Goal: Task Accomplishment & Management: Manage account settings

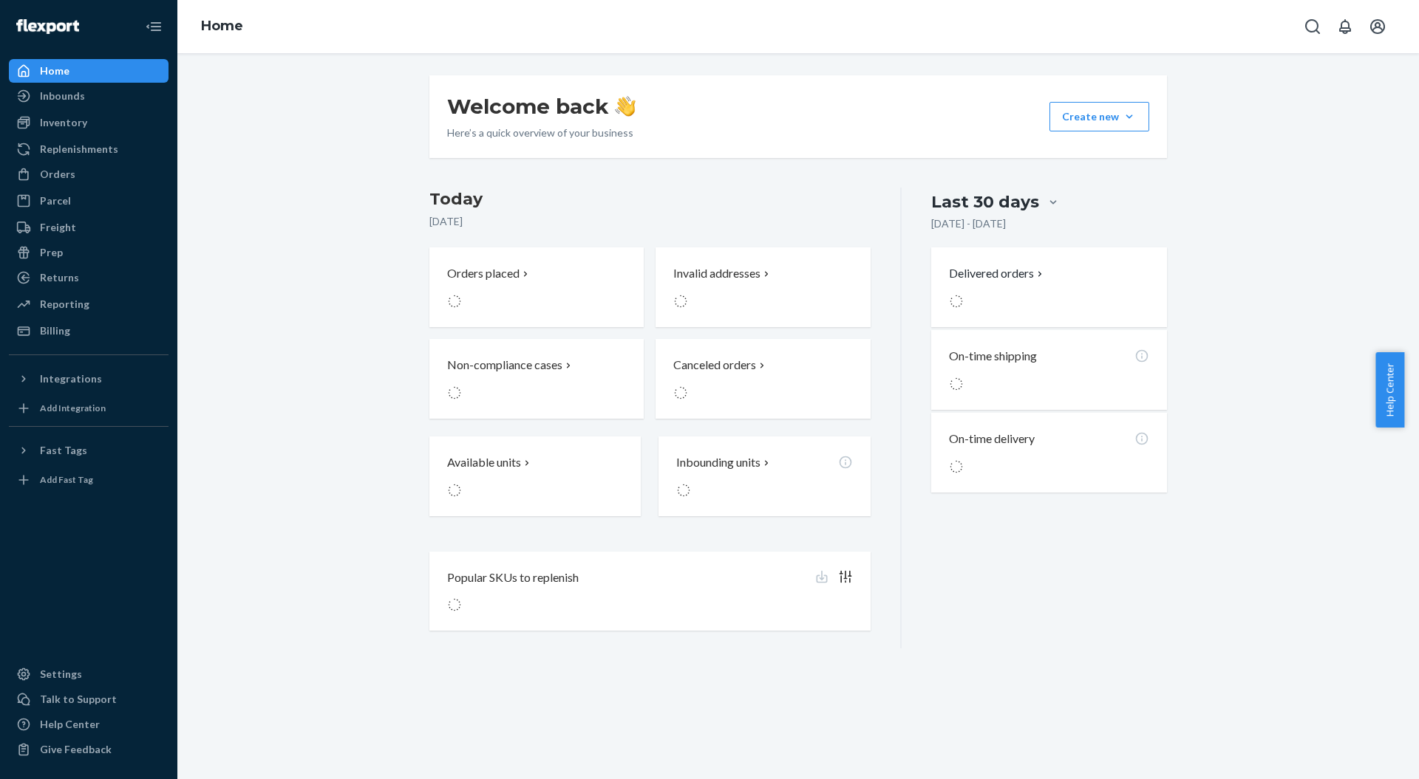
click at [584, 219] on p "[DATE]" at bounding box center [649, 221] width 441 height 15
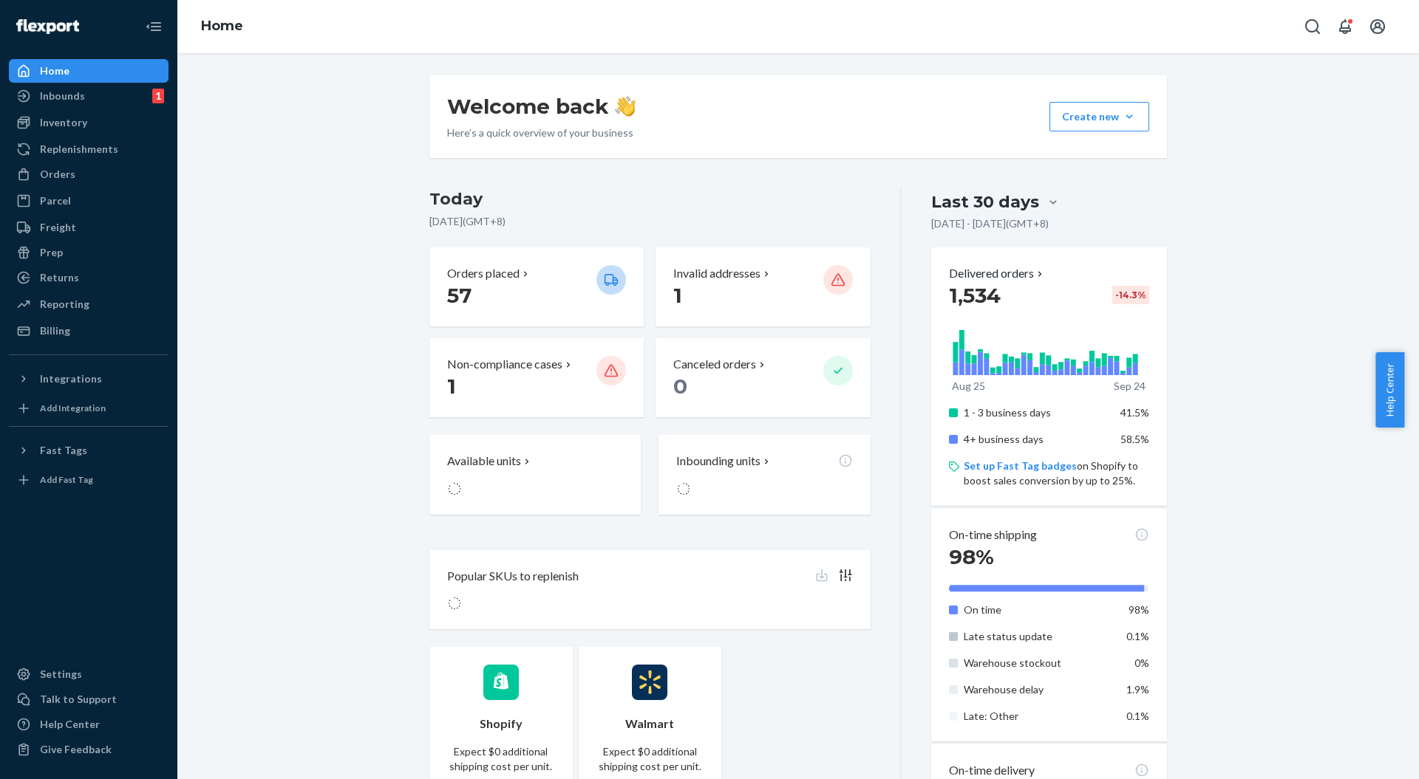
click at [696, 273] on p "Invalid addresses" at bounding box center [716, 273] width 87 height 17
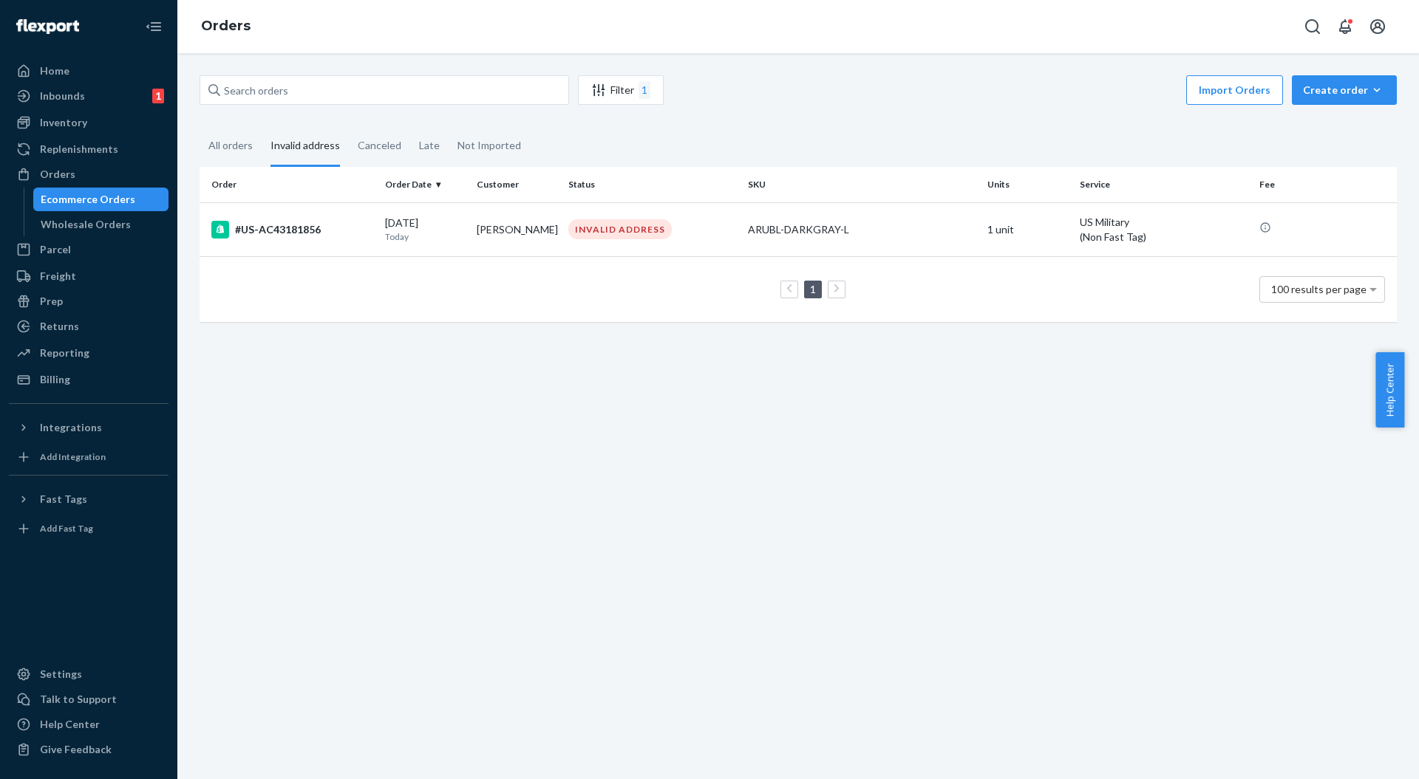
click at [280, 228] on div "#US-AC43181856" at bounding box center [292, 230] width 162 height 18
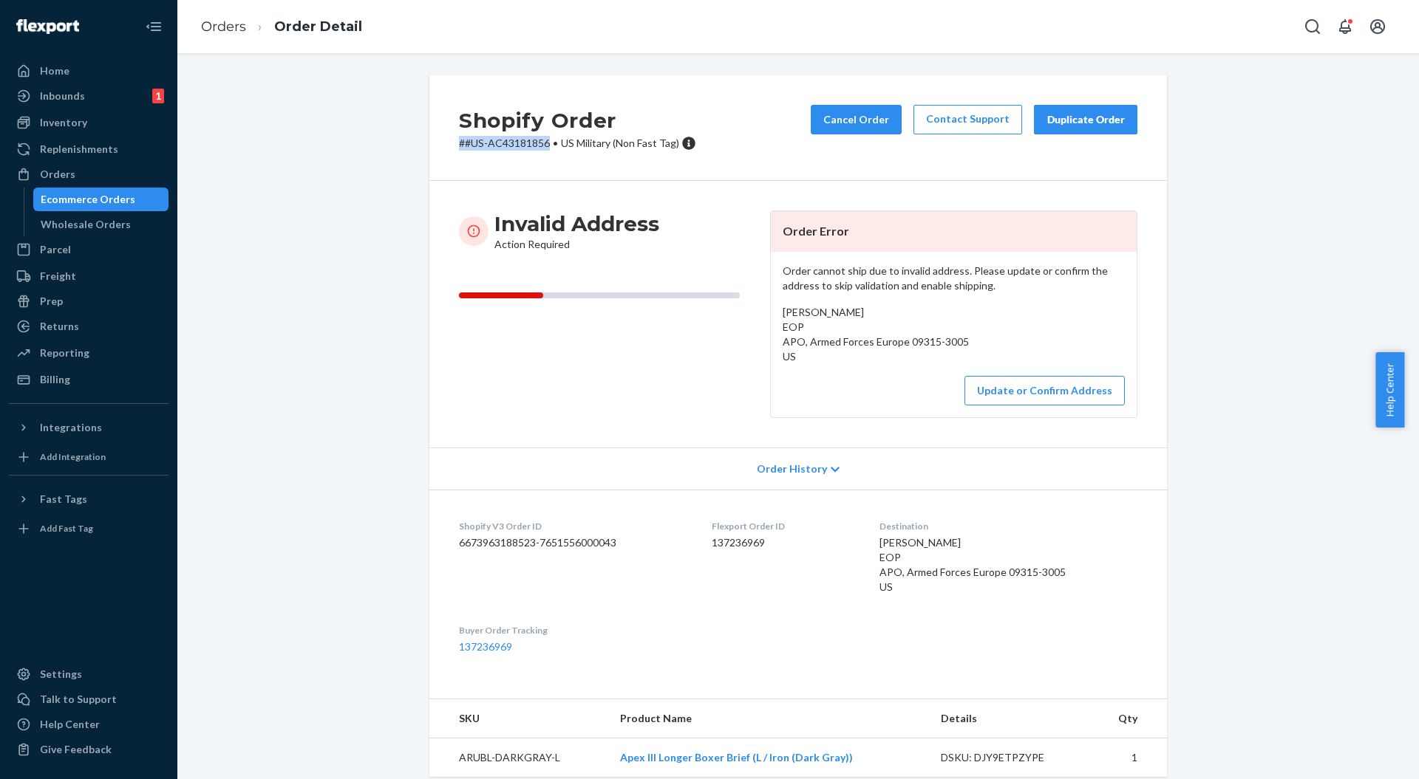
drag, startPoint x: 542, startPoint y: 143, endPoint x: 443, endPoint y: 145, distance: 99.0
click at [443, 145] on div "Shopify Order # #US-AC43181856 • [DEMOGRAPHIC_DATA] Military (Non Fast Tag) Can…" at bounding box center [797, 128] width 737 height 106
copy p "# #US-AC43181856"
click at [996, 392] on button "Update or Confirm Address" at bounding box center [1044, 391] width 160 height 30
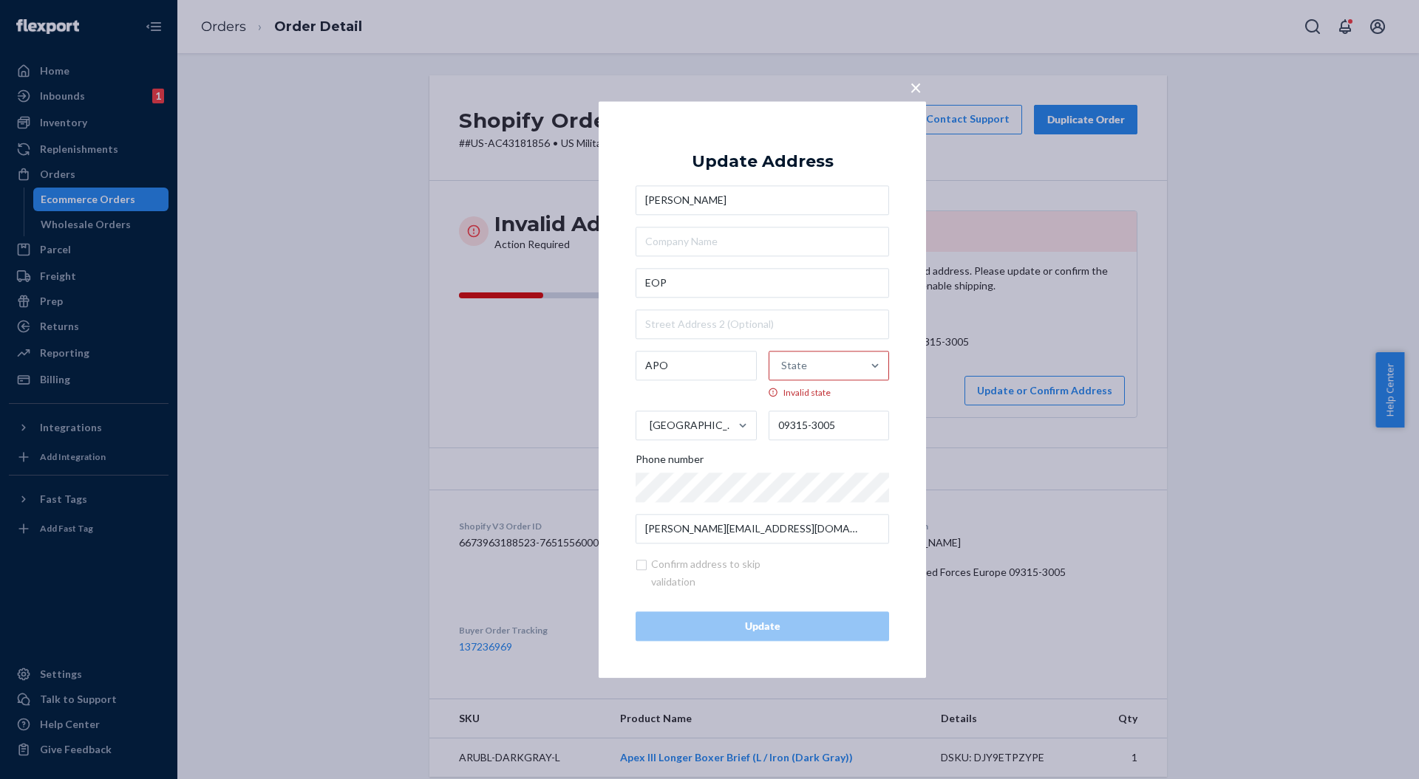
click at [858, 372] on div "State" at bounding box center [815, 366] width 93 height 44
click at [782, 372] on input "State Invalid state" at bounding box center [781, 366] width 1 height 30
click at [971, 351] on div "× Update Address [PERSON_NAME] EOP APO option [US_STATE] focused, 1 of 59. 59 r…" at bounding box center [709, 389] width 1419 height 779
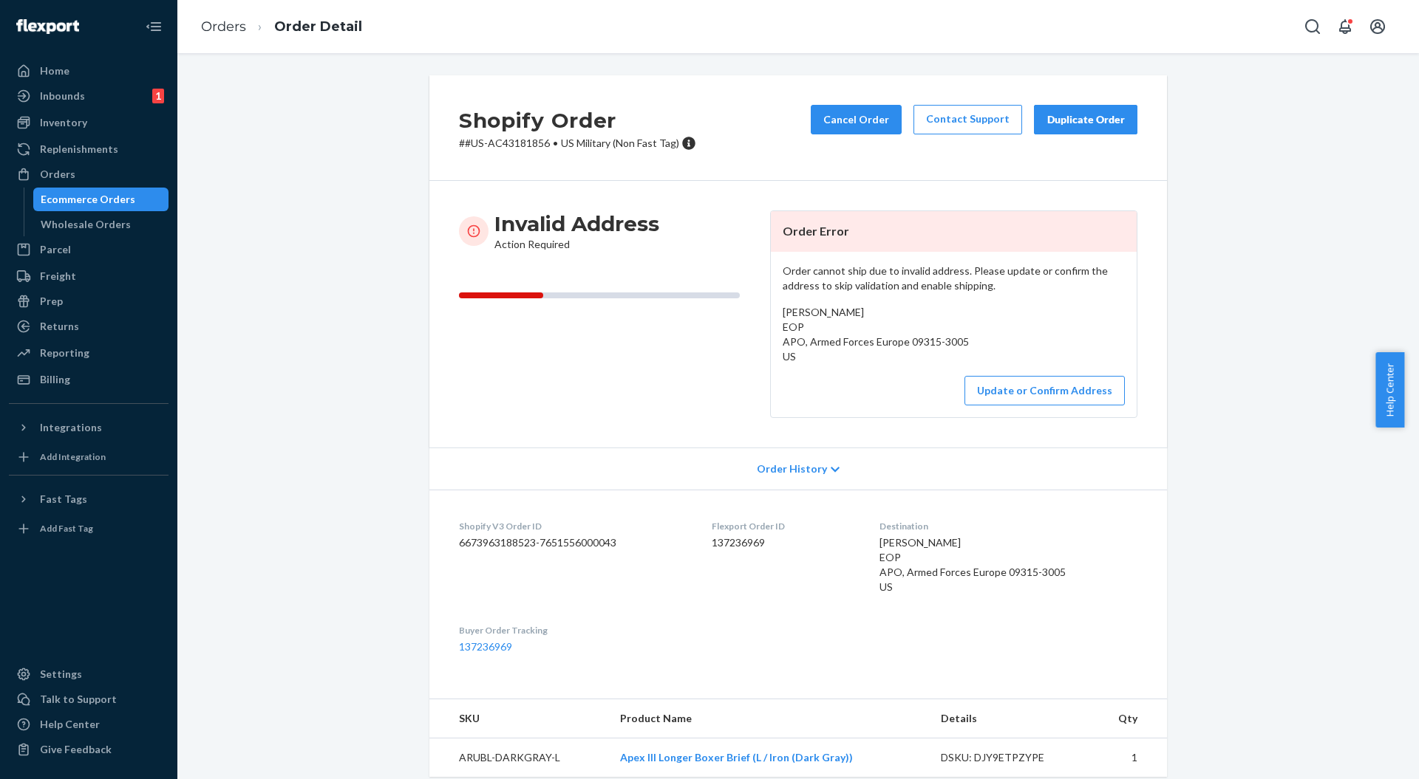
click at [1000, 392] on button "Update or Confirm Address" at bounding box center [1044, 391] width 160 height 30
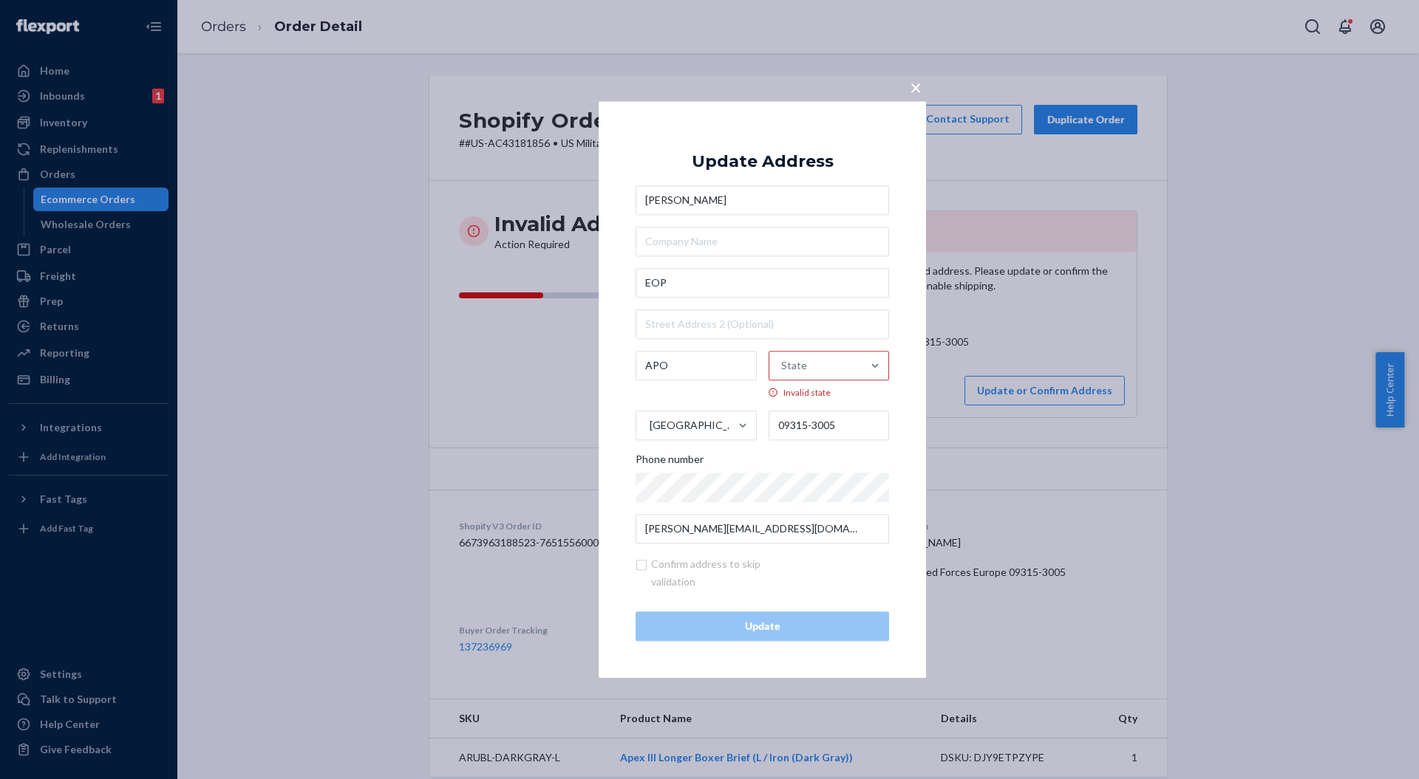
click at [806, 360] on div "State" at bounding box center [815, 366] width 93 height 44
click at [782, 360] on input "State Invalid state" at bounding box center [781, 366] width 1 height 30
type input "armed"
click at [844, 433] on div "Armed Forces Europe (AE)" at bounding box center [821, 453] width 129 height 44
click at [796, 380] on input "armed" at bounding box center [781, 366] width 30 height 30
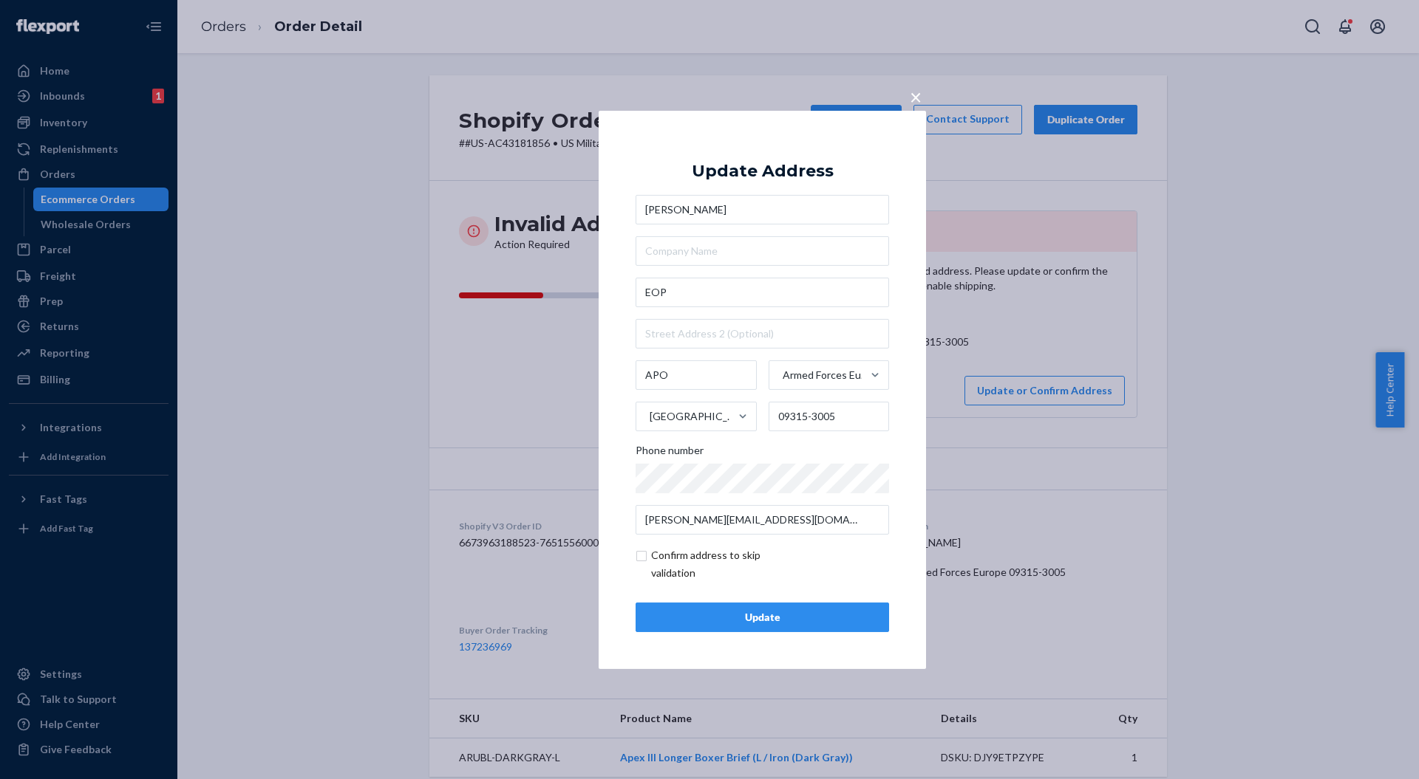
click at [1048, 477] on div "× Update Address [PERSON_NAME] EOP APO Armed Forces Europe ([GEOGRAPHIC_DATA]) …" at bounding box center [709, 389] width 1419 height 779
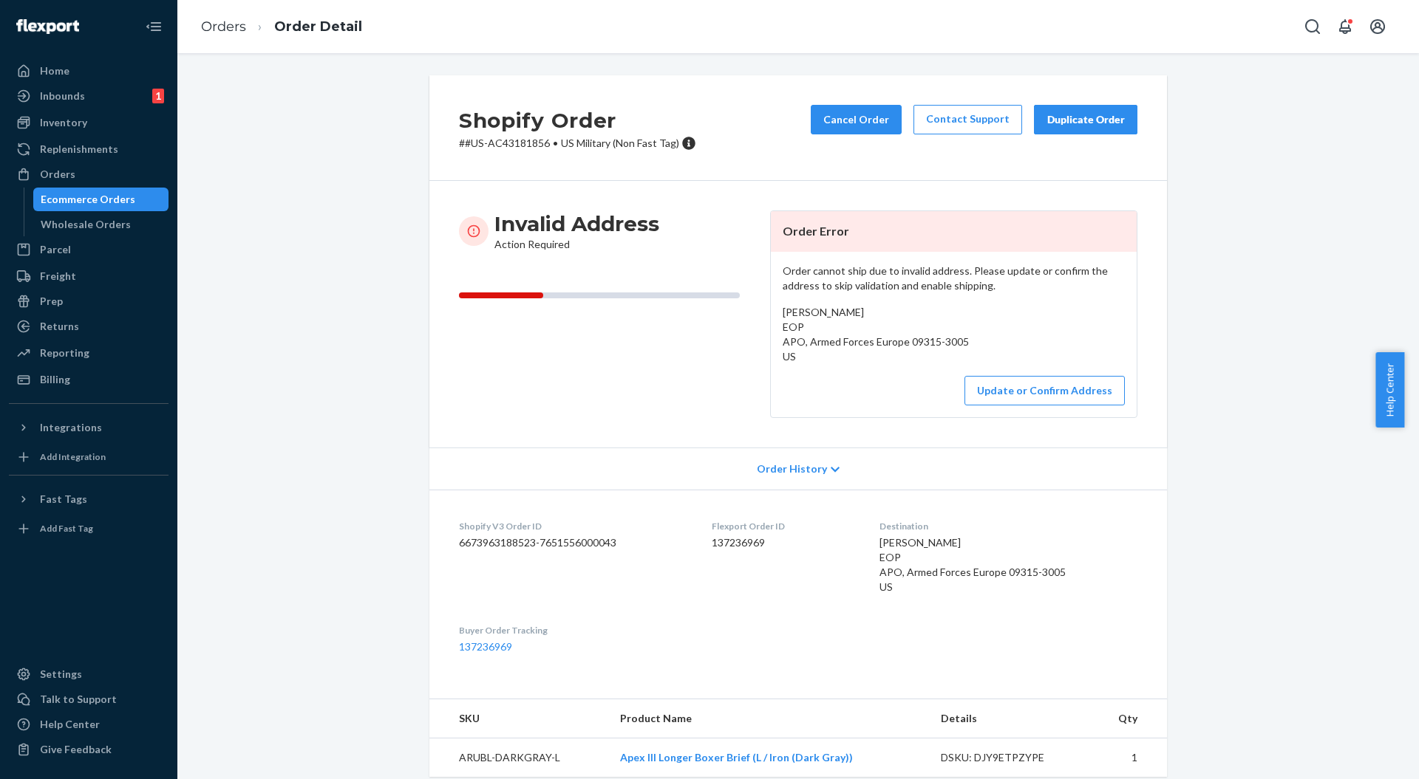
click at [997, 392] on button "Update or Confirm Address" at bounding box center [1044, 391] width 160 height 30
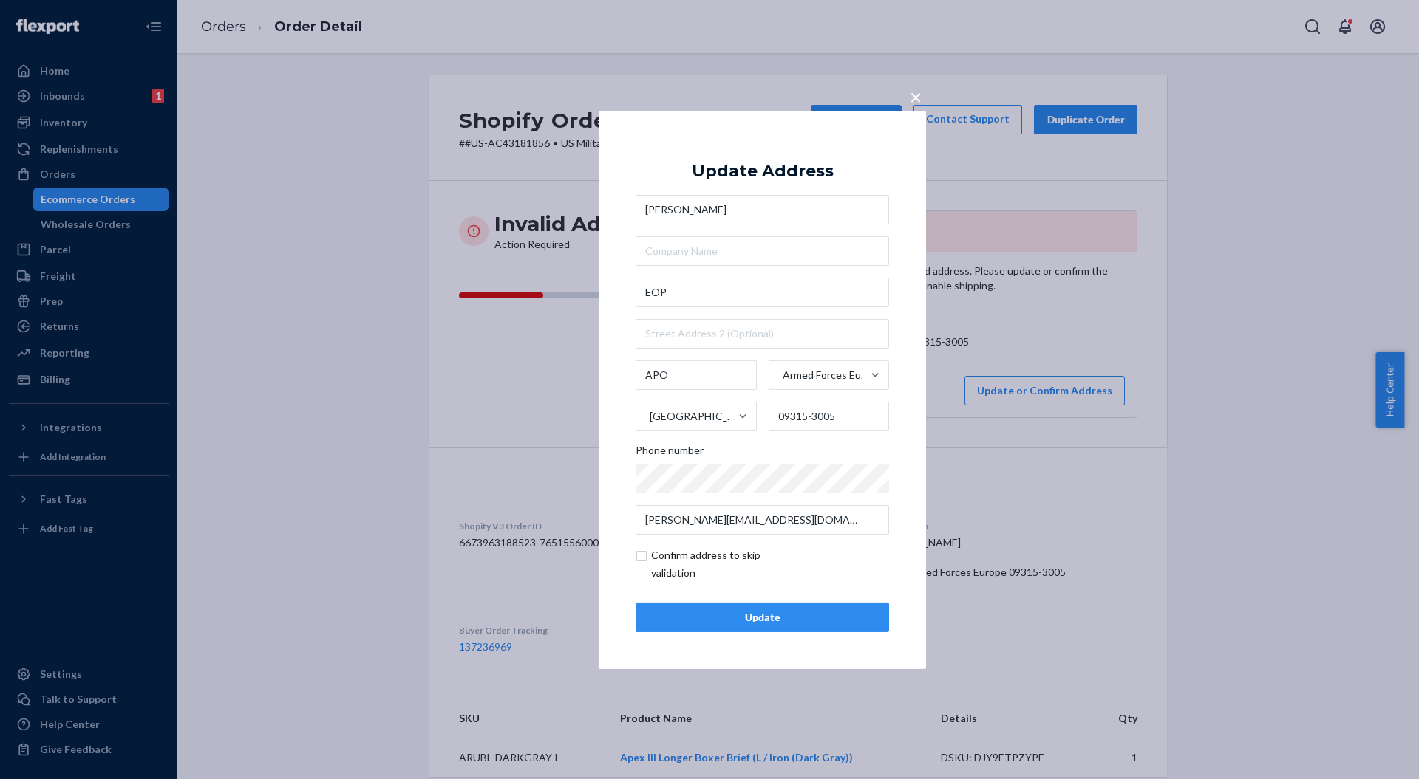
click at [1026, 346] on div "× Update Address [PERSON_NAME] EOP APO Armed Forces Europe ([GEOGRAPHIC_DATA]) …" at bounding box center [709, 389] width 1419 height 779
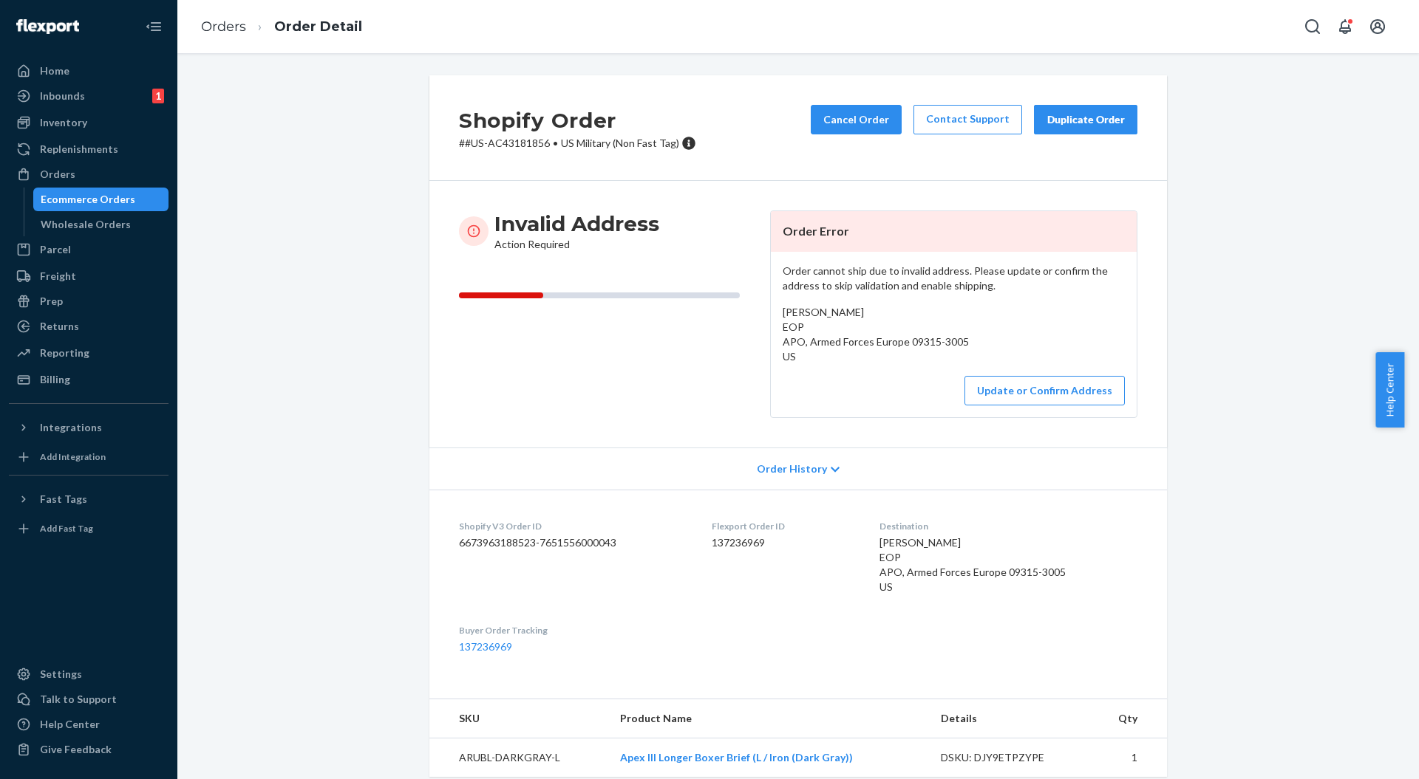
click at [1014, 395] on button "Update or Confirm Address" at bounding box center [1044, 391] width 160 height 30
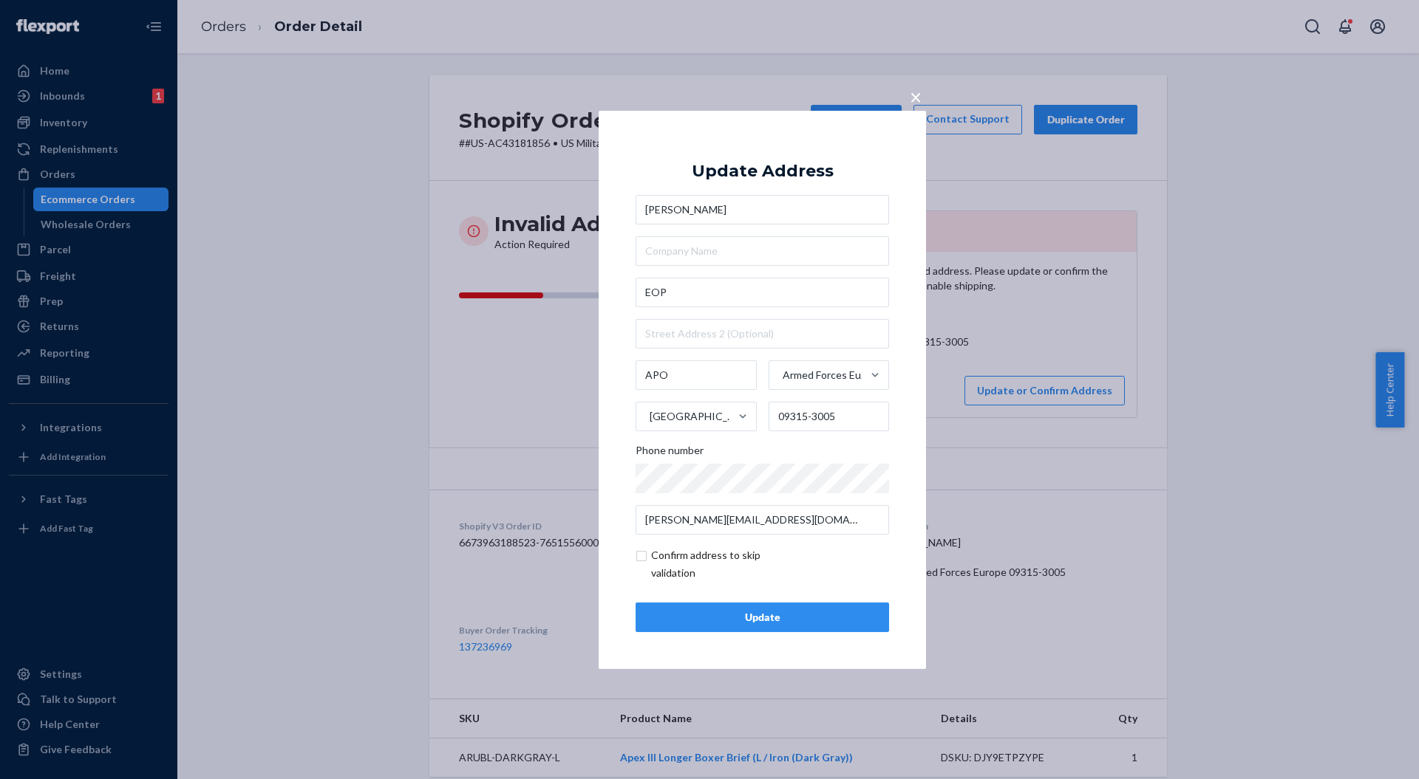
click at [747, 608] on button "Update" at bounding box center [761, 618] width 253 height 30
click at [474, 403] on div "× Update Address [PERSON_NAME] EOP APO Armed Forces Europe ([GEOGRAPHIC_DATA]) …" at bounding box center [709, 389] width 1419 height 779
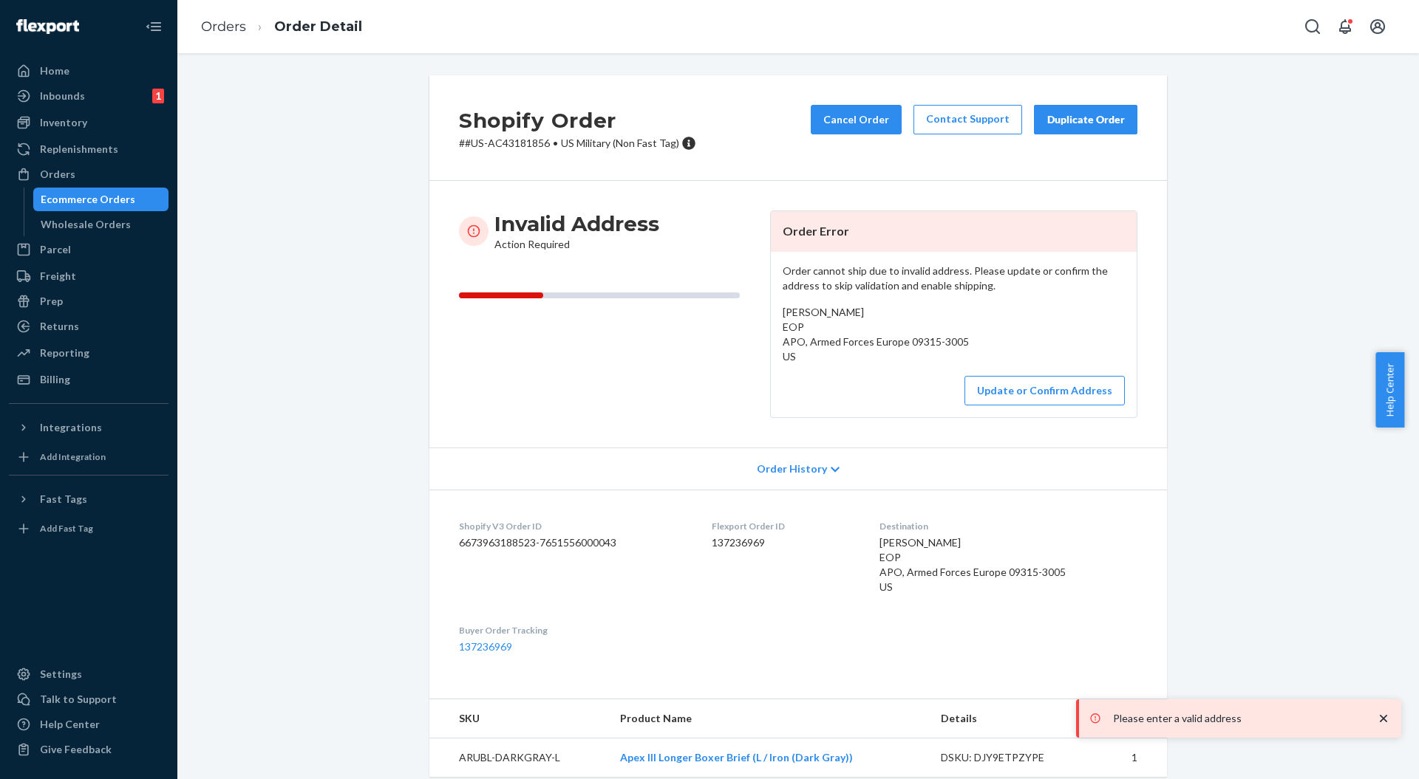
click at [1025, 385] on button "Update or Confirm Address" at bounding box center [1044, 391] width 160 height 30
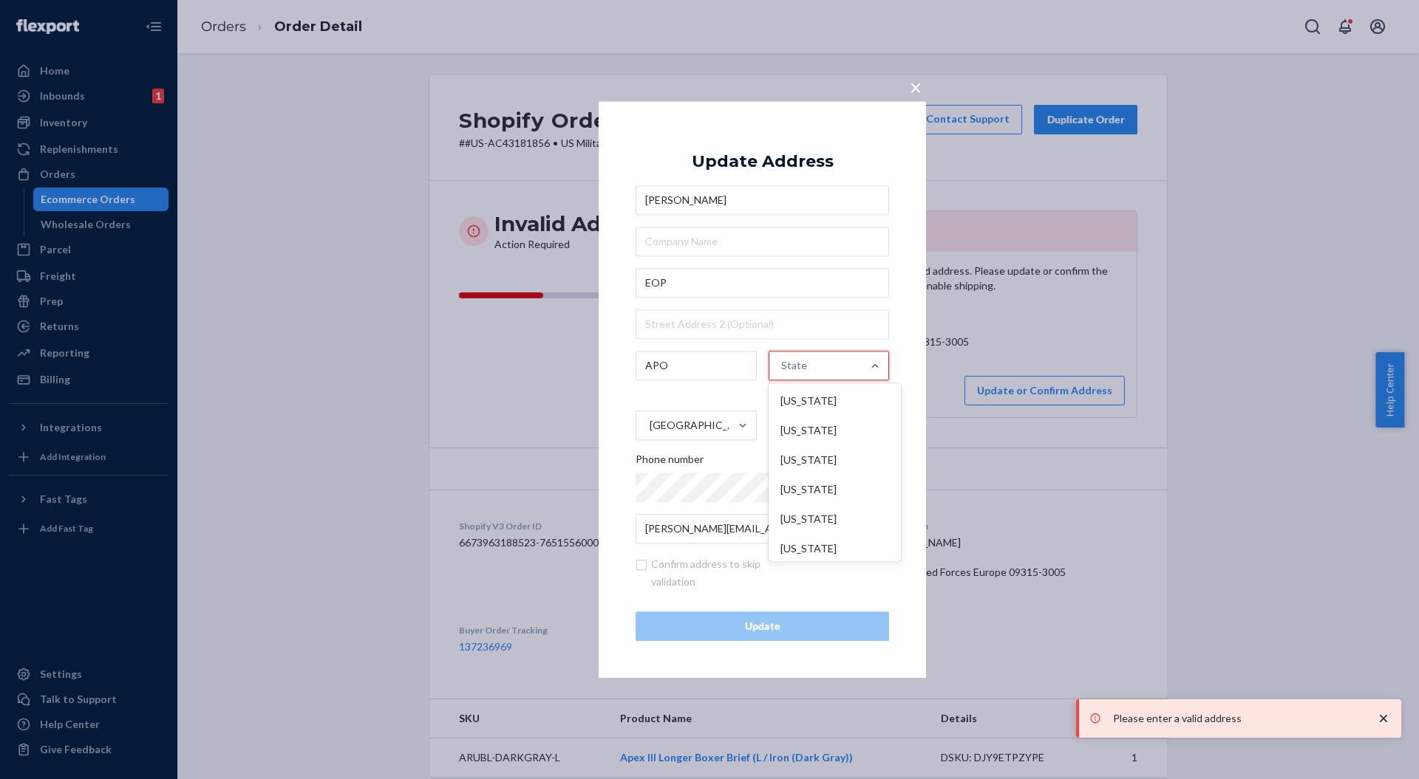
click at [827, 363] on div "State" at bounding box center [815, 366] width 93 height 44
click at [782, 363] on input "option [US_STATE] focused, 1 of 59. 59 results available. Use Up and Down to ch…" at bounding box center [781, 366] width 1 height 30
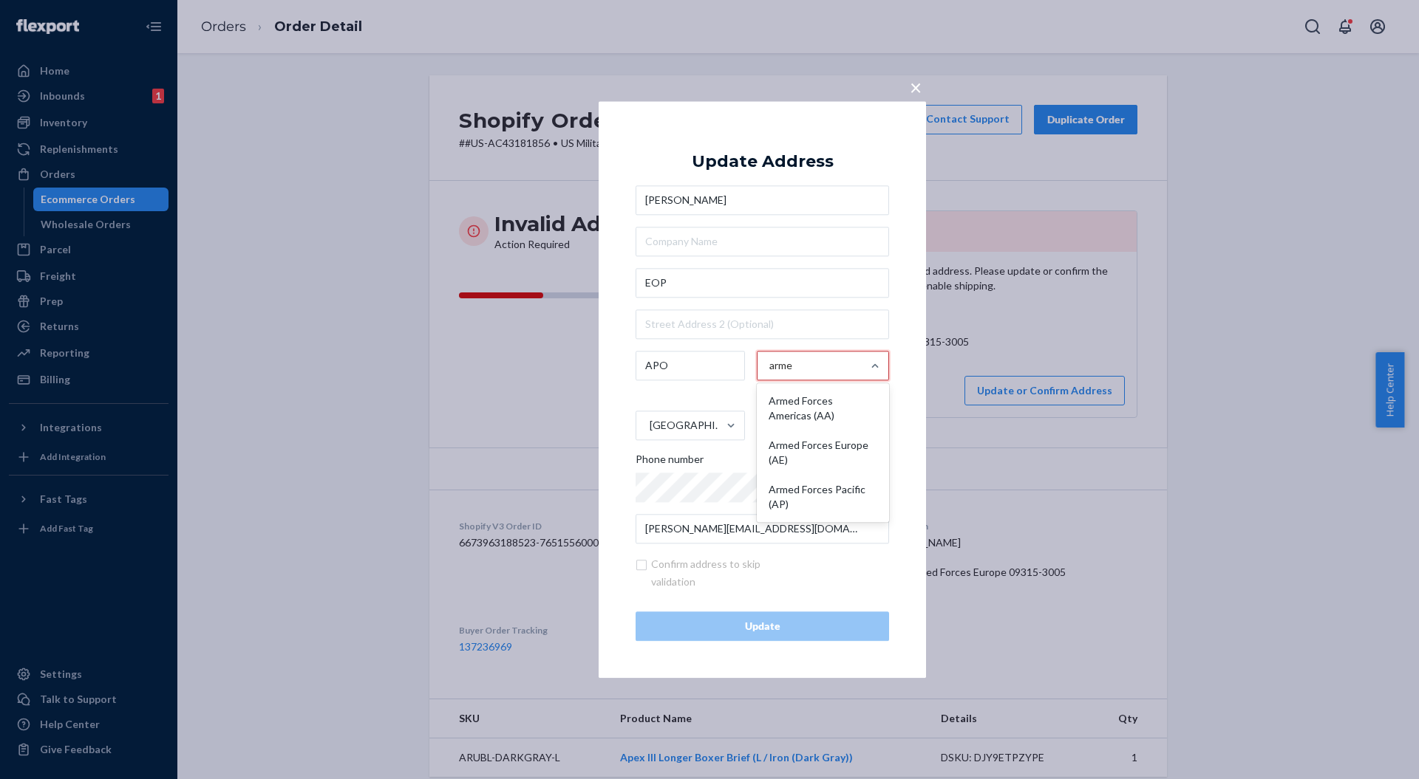
type input "armed"
click at [822, 454] on div "Armed Forces Europe (AE)" at bounding box center [821, 453] width 129 height 44
click at [796, 380] on input "armed" at bounding box center [781, 366] width 30 height 30
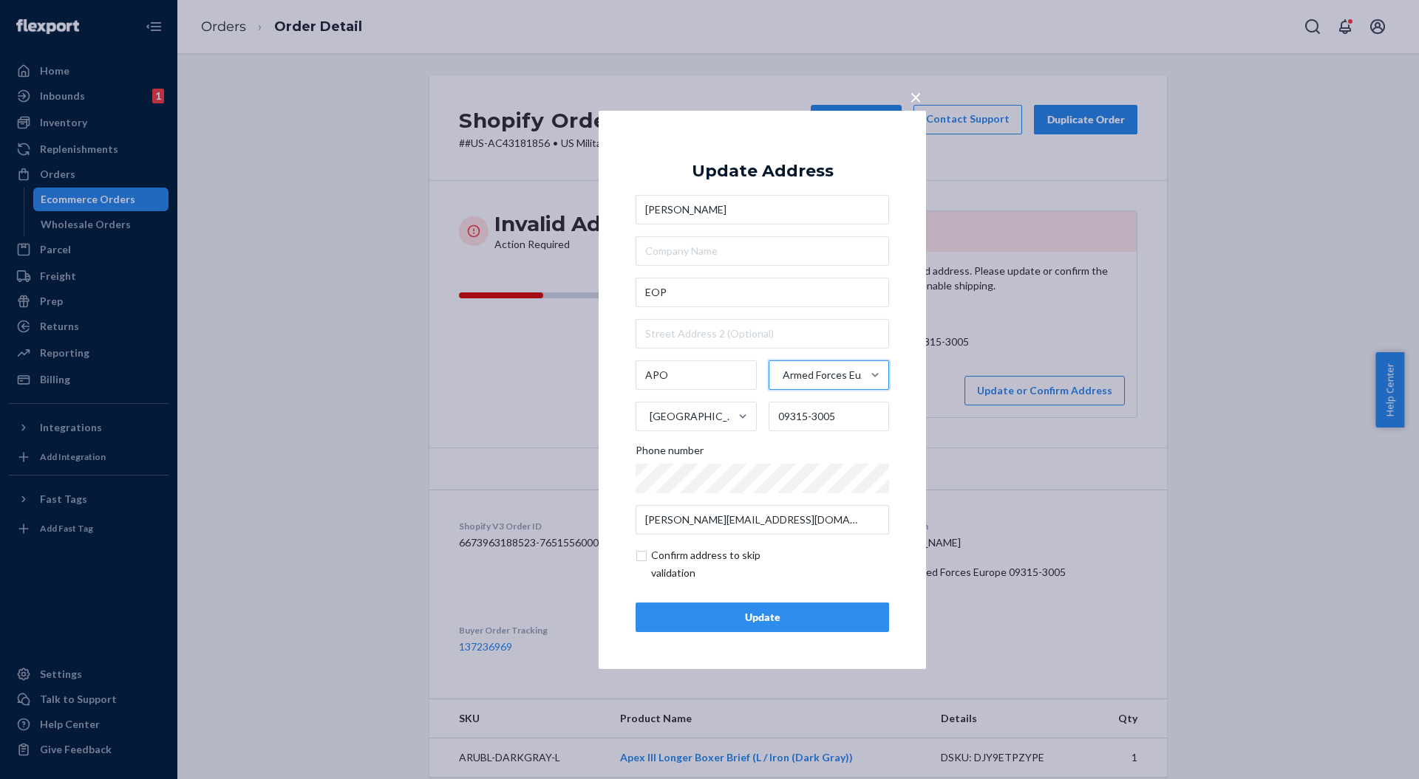
click at [768, 610] on div "Update" at bounding box center [762, 617] width 228 height 15
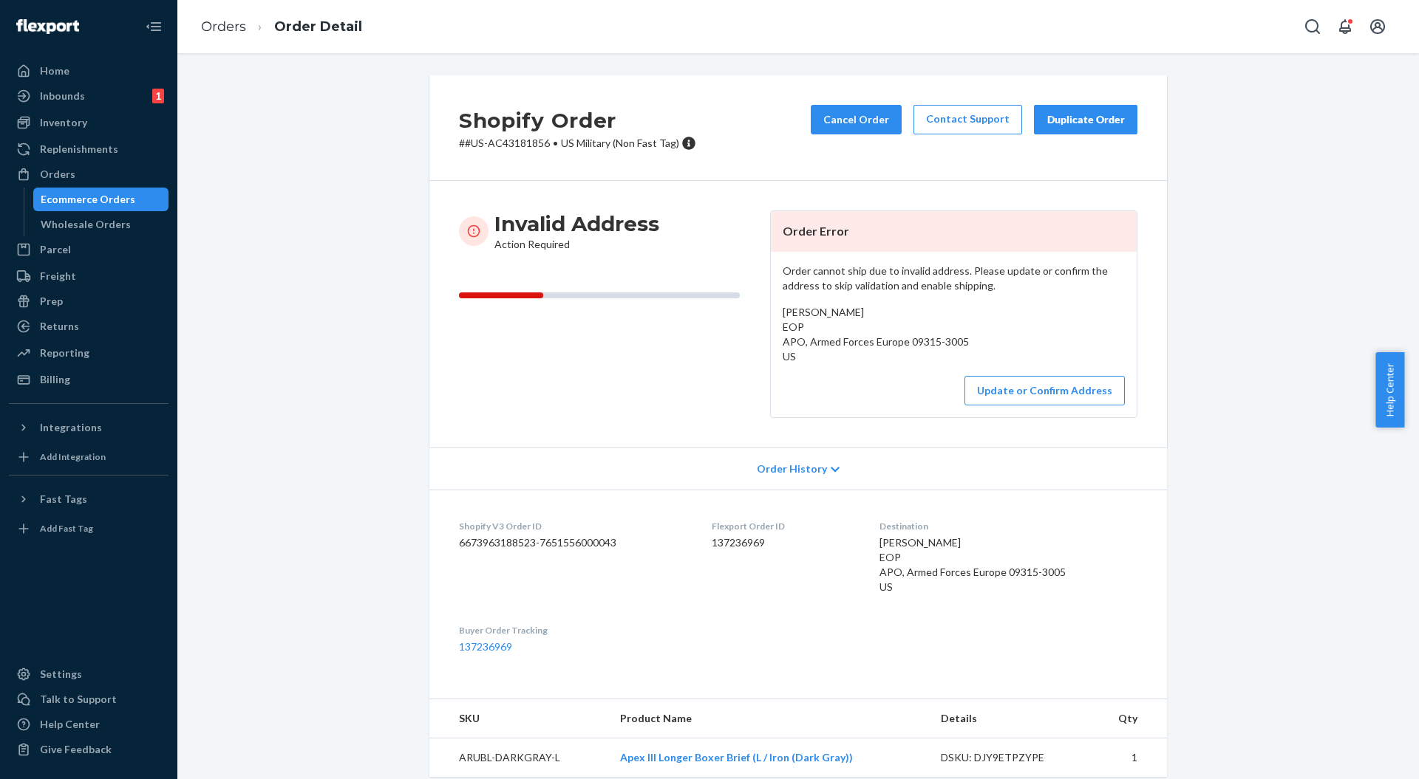
click at [1012, 380] on button "Update or Confirm Address" at bounding box center [1044, 391] width 160 height 30
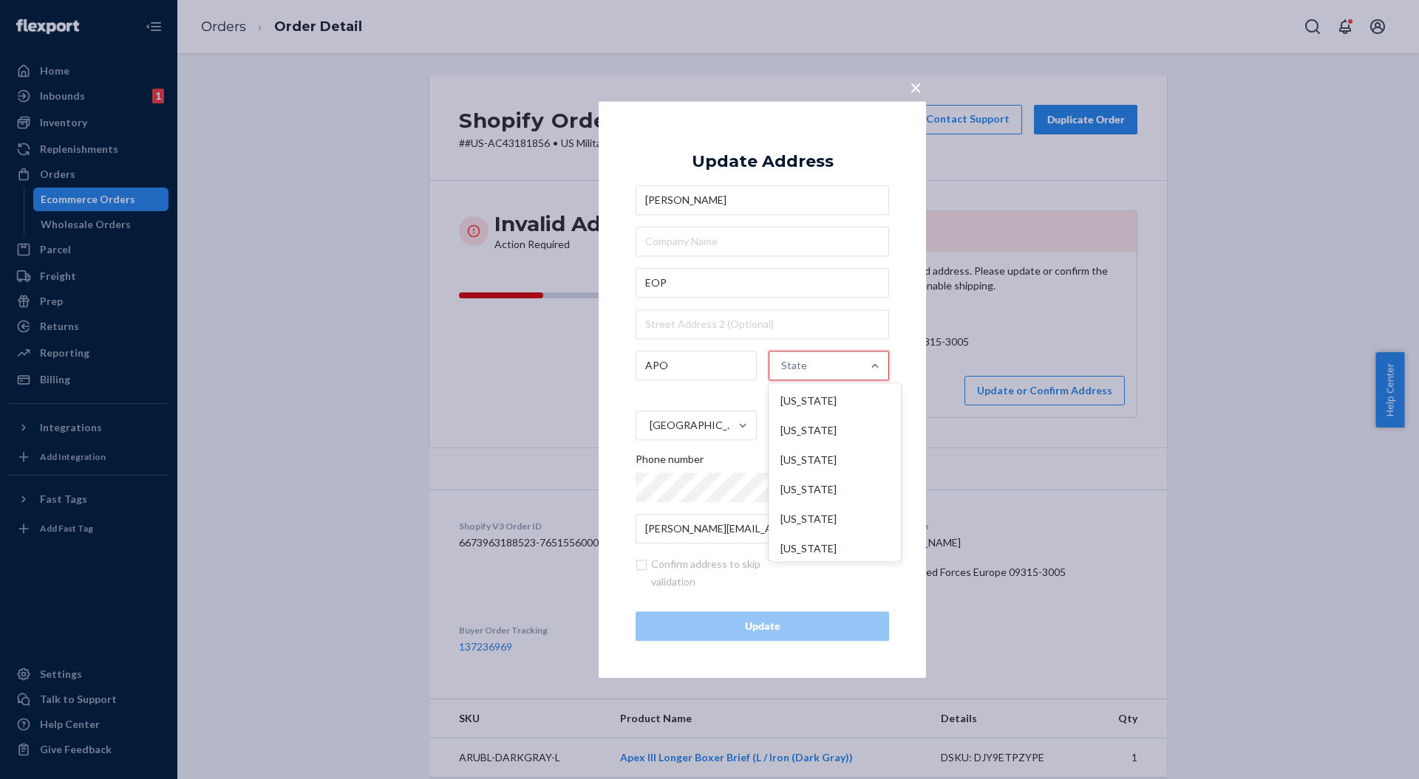
click at [836, 370] on div "State" at bounding box center [815, 366] width 93 height 44
click at [782, 370] on input "option [US_STATE] focused, 1 of 59. 59 results available. Use Up and Down to ch…" at bounding box center [781, 366] width 1 height 30
type input "armed"
click at [835, 457] on div "Armed Forces Europe (AE)" at bounding box center [821, 453] width 129 height 44
click at [796, 380] on input "armed" at bounding box center [781, 366] width 30 height 30
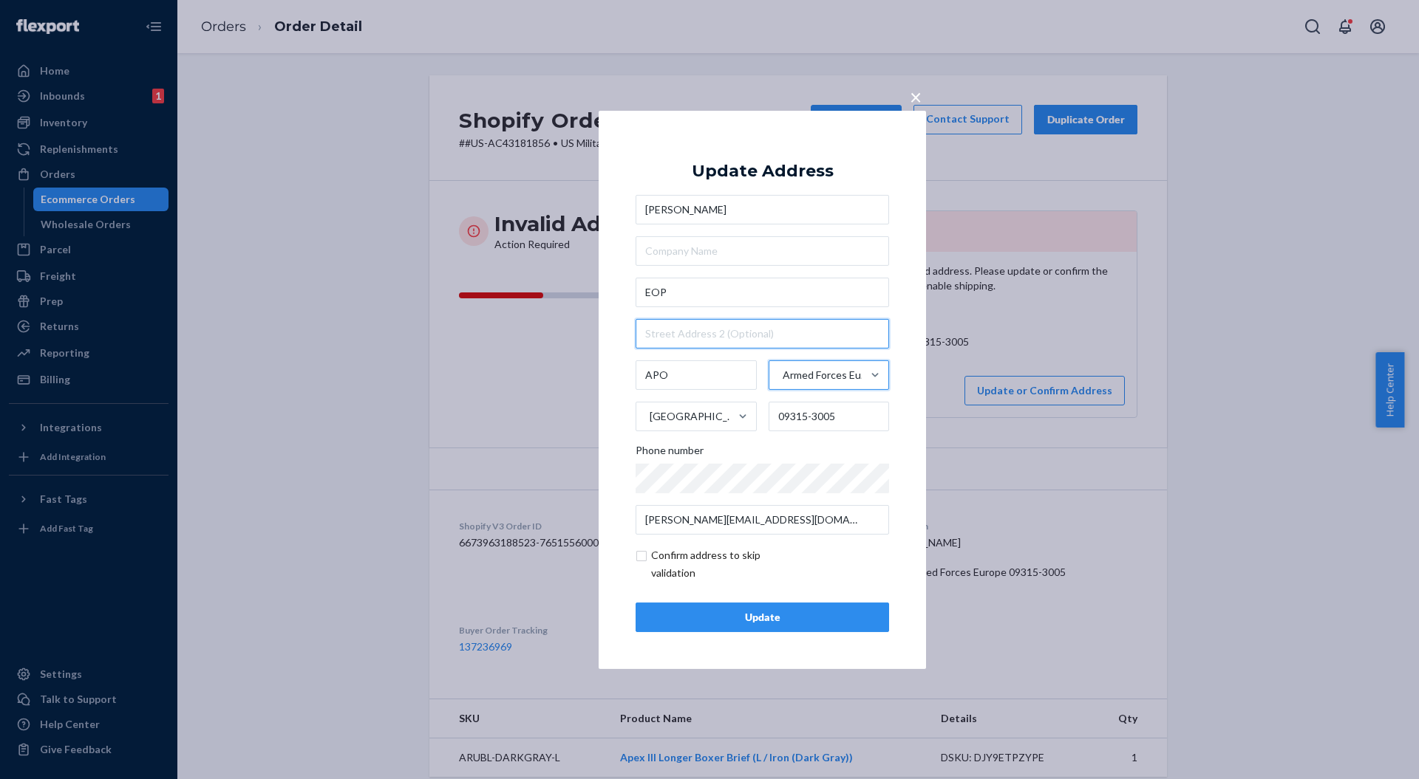
click at [715, 341] on input "text" at bounding box center [761, 334] width 253 height 30
click at [717, 294] on input "EOP" at bounding box center [761, 293] width 253 height 30
drag, startPoint x: 850, startPoint y: 416, endPoint x: 770, endPoint y: 418, distance: 80.6
click at [770, 418] on input "09315-3005" at bounding box center [828, 417] width 121 height 30
click at [807, 372] on div "Armed Forces Europe (AE)" at bounding box center [825, 375] width 87 height 15
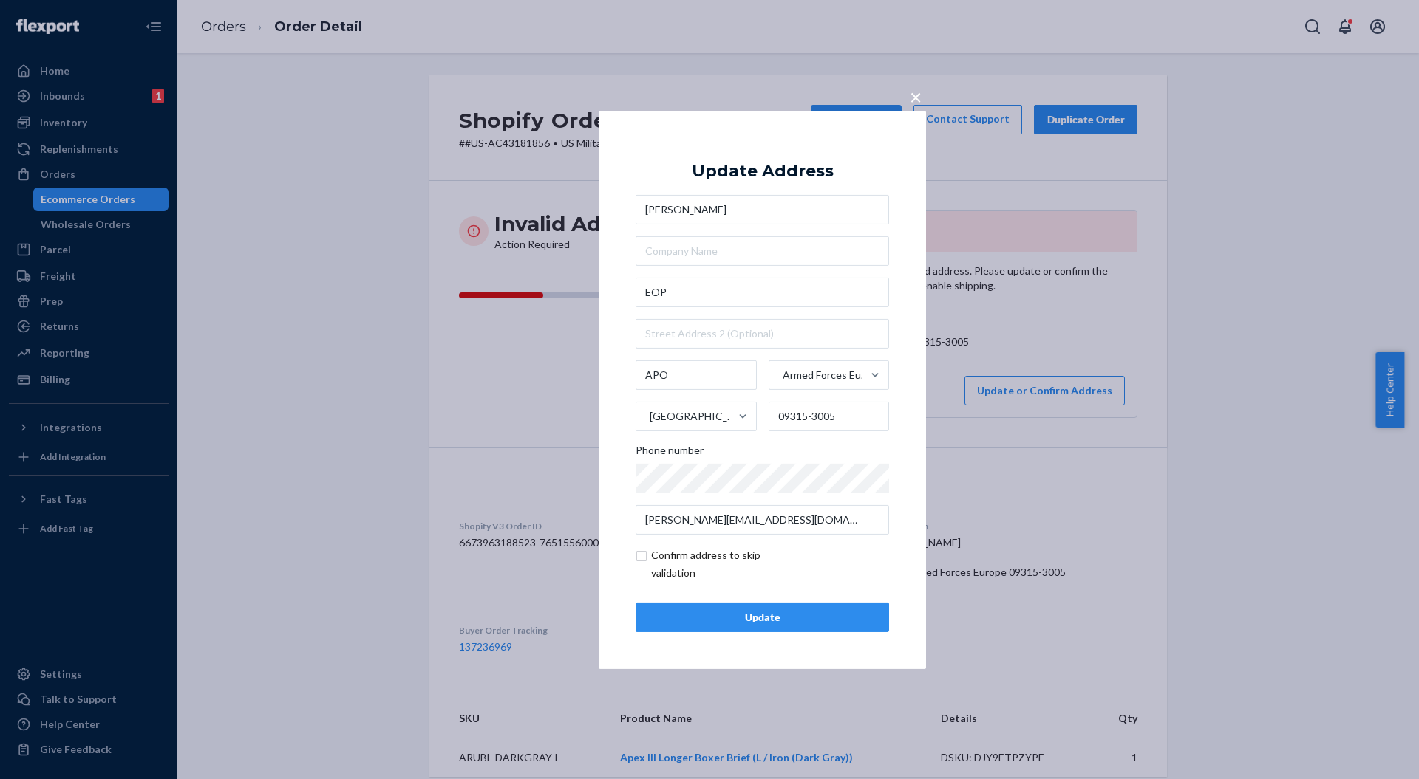
click at [782, 372] on input "Armed Forces Europe (AE)" at bounding box center [781, 376] width 1 height 30
click at [801, 526] on div "Armed Forces Europe (AE)" at bounding box center [834, 504] width 126 height 44
click at [782, 390] on input "option Armed Forces Europe ([GEOGRAPHIC_DATA]), selected. option Armed Forces E…" at bounding box center [781, 376] width 1 height 30
click at [757, 624] on div "Update" at bounding box center [762, 617] width 228 height 15
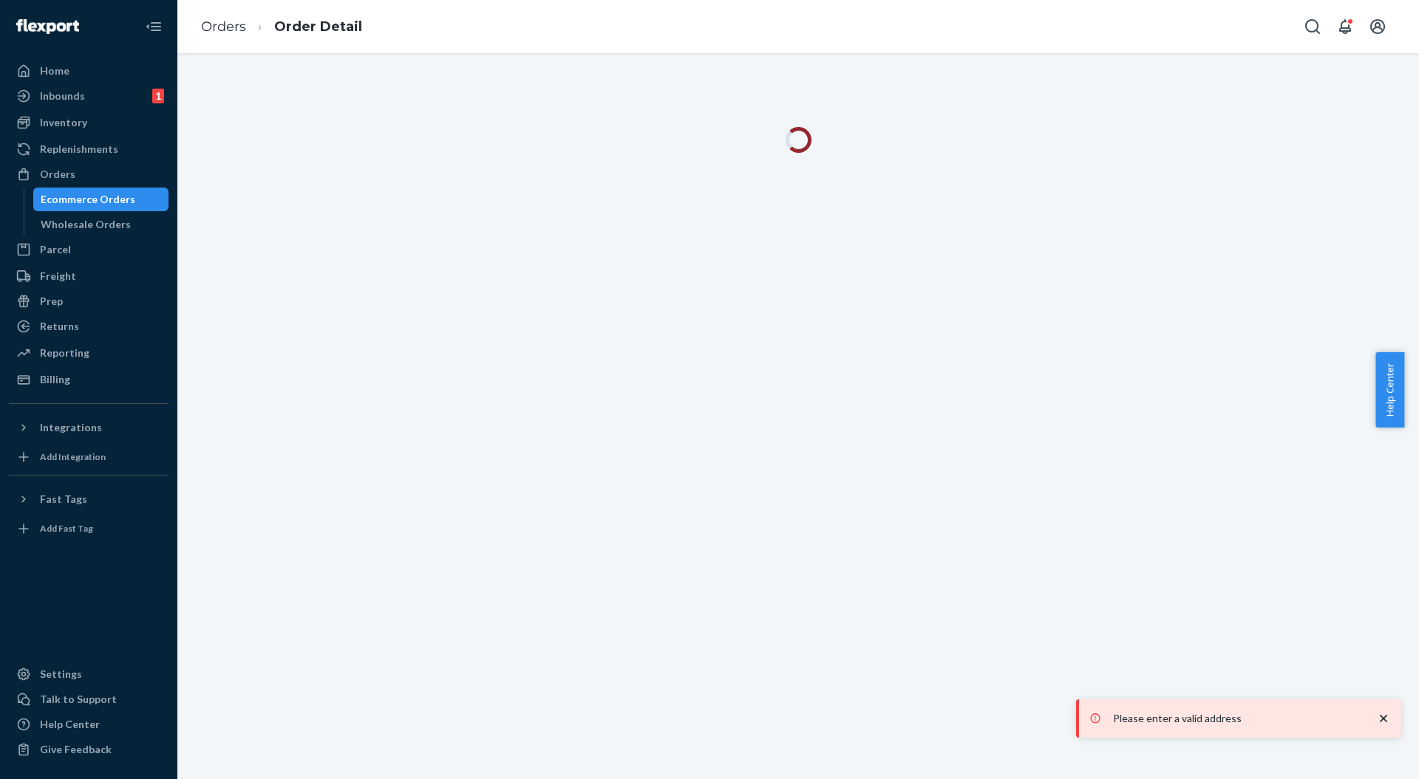
click at [1384, 722] on icon "close toast" at bounding box center [1383, 718] width 15 height 15
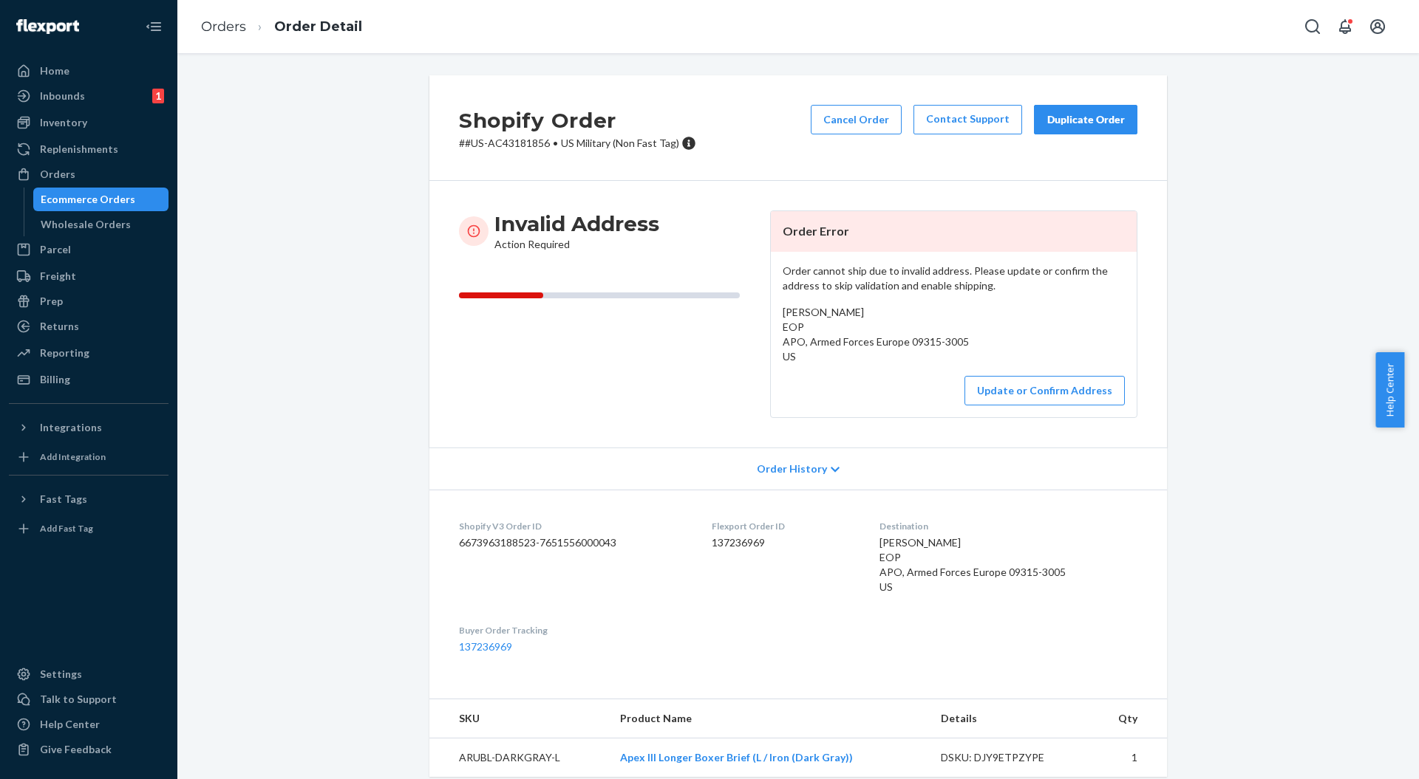
click at [825, 126] on button "Cancel Order" at bounding box center [855, 120] width 91 height 30
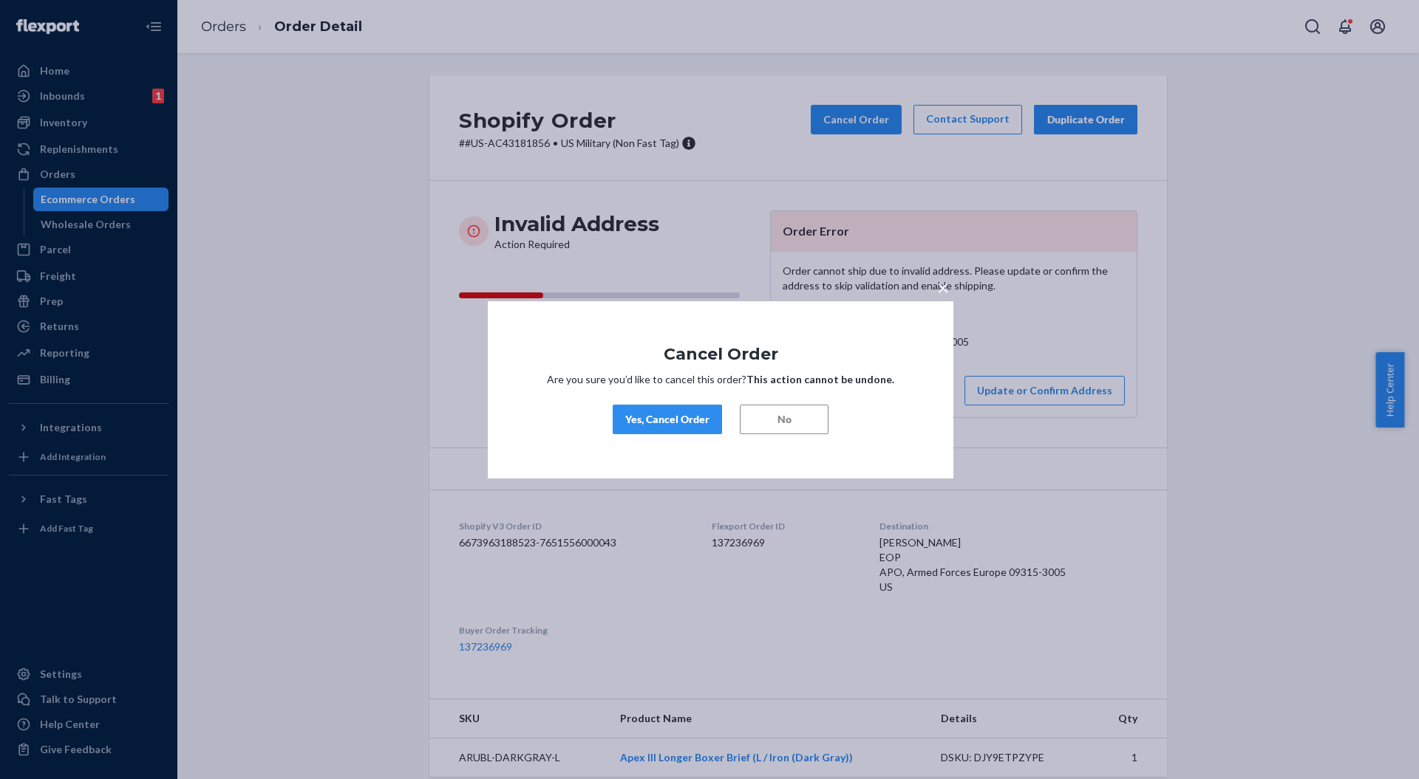
click at [685, 427] on button "Yes, Cancel Order" at bounding box center [666, 420] width 109 height 30
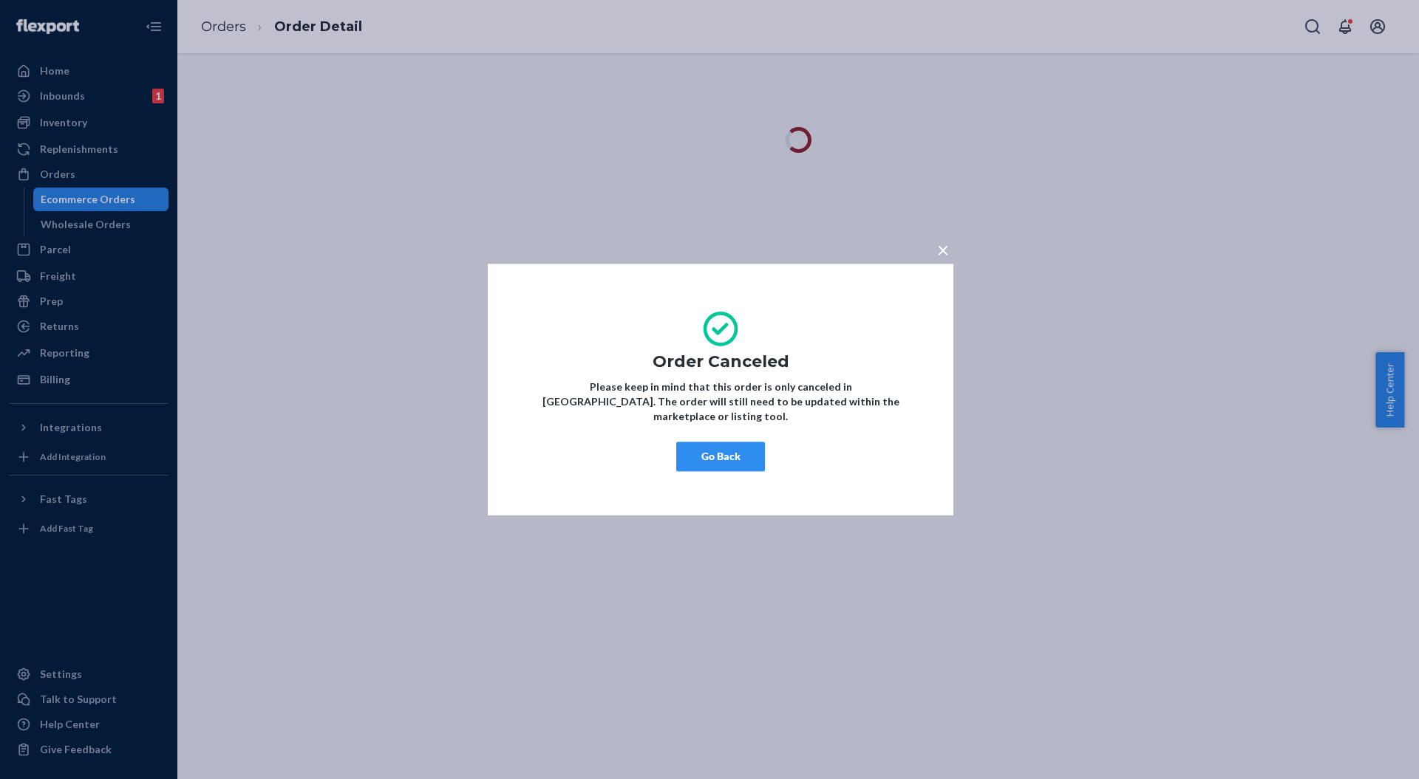
click at [949, 260] on button "×" at bounding box center [942, 247] width 21 height 26
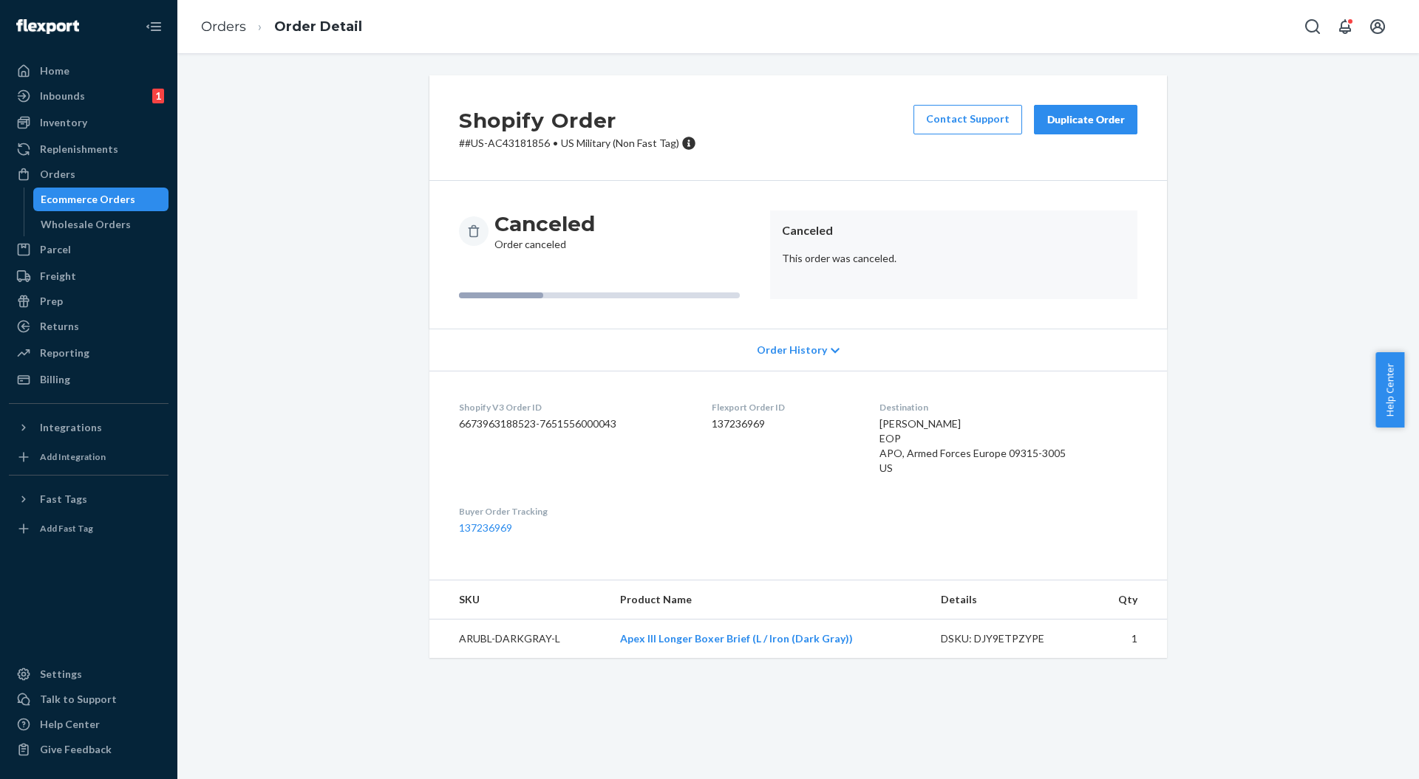
click at [89, 148] on div "Replenishments" at bounding box center [79, 149] width 78 height 15
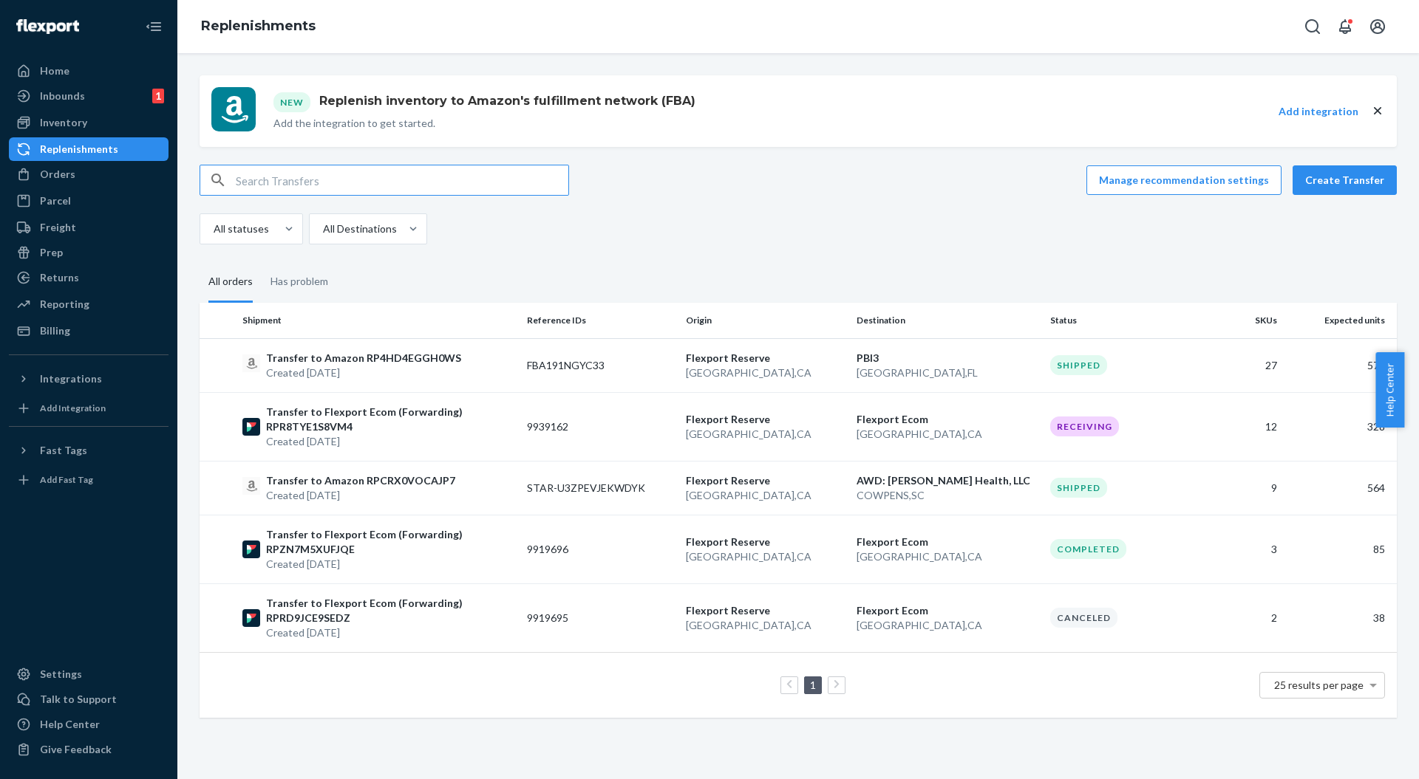
click at [1349, 177] on button "Create Transfer" at bounding box center [1344, 180] width 104 height 30
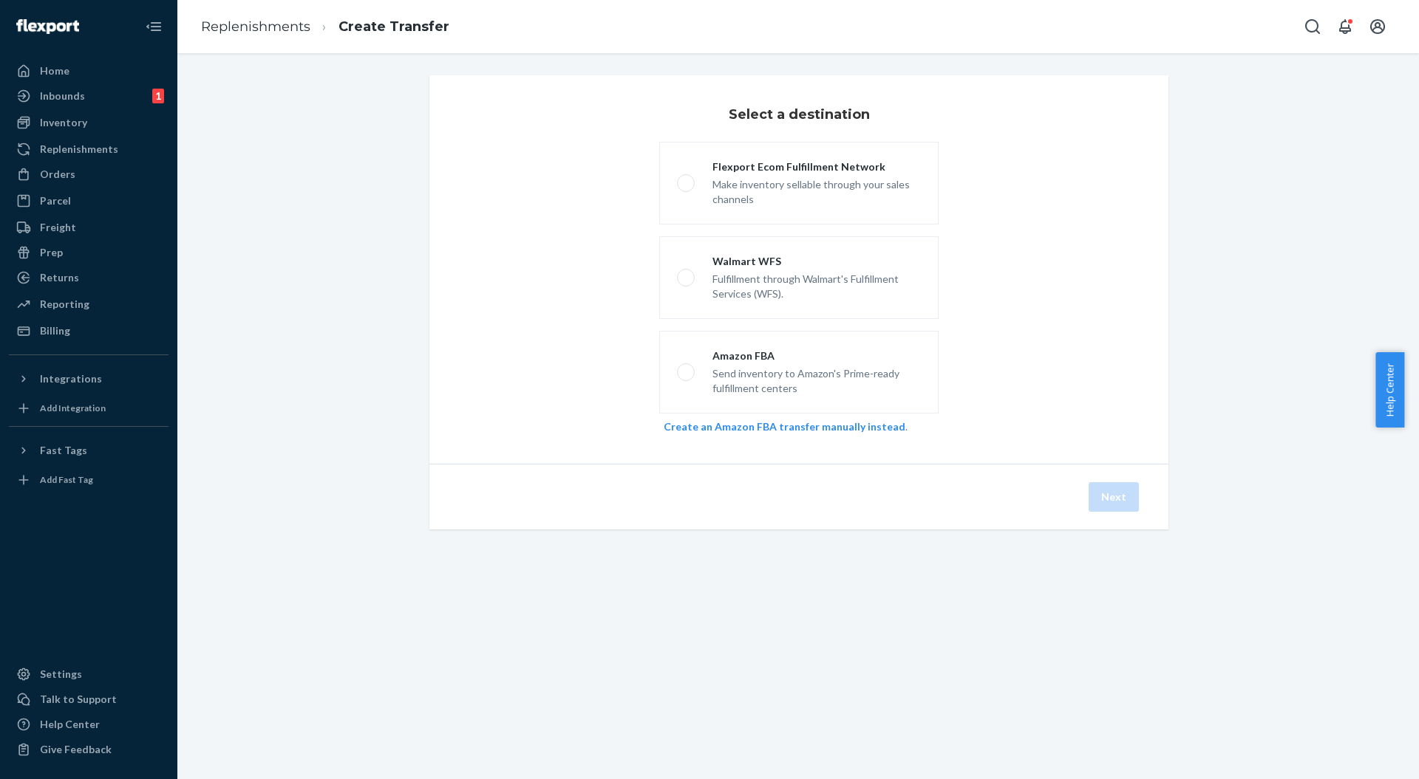
click at [744, 198] on div "Make inventory sellable through your sales channels" at bounding box center [816, 190] width 208 height 33
click at [686, 188] on input "Flexport Ecom Fulfillment Network Make inventory sellable through your sales ch…" at bounding box center [682, 184] width 10 height 10
radio input "true"
click at [1111, 495] on button "Next" at bounding box center [1113, 497] width 50 height 30
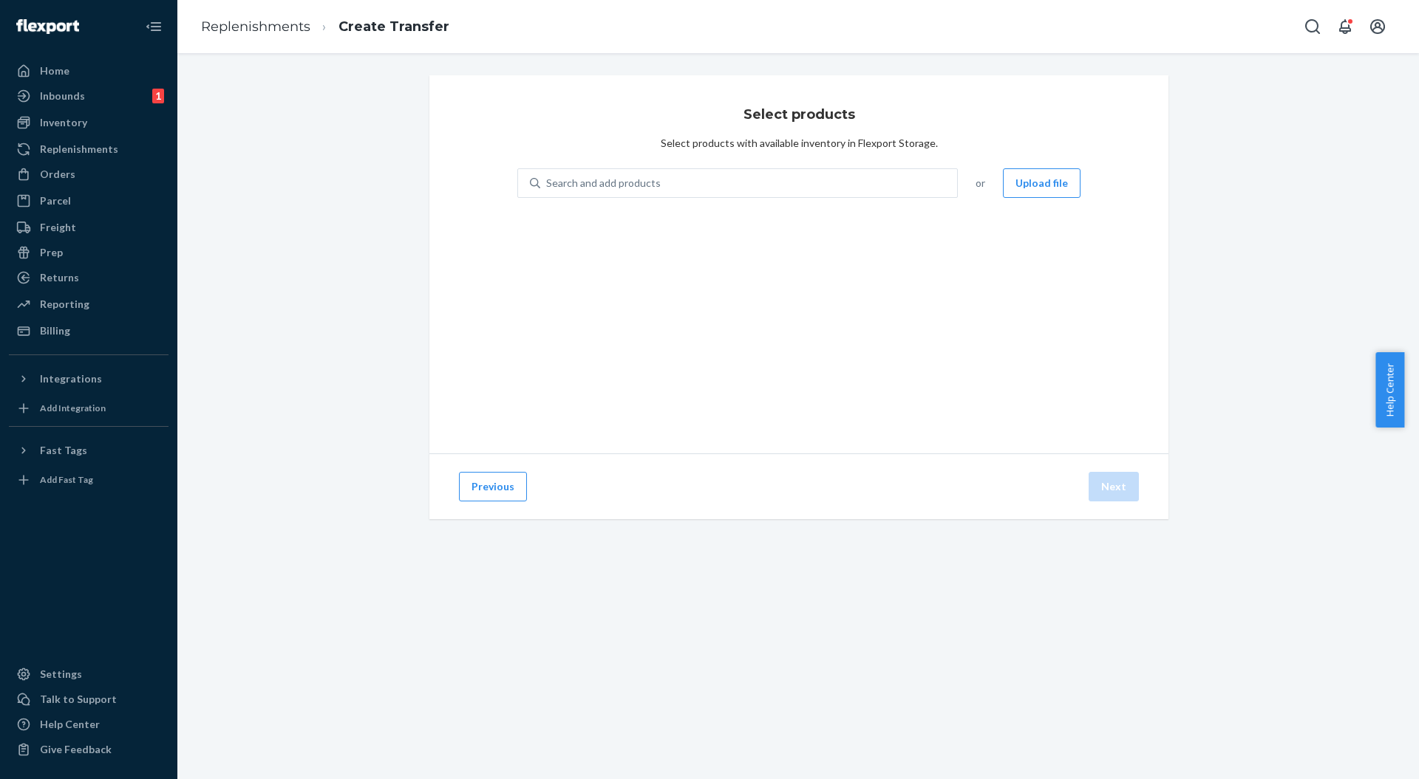
click at [643, 176] on div "Search and add products" at bounding box center [603, 183] width 115 height 15
click at [547, 176] on input "Search and add products" at bounding box center [546, 183] width 1 height 15
paste input "SA-BLACK-M-6"
type input "SA-BLACK-M-6"
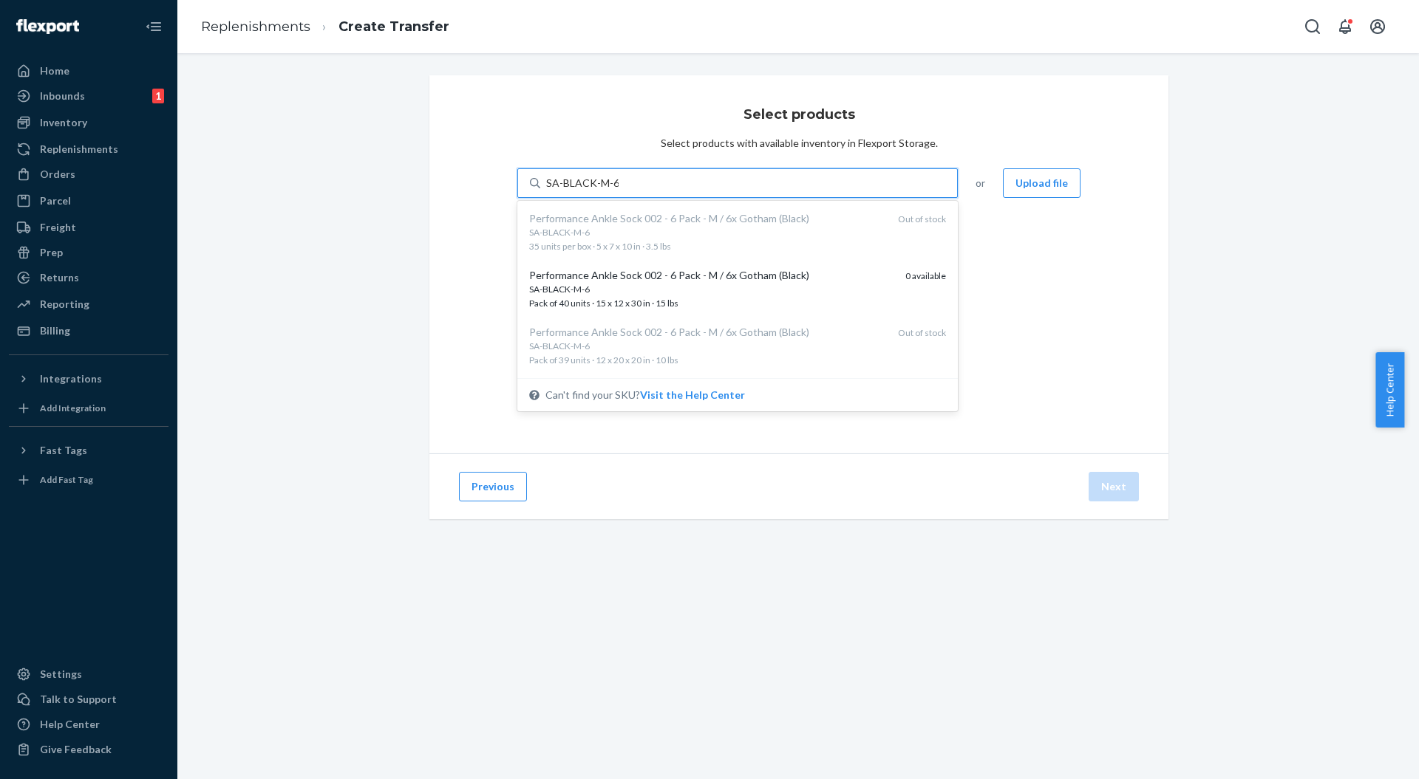
click at [700, 291] on div "SA-BLACK-M-6" at bounding box center [711, 289] width 364 height 13
click at [618, 191] on input "SA-BLACK-M-6" at bounding box center [582, 183] width 72 height 15
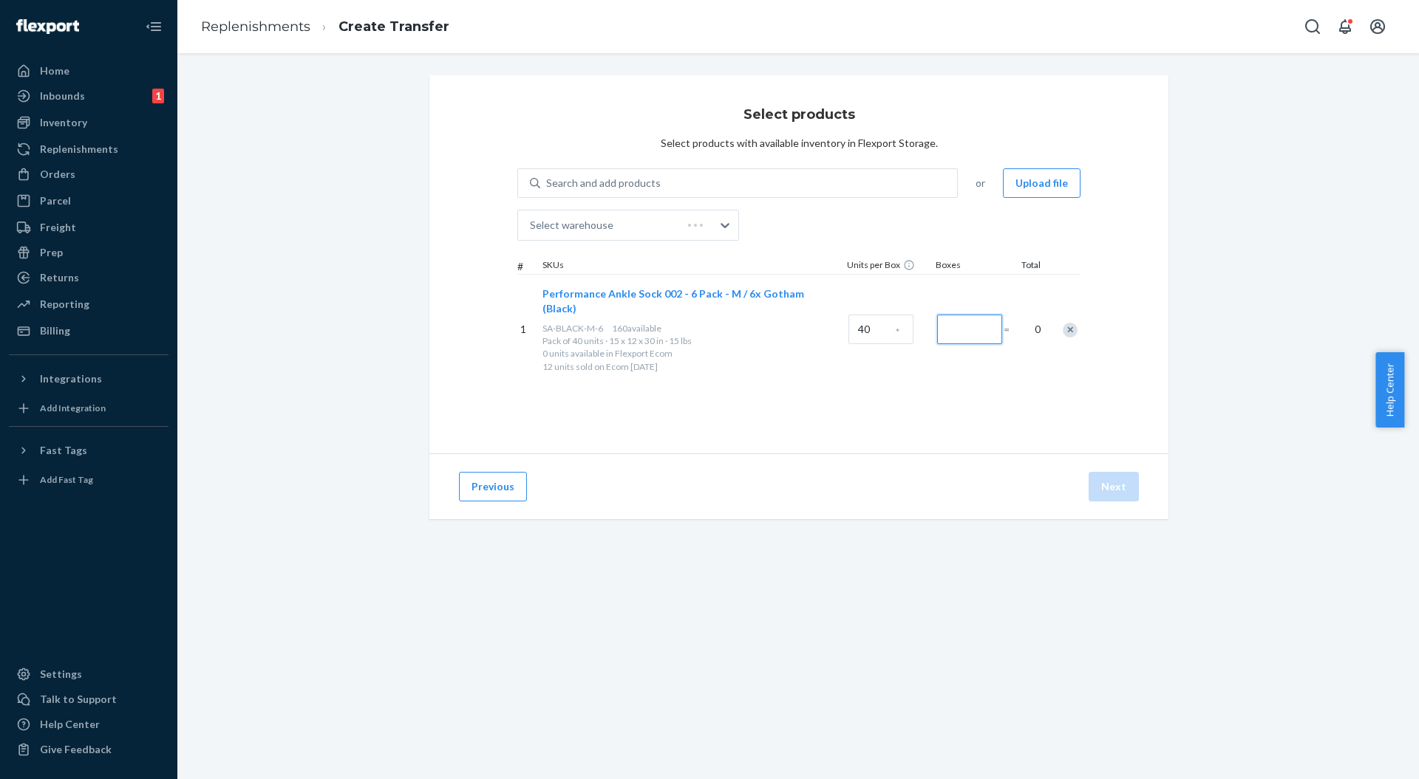
click at [949, 324] on input "Number of boxes" at bounding box center [969, 330] width 65 height 30
drag, startPoint x: 955, startPoint y: 313, endPoint x: 958, endPoint y: 321, distance: 7.7
click at [955, 315] on input "0" at bounding box center [969, 330] width 65 height 30
click at [959, 321] on input "0" at bounding box center [969, 330] width 65 height 30
drag, startPoint x: 967, startPoint y: 324, endPoint x: 931, endPoint y: 326, distance: 36.3
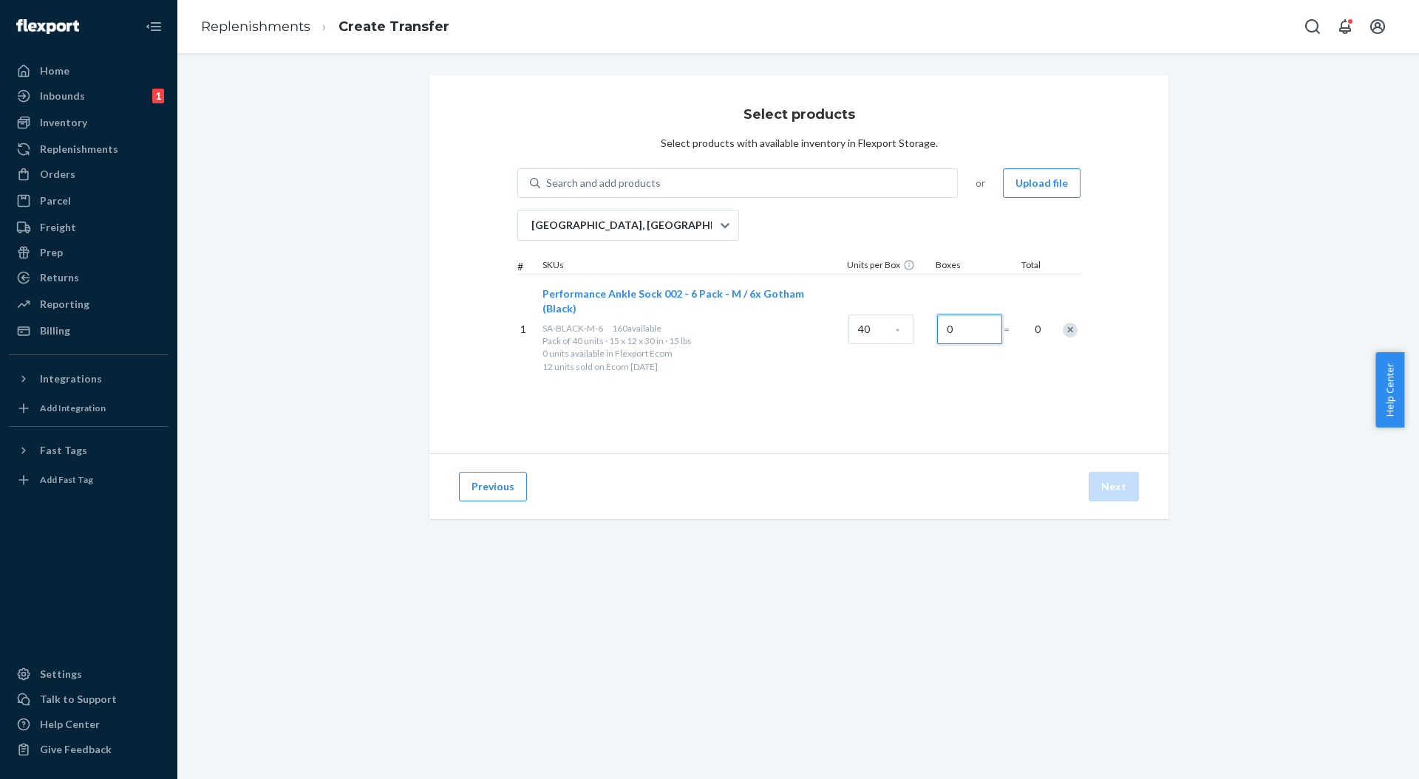
click at [937, 326] on input "0" at bounding box center [969, 330] width 65 height 30
type input "4"
click at [966, 353] on div "1 Performance Ankle Sock 002 - 6 Pack - M / 6x Gotham (Black) SA-BLACK-M-6 160 …" at bounding box center [798, 329] width 563 height 111
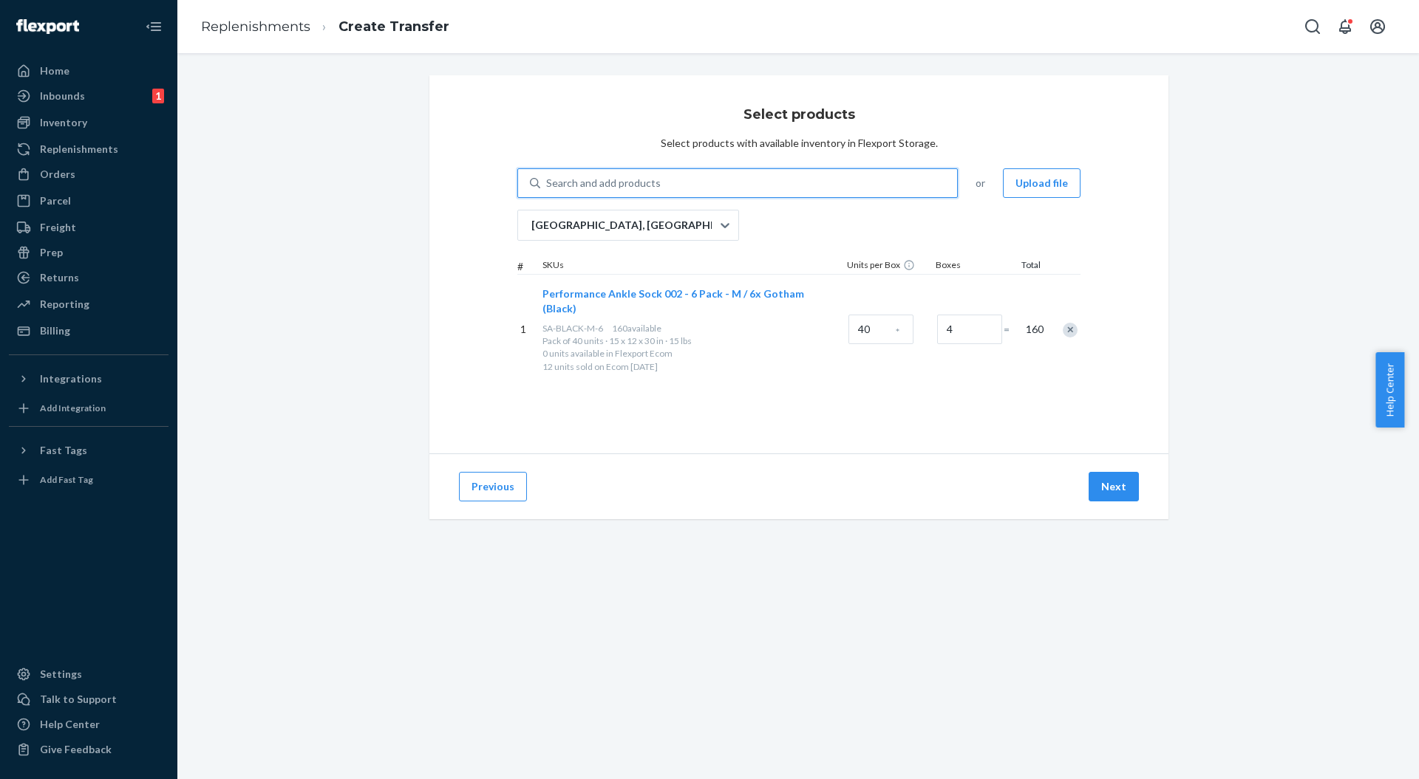
click at [603, 188] on div "Search and add products" at bounding box center [603, 183] width 115 height 15
click at [547, 188] on input "0 results available. Use Up and Down to choose options, press Enter to select t…" at bounding box center [546, 183] width 1 height 15
paste input "SA-BLACK-M-3"
type input "SA-BLACK-M-3"
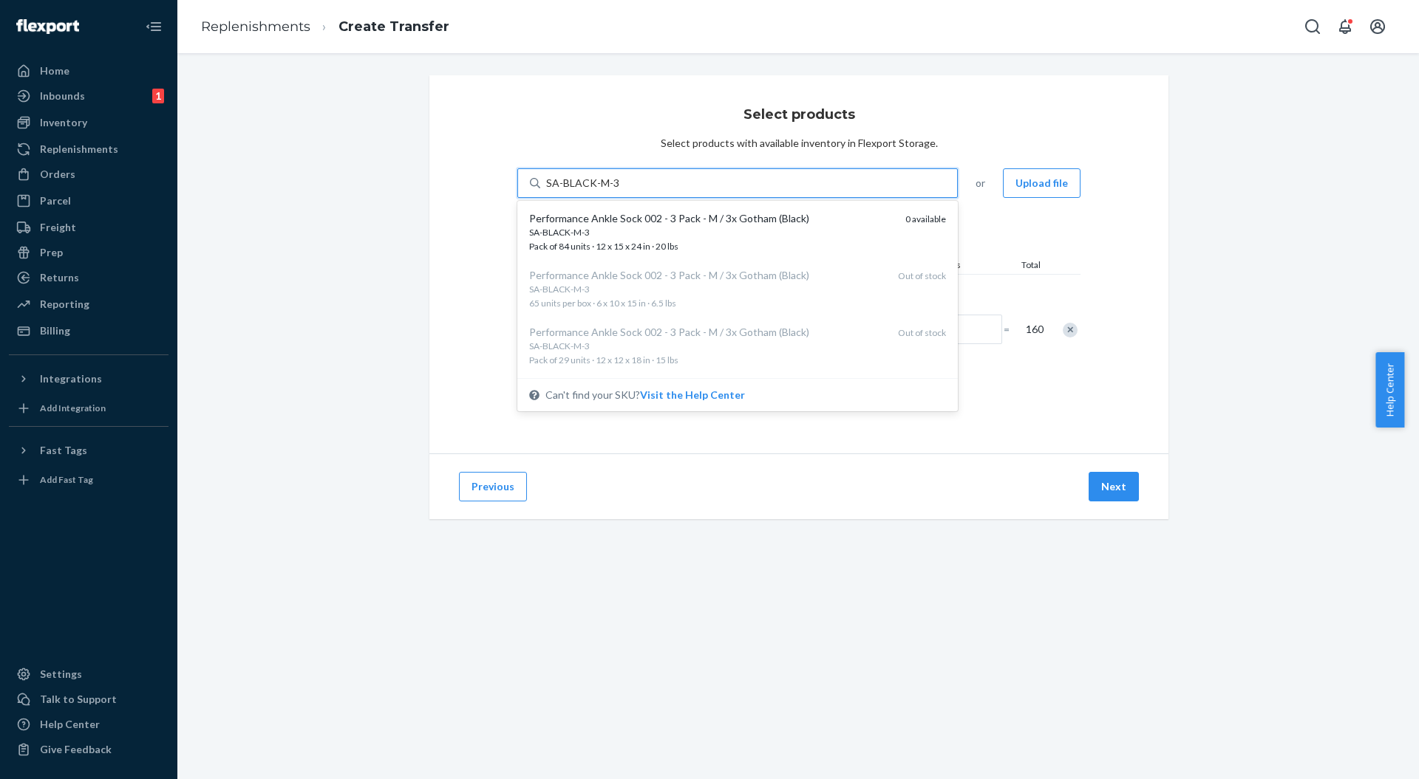
click at [648, 231] on div "SA-BLACK-M-3" at bounding box center [711, 232] width 364 height 13
click at [618, 191] on input "SA-BLACK-M-3" at bounding box center [582, 183] width 72 height 15
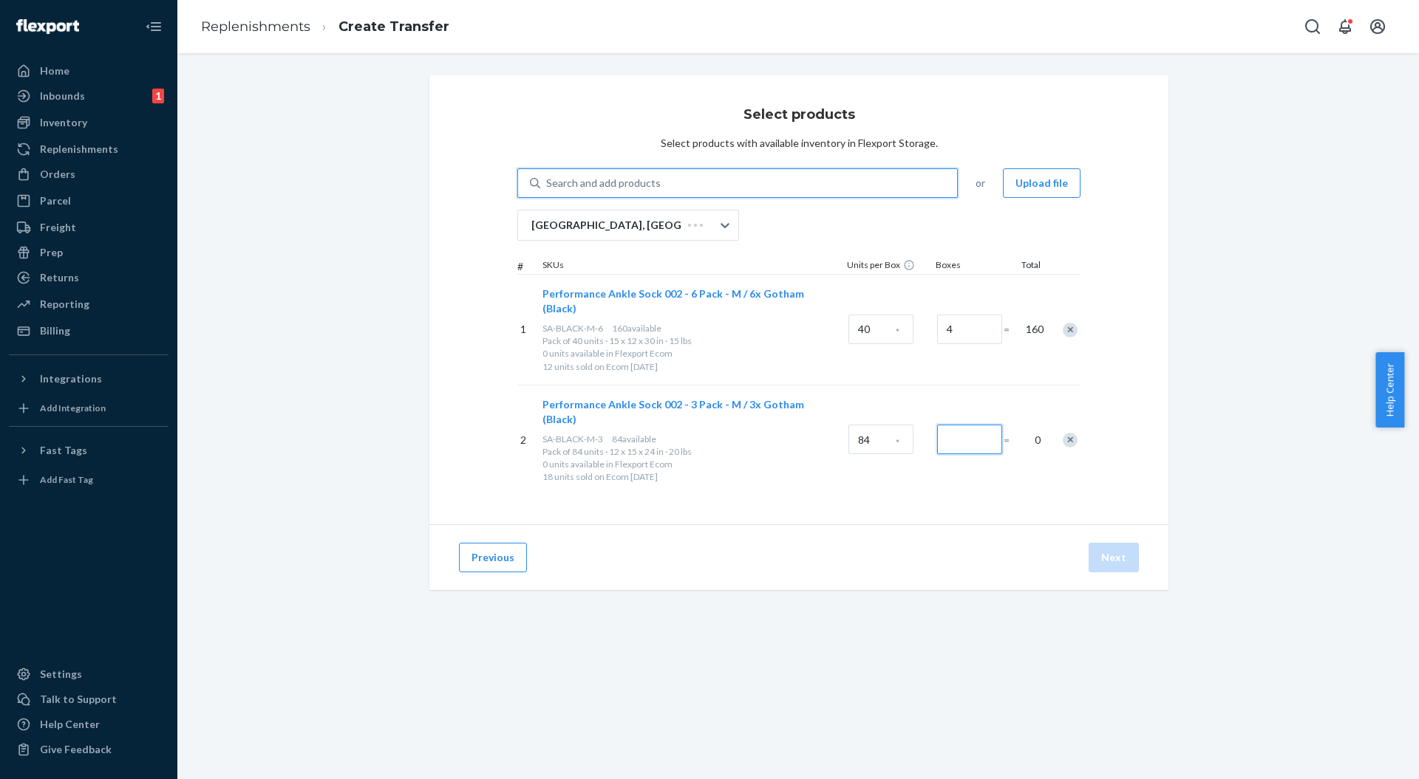
click at [944, 425] on input "Number of boxes" at bounding box center [969, 440] width 65 height 30
drag, startPoint x: 959, startPoint y: 417, endPoint x: 921, endPoint y: 421, distance: 38.6
click at [921, 421] on div "2 Performance Ankle Sock 002 - 3 Pack - M / 3x Gotham (Black) SA-BLACK-M-3 84 a…" at bounding box center [798, 440] width 563 height 111
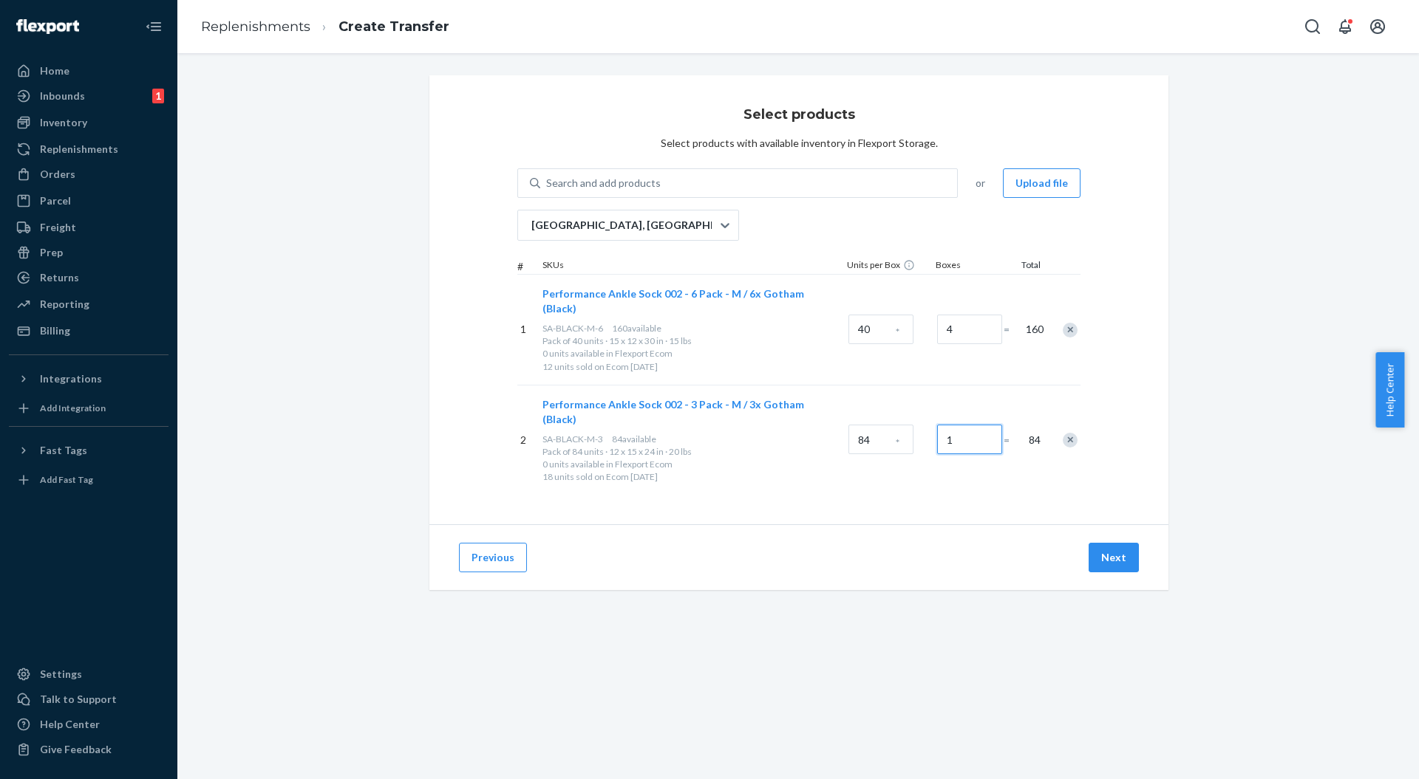
type input "1"
click at [934, 444] on div "1" at bounding box center [967, 440] width 66 height 60
click at [603, 183] on div "Search and add products" at bounding box center [603, 183] width 115 height 15
click at [547, 183] on input "Search and add products" at bounding box center [546, 183] width 1 height 15
paste input "RRUBB-BRIGHTNAVY-XXL"
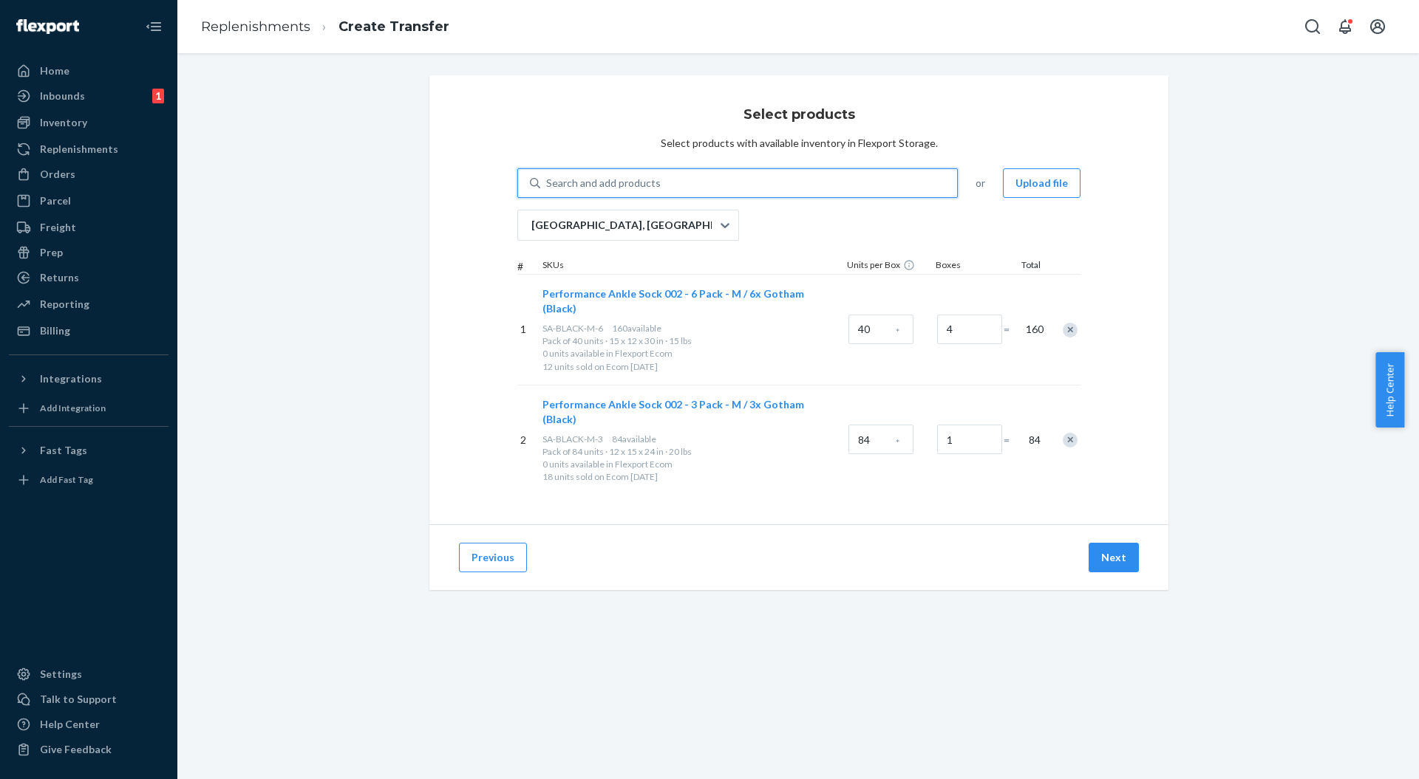
type input "RRUBB-BRIGHTNAVY-XXL"
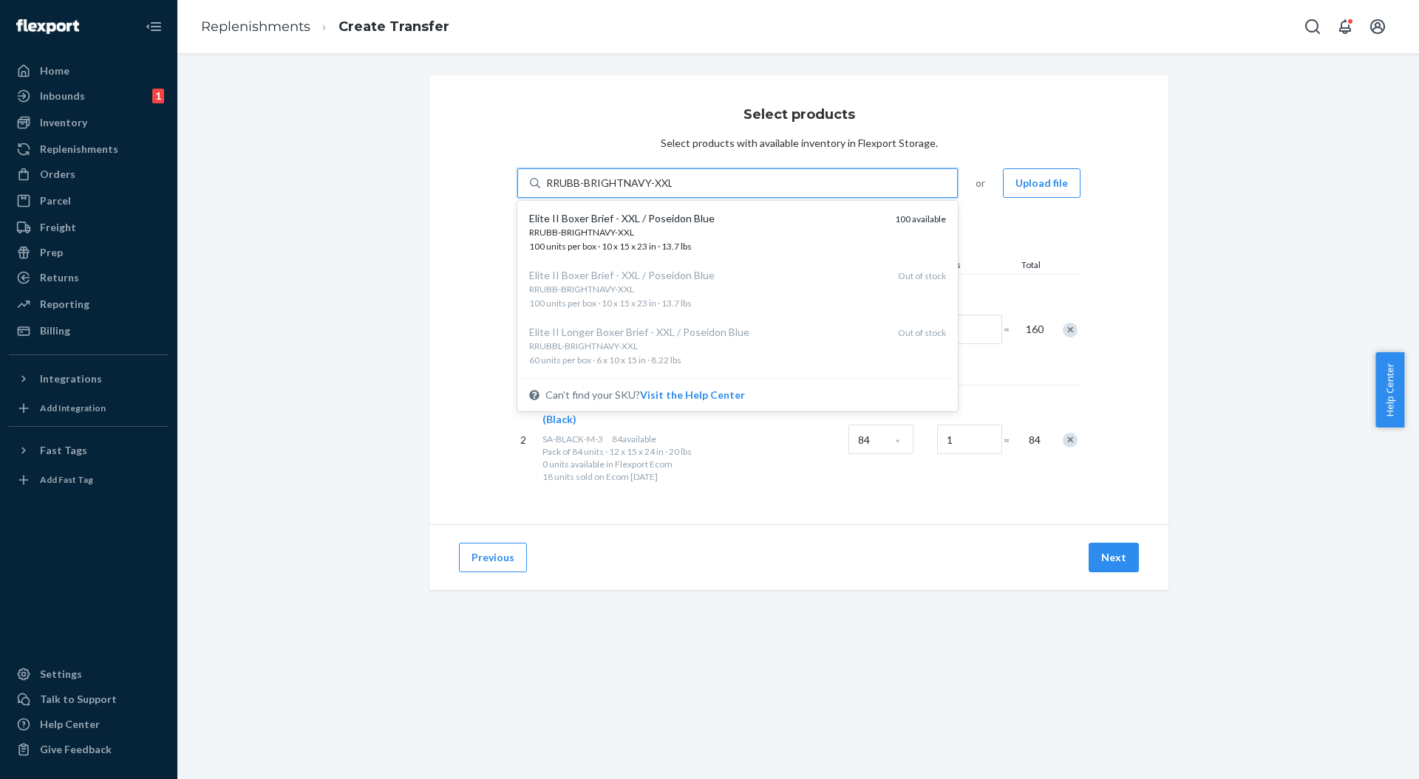
click at [646, 231] on div "RRUBB-BRIGHTNAVY-XXL" at bounding box center [706, 232] width 354 height 13
click at [646, 191] on input "RRUBB-BRIGHTNAVY-XXL" at bounding box center [609, 183] width 126 height 15
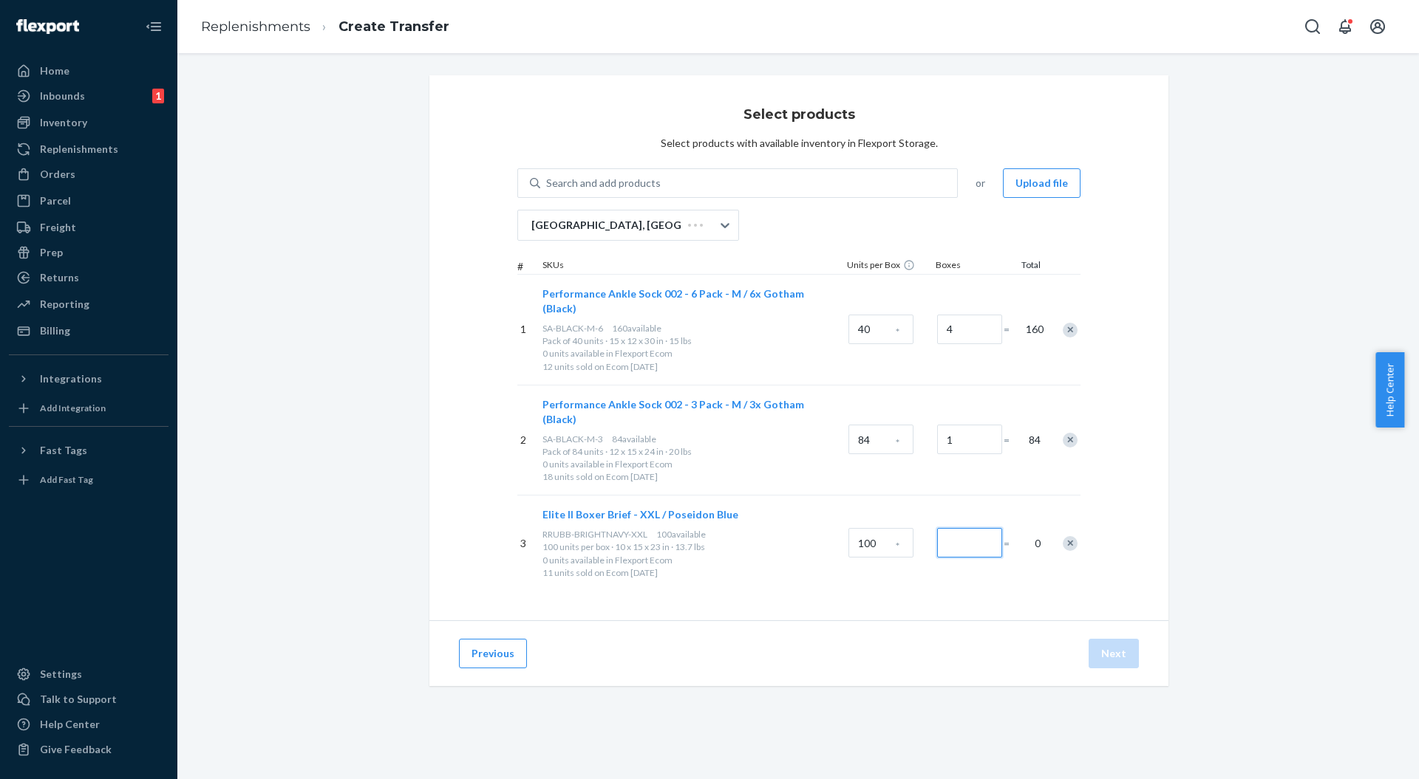
click at [940, 528] on input "Number of boxes" at bounding box center [969, 543] width 65 height 30
drag, startPoint x: 953, startPoint y: 518, endPoint x: 932, endPoint y: 530, distance: 24.8
click at [915, 517] on div "3 Elite II Boxer Brief - XXL / Poseidon Blue RRUBB-BRIGHTNAVY-XXL 100 available…" at bounding box center [798, 543] width 563 height 96
type input "1"
click at [930, 553] on div "3 Elite II Boxer Brief - XXL / Poseidon Blue RRUBB-BRIGHTNAVY-XXL 100 available…" at bounding box center [798, 543] width 563 height 96
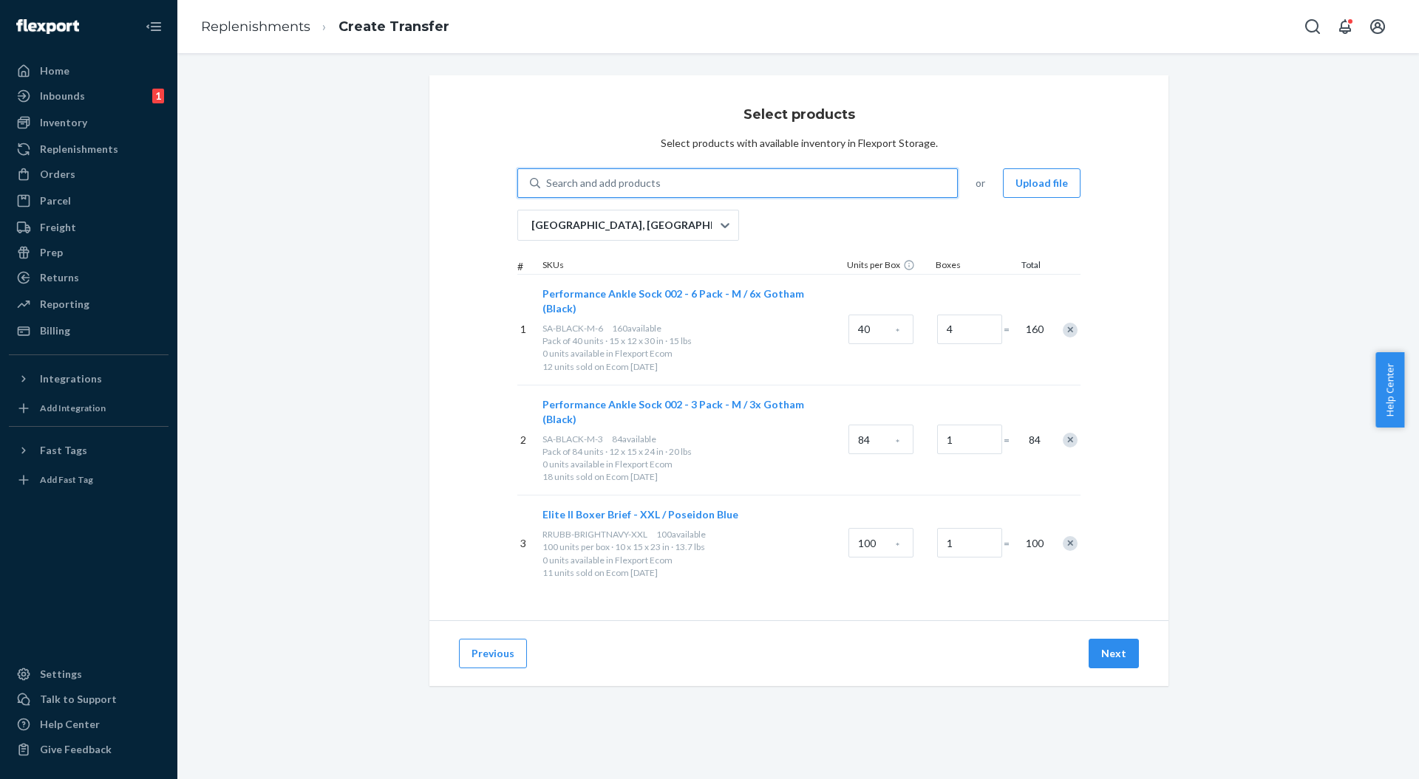
click at [569, 195] on div "Search and add products" at bounding box center [748, 183] width 417 height 27
click at [547, 191] on input "0 results available. Use Up and Down to choose options, press Enter to select t…" at bounding box center [546, 183] width 1 height 15
paste input "RRUBB-REDWAVES-3XL"
type input "RRUBB-REDWAVES-3XL"
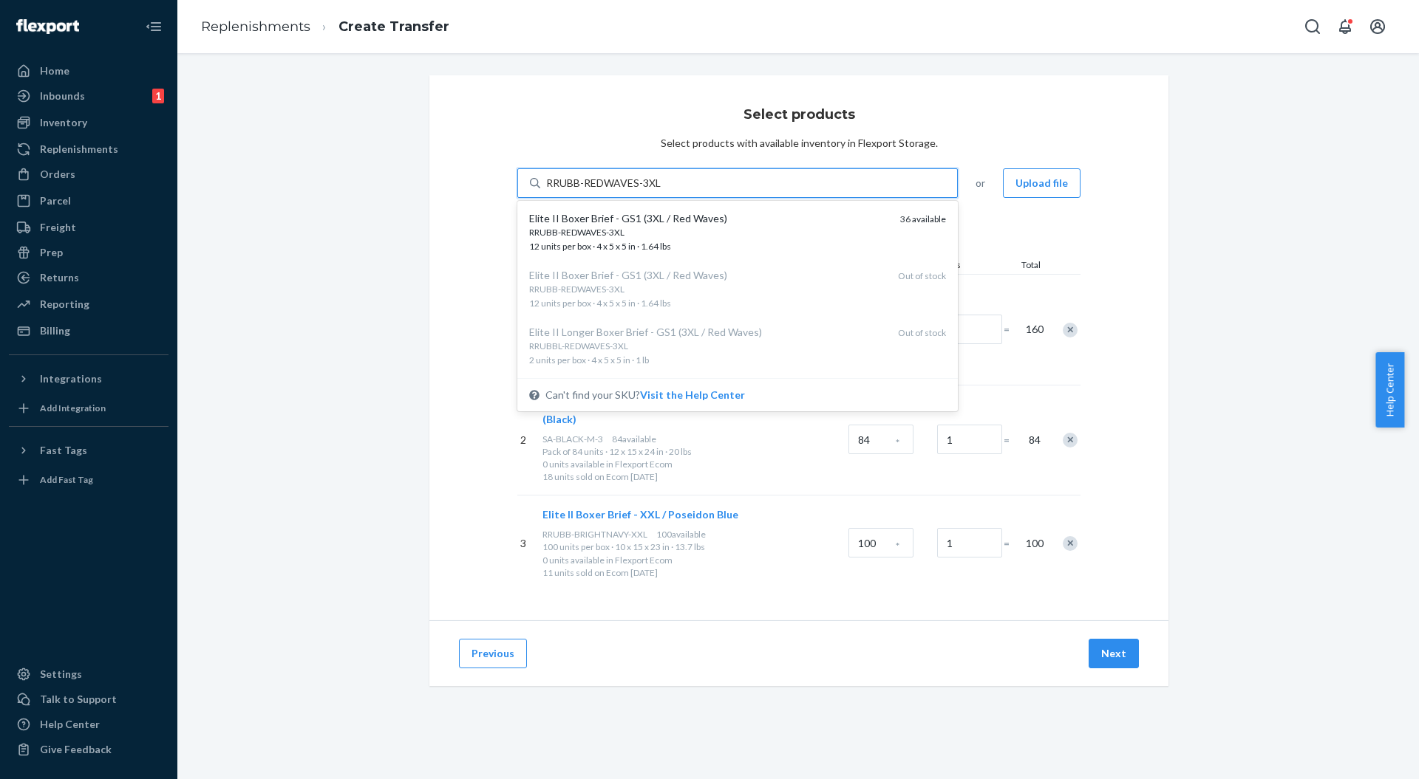
click at [668, 222] on div "Elite II Boxer Brief - GS1 (3XL / Red Waves)" at bounding box center [708, 218] width 359 height 15
click at [662, 191] on input "RRUBB-REDWAVES-3XL" at bounding box center [604, 183] width 116 height 15
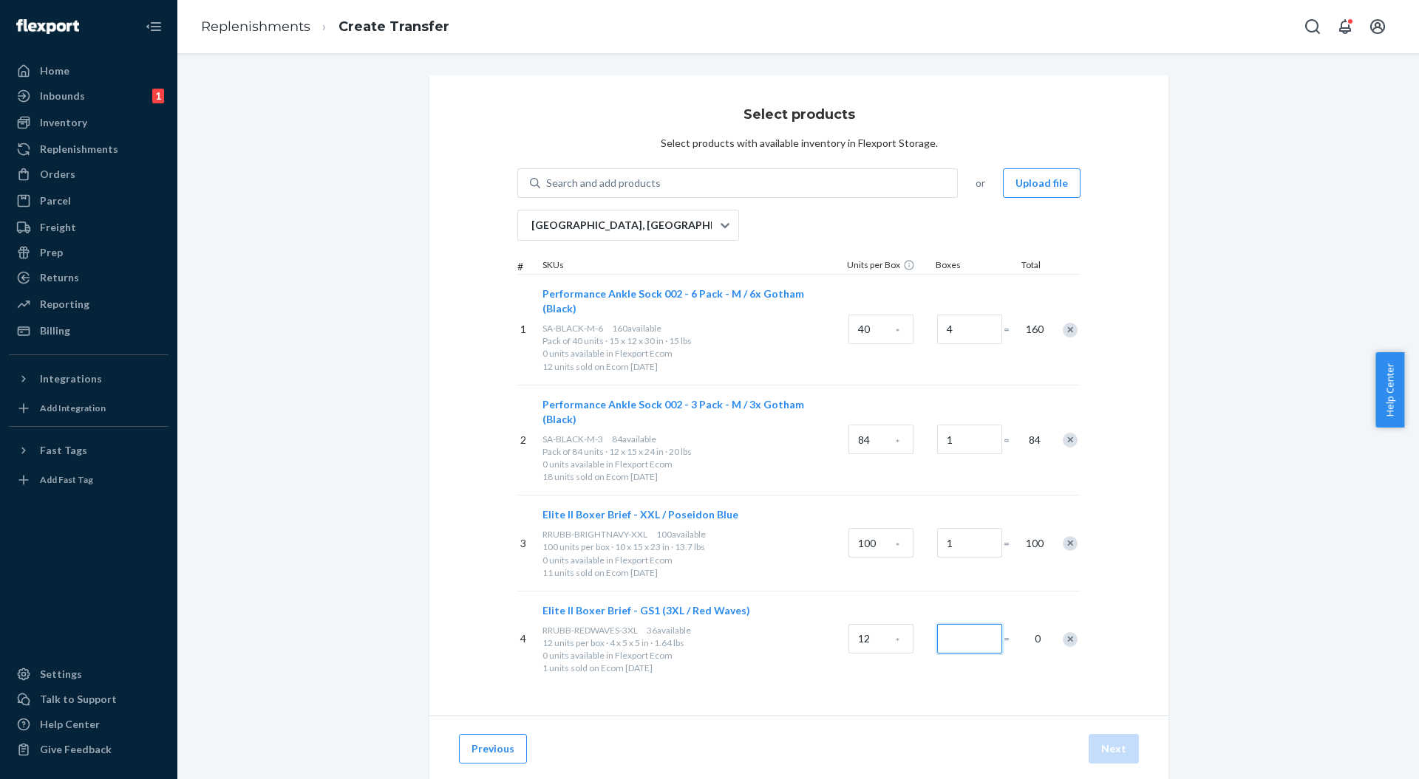
click at [944, 624] on input "Number of boxes" at bounding box center [969, 639] width 65 height 30
type input "1"
click at [904, 653] on div "4 Elite II Boxer Brief - GS1 (3XL / Red Waves) RRUBB-REDWAVES-3XL 36 available …" at bounding box center [798, 639] width 563 height 96
click at [631, 185] on div "Search and add products" at bounding box center [603, 183] width 115 height 15
click at [547, 185] on input "Search and add products" at bounding box center [546, 183] width 1 height 15
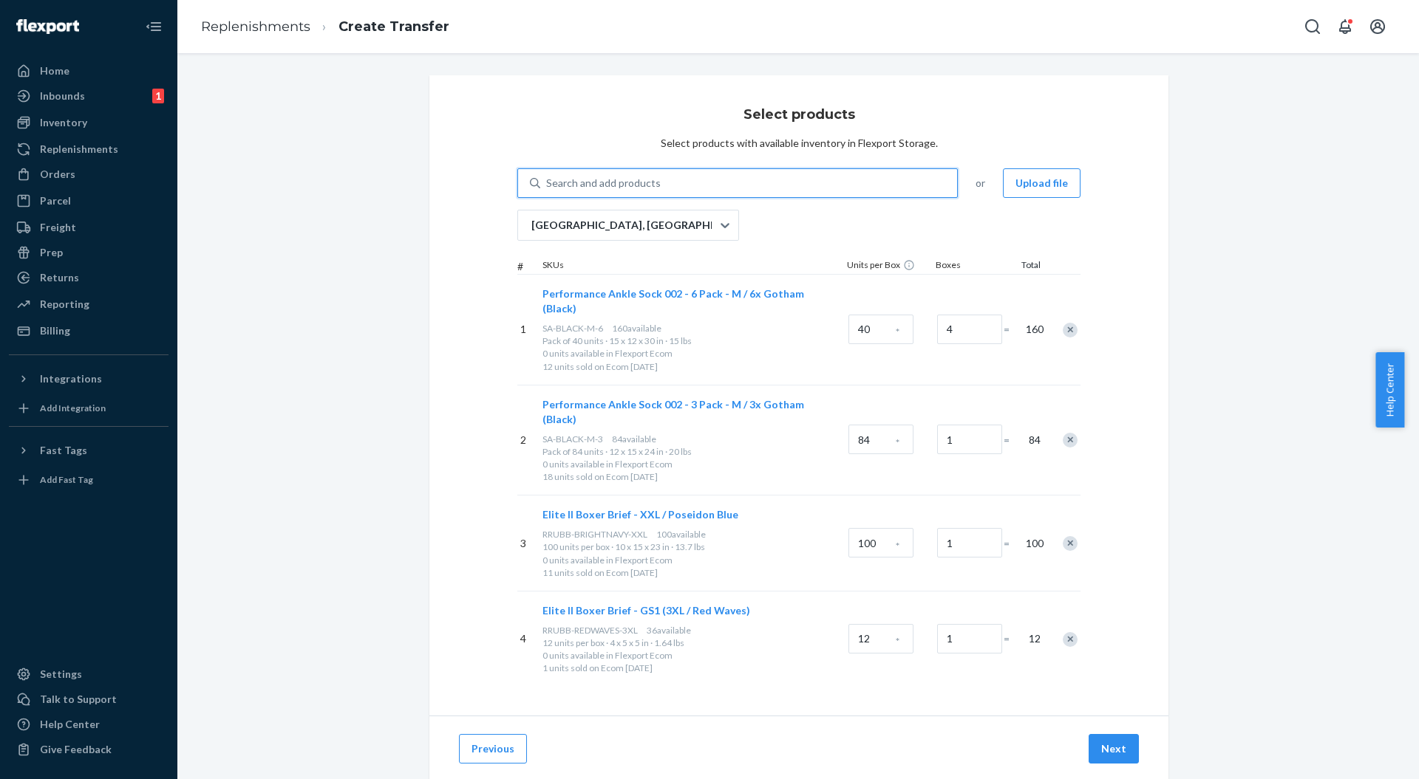
paste input "SA-BLK-WHT-M-3-3"
type input "SA-BLK-WHT-M-3-3"
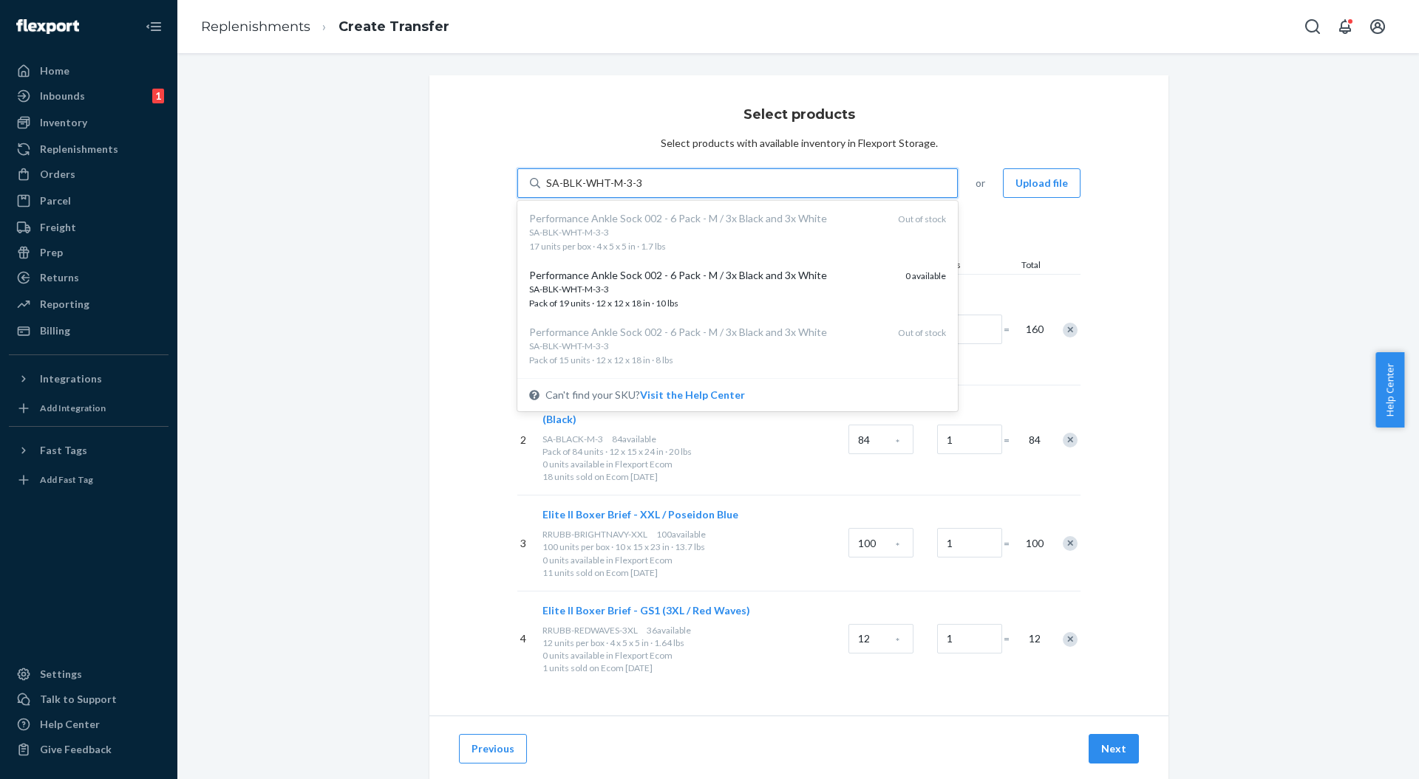
click at [687, 288] on div "SA-BLK-WHT-M-3-3" at bounding box center [711, 289] width 364 height 13
click at [641, 191] on input "SA-BLK-WHT-M-3-3" at bounding box center [593, 183] width 95 height 15
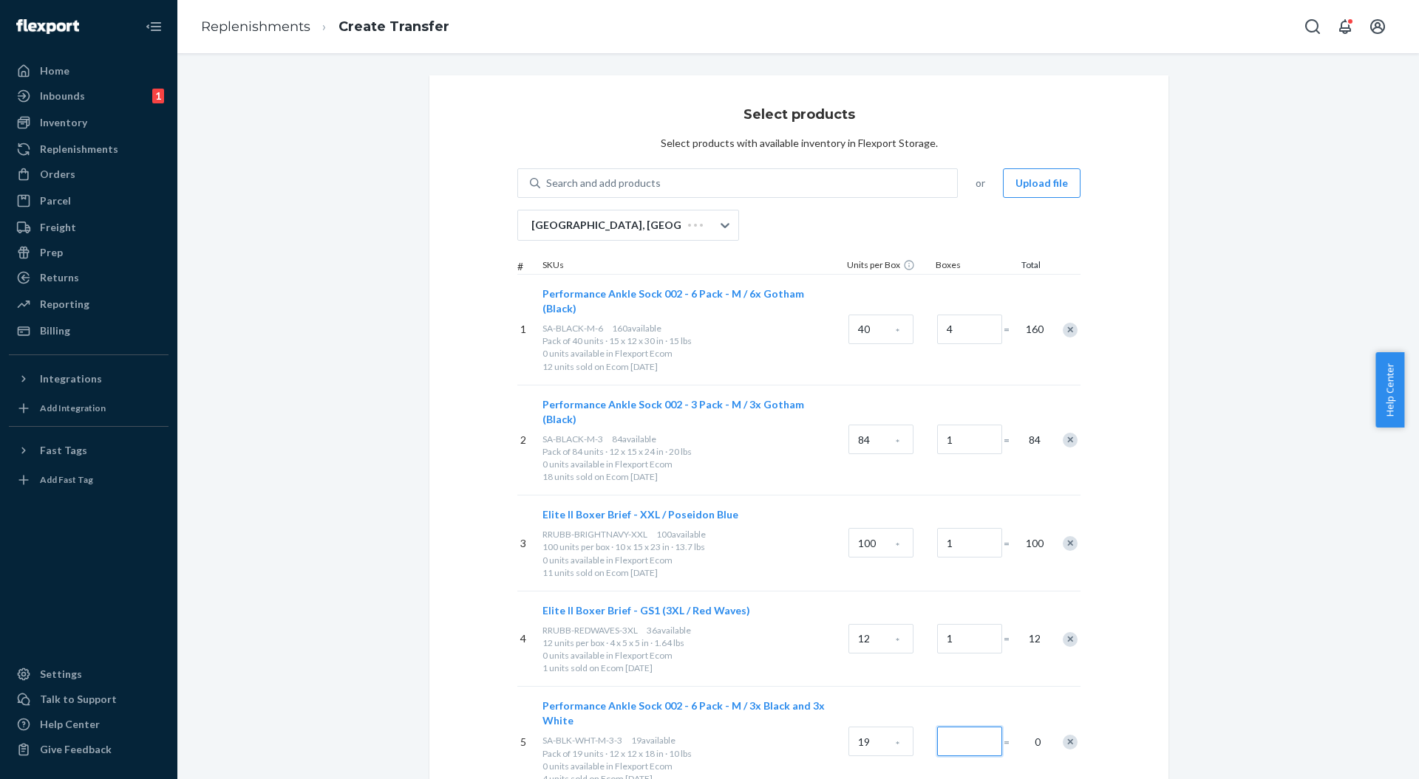
click at [969, 727] on input "Number of boxes" at bounding box center [969, 742] width 65 height 30
drag, startPoint x: 972, startPoint y: 717, endPoint x: 921, endPoint y: 714, distance: 50.3
click at [921, 714] on div "5 Performance Ankle Sock 002 - 6 Pack - M / 3x Black and 3x White SA-BLK-WHT-M-…" at bounding box center [798, 741] width 563 height 111
click at [900, 712] on div "19 *" at bounding box center [889, 742] width 89 height 60
drag, startPoint x: 960, startPoint y: 711, endPoint x: 940, endPoint y: 709, distance: 20.7
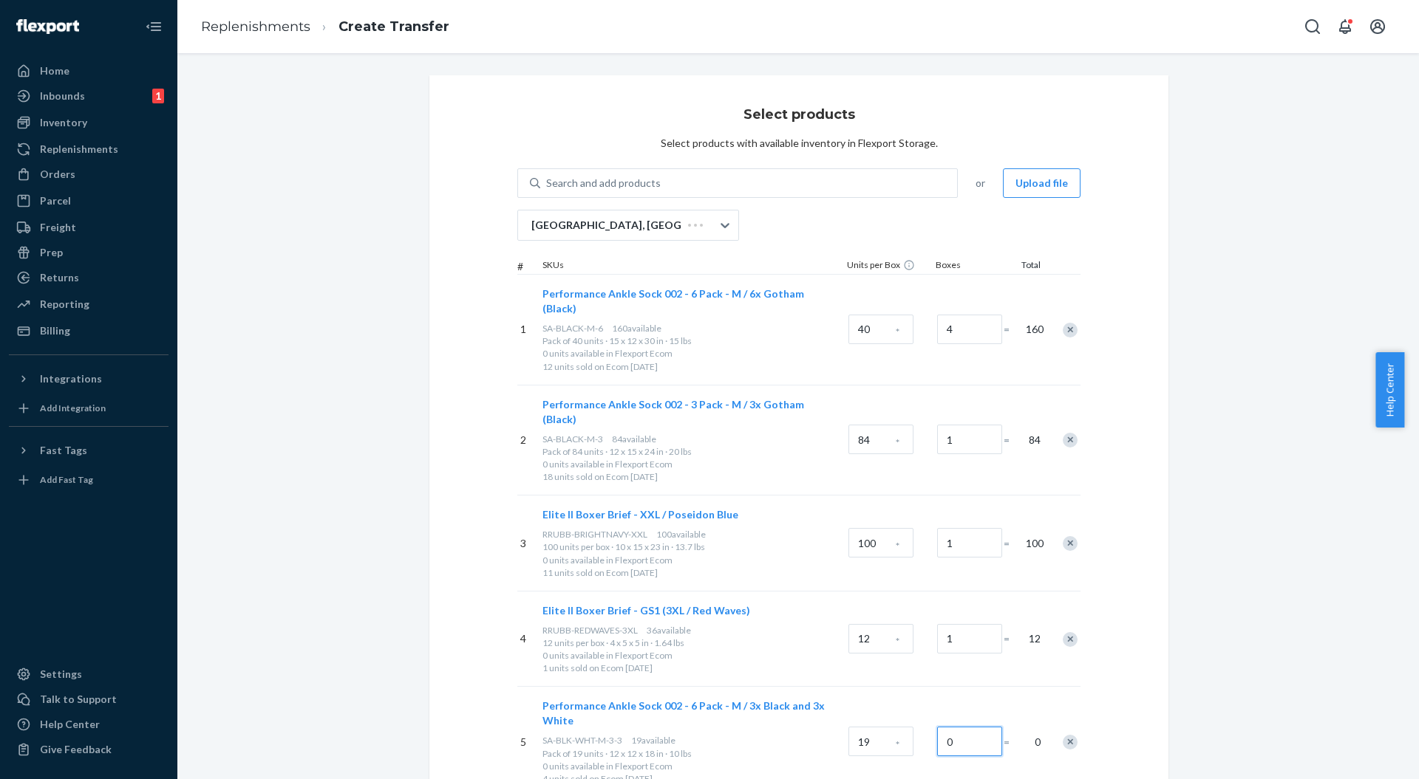
click at [952, 727] on input "0" at bounding box center [969, 742] width 65 height 30
type input "1"
click at [951, 686] on div "5 Performance Ankle Sock 002 - 6 Pack - M / 3x Black and 3x White SA-BLK-WHT-M-…" at bounding box center [798, 741] width 563 height 111
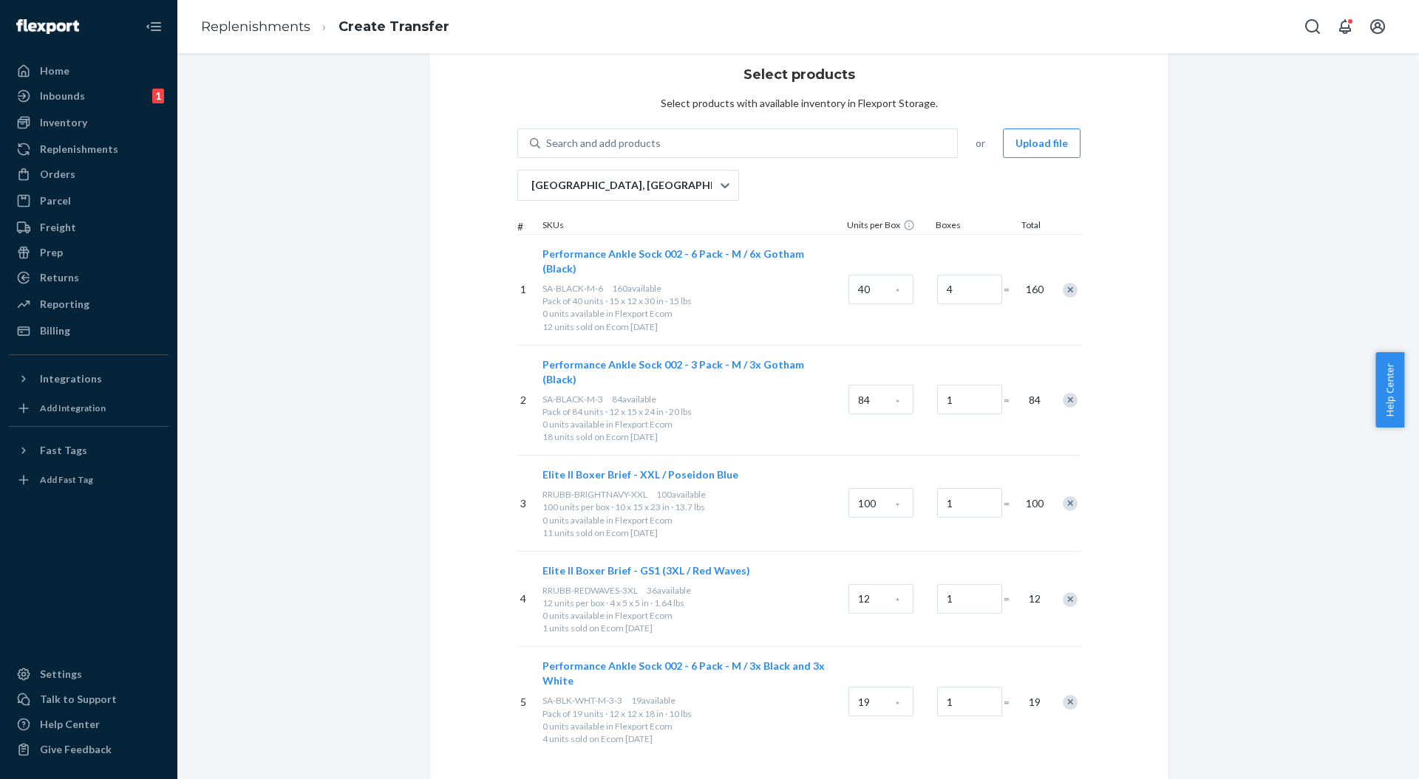
scroll to position [117, 0]
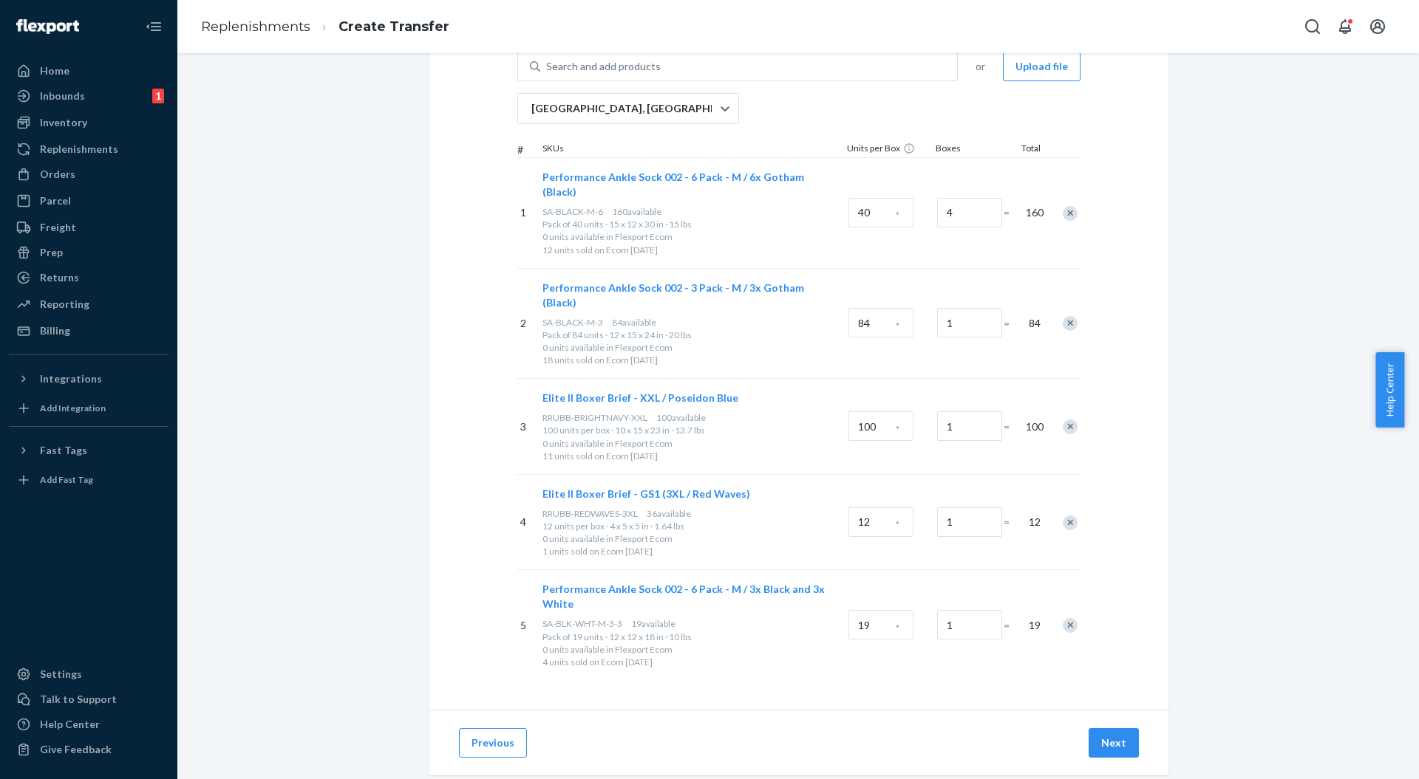
click at [634, 68] on div "Search and add products" at bounding box center [603, 66] width 115 height 15
click at [547, 68] on input "Search and add products" at bounding box center [546, 66] width 1 height 15
paste input "SA-WHITE-M-3"
type input "SA-WHITE-M-3"
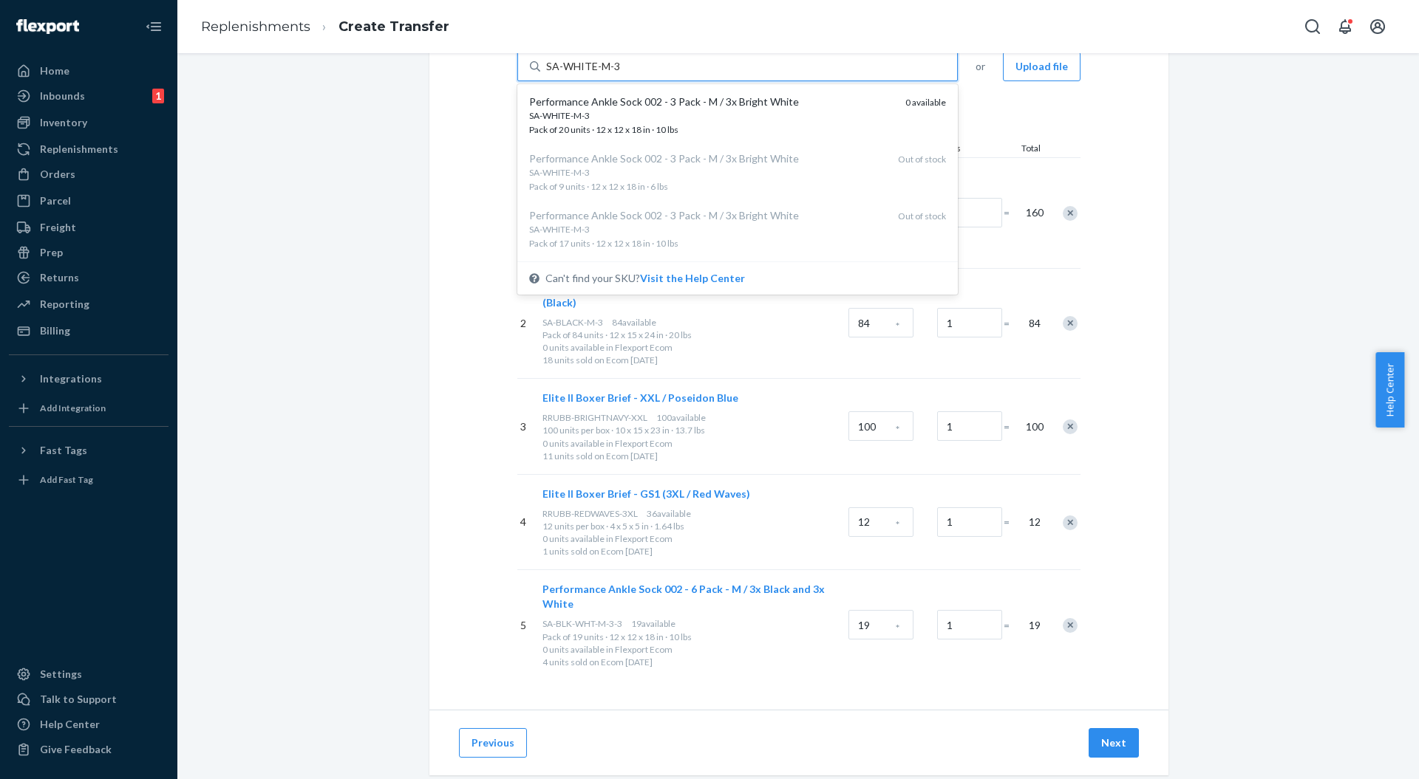
click at [706, 117] on div "SA-WHITE-M-3" at bounding box center [711, 115] width 364 height 13
click at [619, 74] on input "SA-WHITE-M-3" at bounding box center [582, 66] width 73 height 15
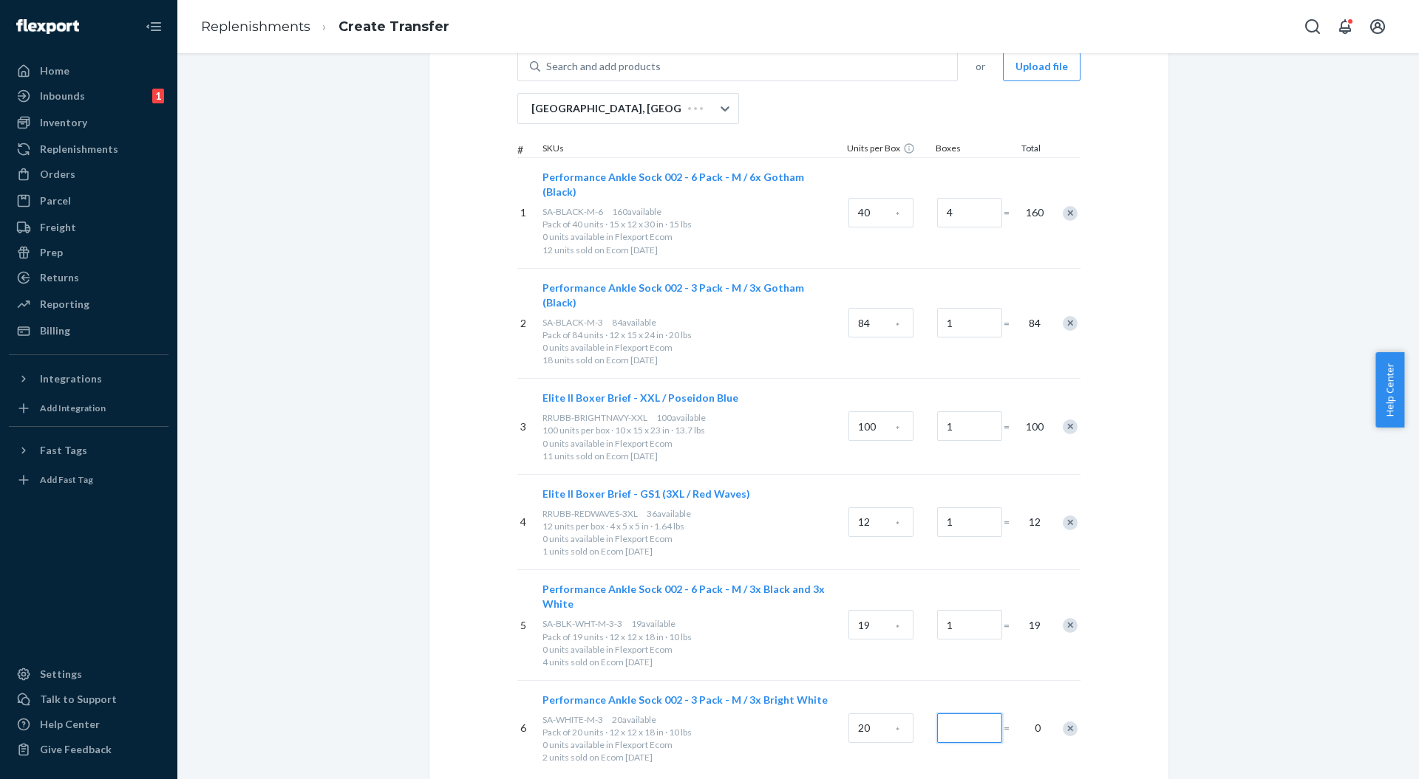
click at [965, 714] on input "Number of boxes" at bounding box center [969, 729] width 65 height 30
drag, startPoint x: 949, startPoint y: 696, endPoint x: 928, endPoint y: 700, distance: 21.9
click at [925, 697] on div "6 Performance Ankle Sock 002 - 3 Pack - M / 3x Bright White SA-WHITE-M-3 20 ava…" at bounding box center [798, 728] width 563 height 96
type input "1"
click at [943, 720] on div "1" at bounding box center [967, 729] width 66 height 60
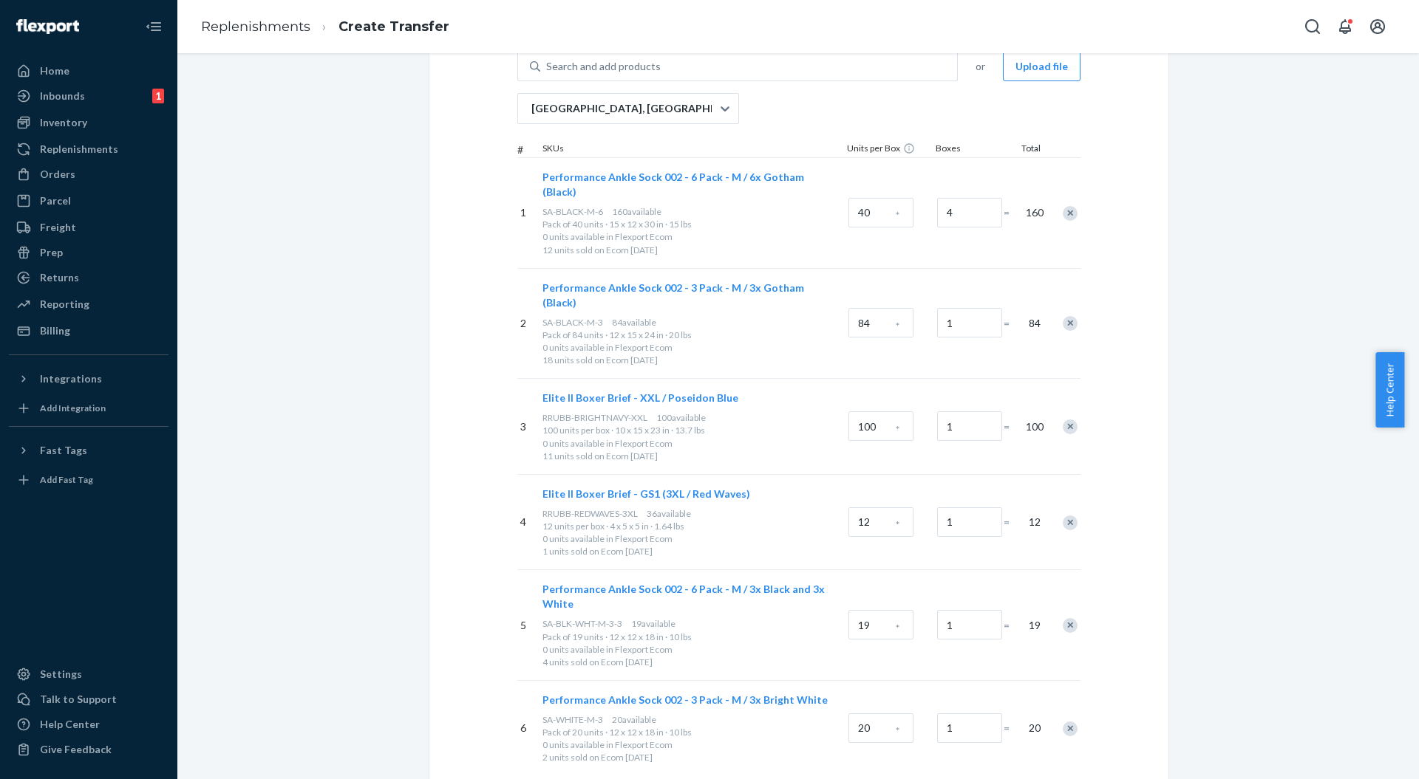
click at [637, 72] on div "Search and add products" at bounding box center [603, 66] width 115 height 15
click at [547, 72] on input "Search and add products" at bounding box center [546, 66] width 1 height 15
paste input "R-USL-GREY-XXL"
type input "R-USL-GREY-XXL"
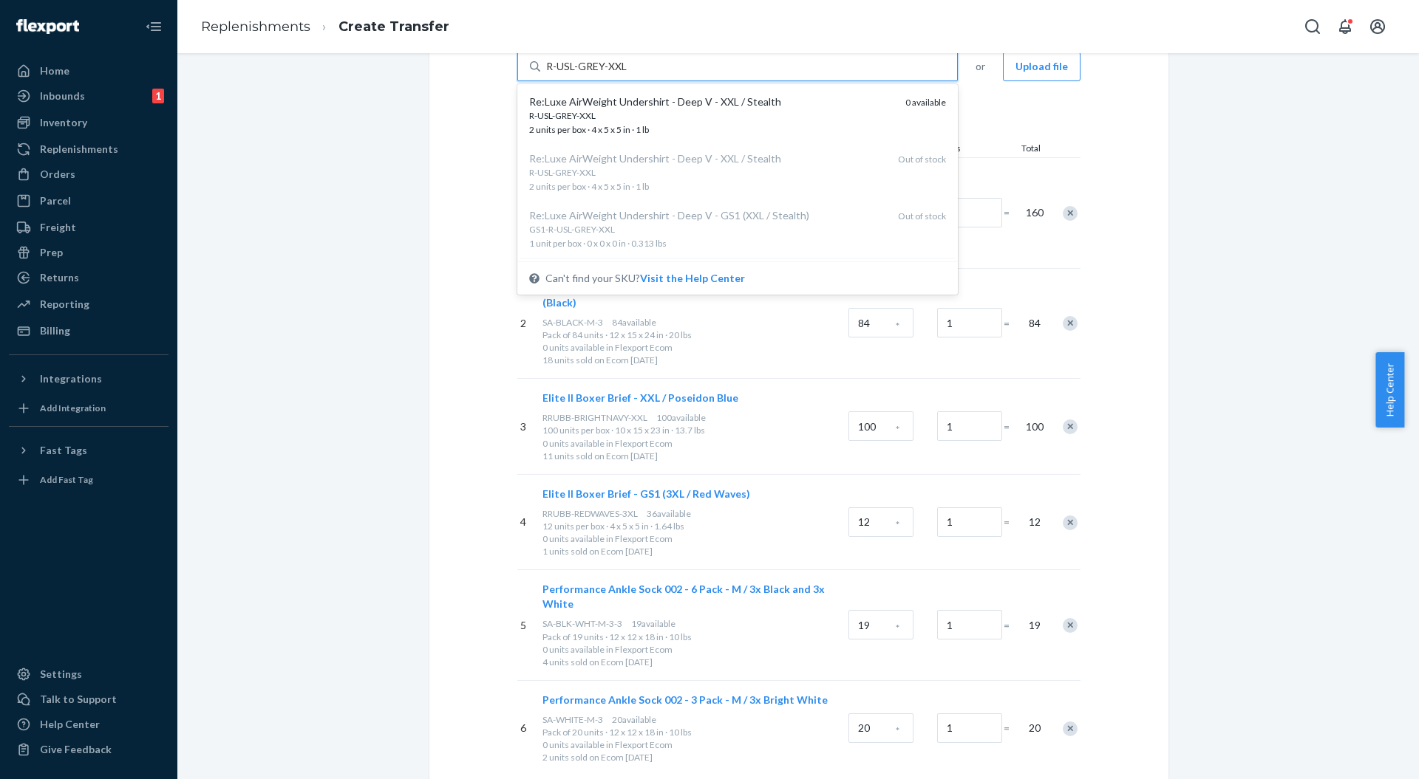
click at [660, 112] on div "R-USL-GREY-XXL" at bounding box center [711, 115] width 364 height 13
click at [627, 74] on input "R-USL-GREY-XXL" at bounding box center [586, 66] width 81 height 15
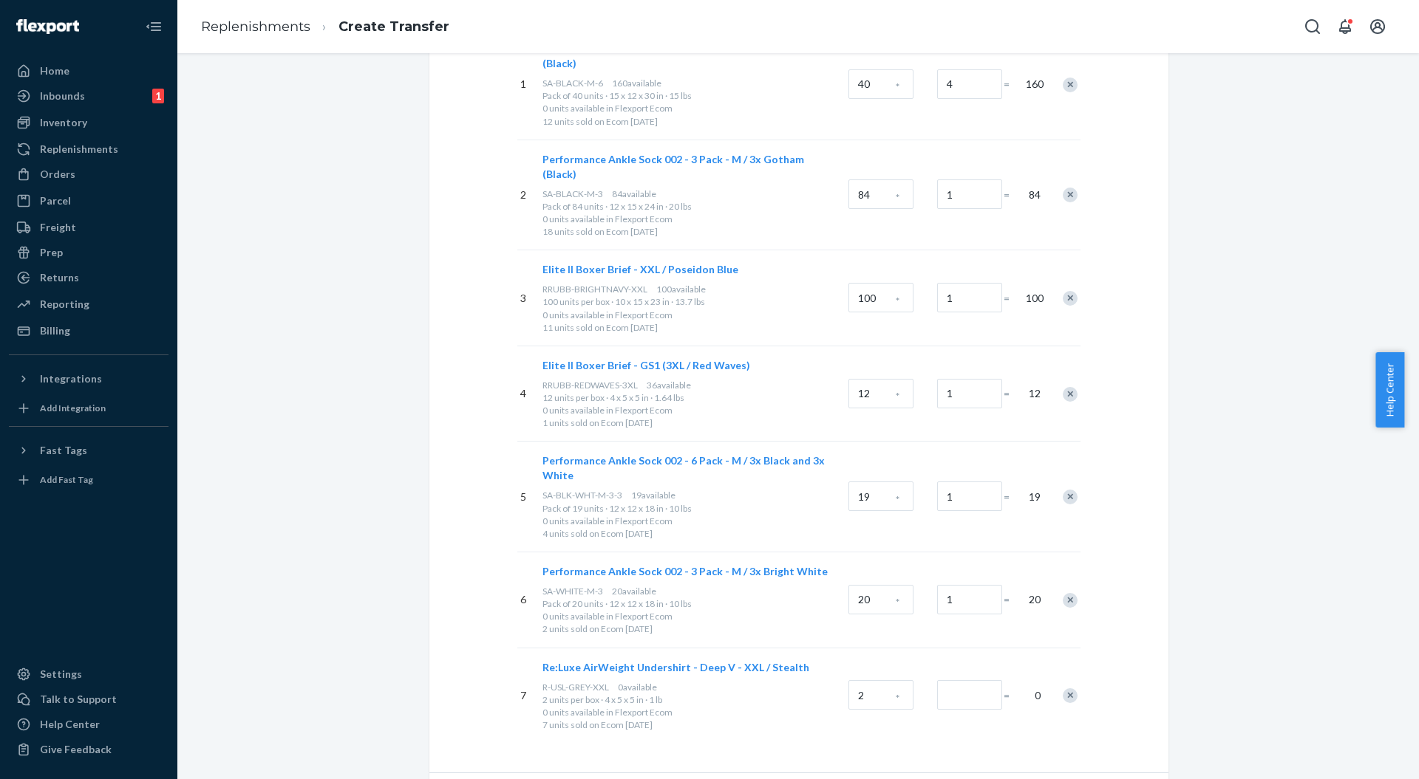
scroll to position [307, 0]
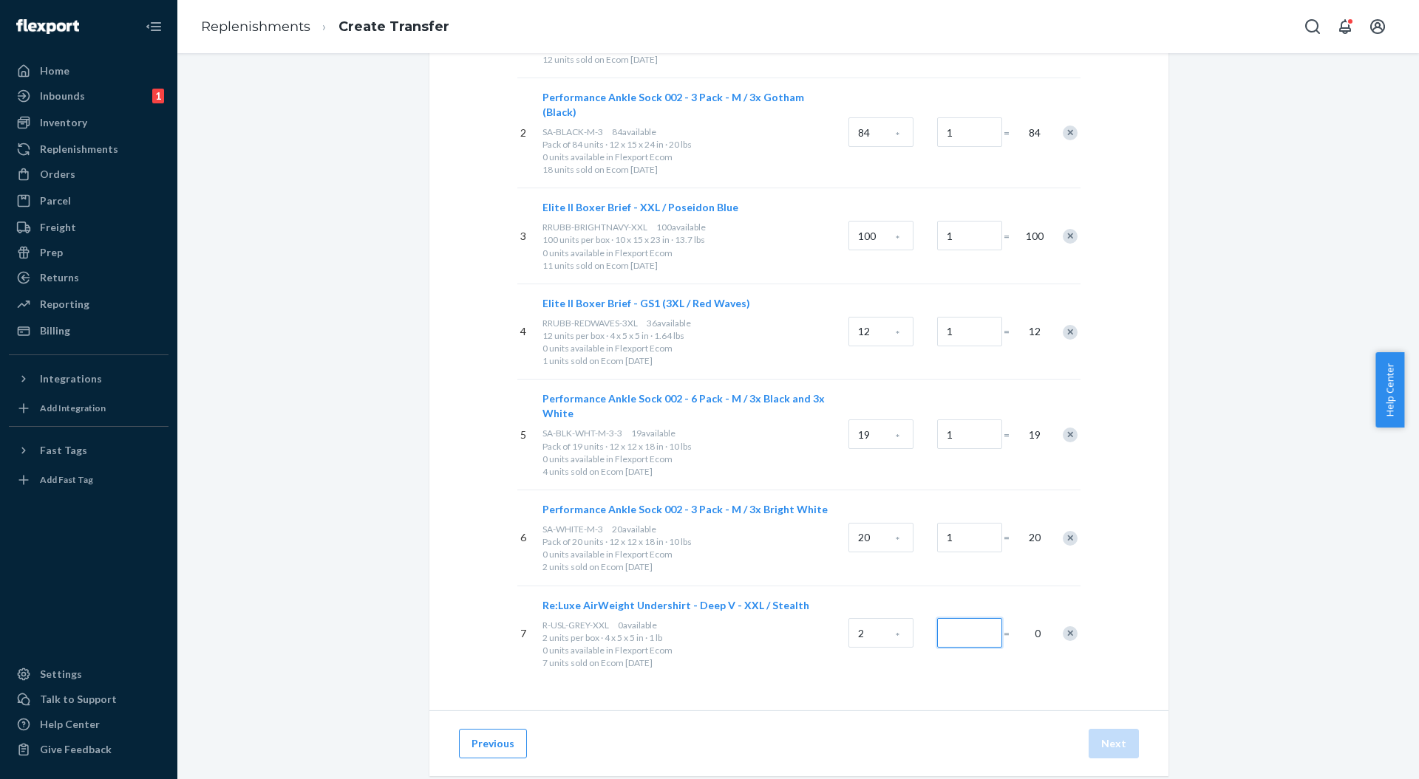
click at [944, 618] on input "Number of boxes" at bounding box center [969, 633] width 65 height 30
click at [941, 618] on input "0" at bounding box center [969, 633] width 65 height 30
drag, startPoint x: 963, startPoint y: 590, endPoint x: 935, endPoint y: 609, distance: 33.4
click at [924, 604] on div "7 Re:Luxe AirWeight Undershirt - Deep V - XXL / Stealth R-USL-GREY-XXL 0 availa…" at bounding box center [798, 634] width 563 height 96
type input "0"
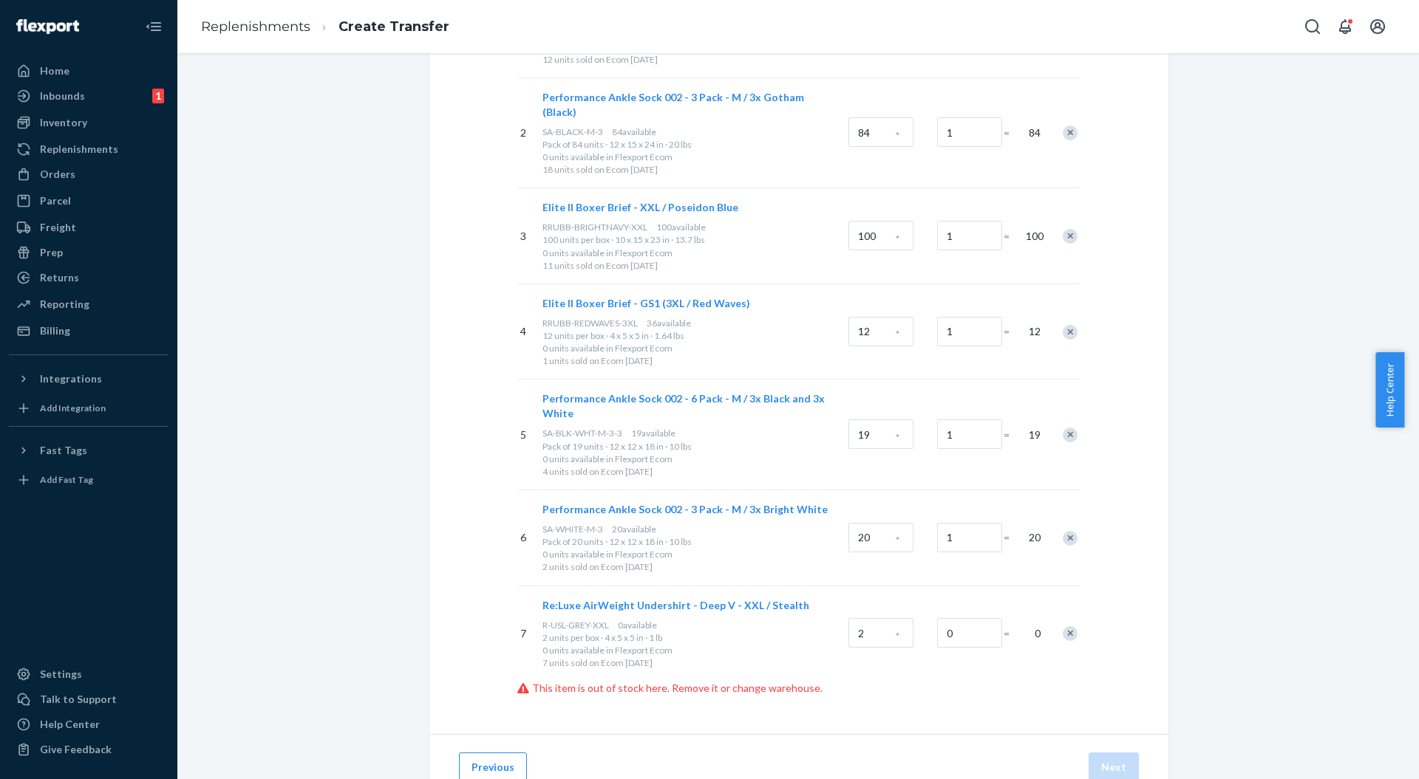
click at [938, 637] on div "7 Re:Luxe AirWeight Undershirt - Deep V - XXL / Stealth R-USL-GREY-XXL 0 availa…" at bounding box center [798, 634] width 563 height 96
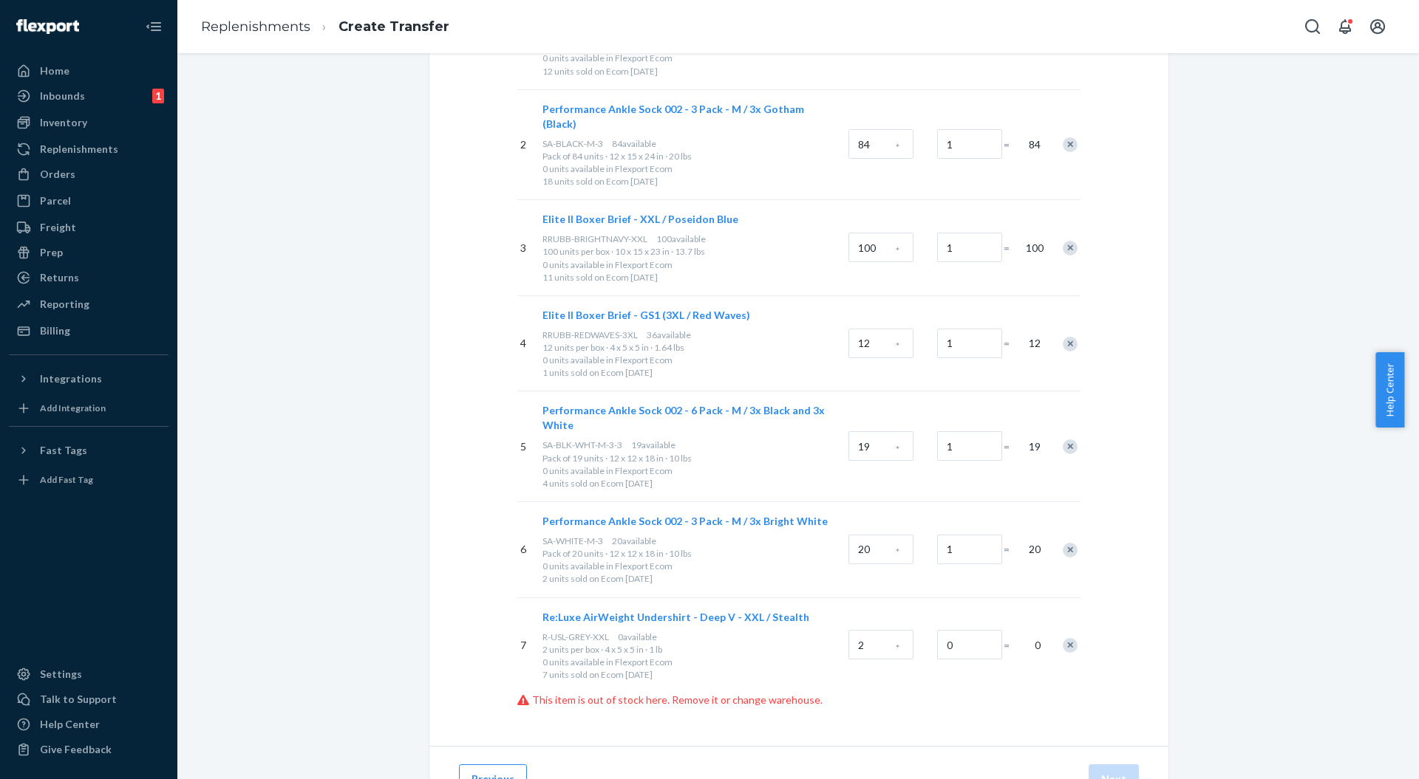
scroll to position [331, 0]
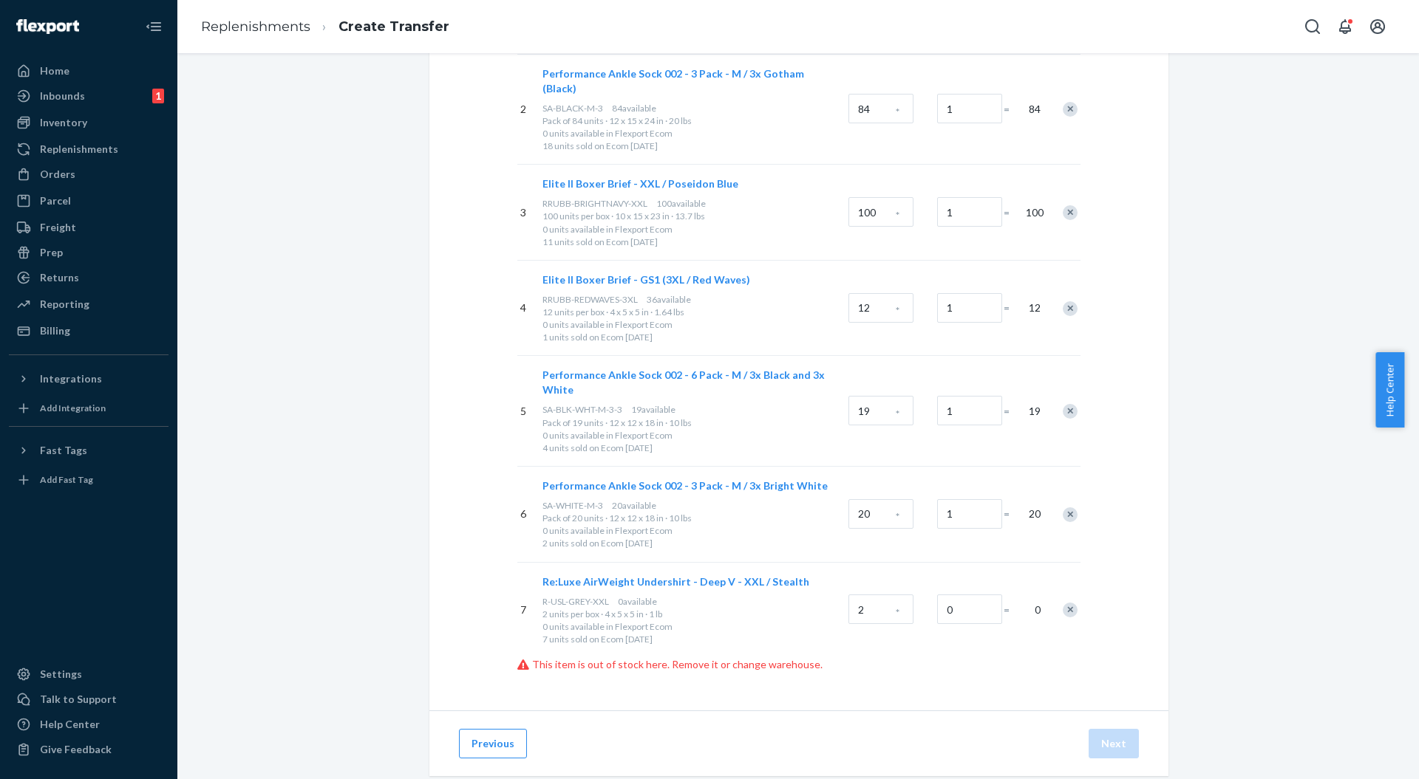
click at [1067, 590] on div at bounding box center [1061, 609] width 37 height 39
click at [1062, 603] on div "Remove Item" at bounding box center [1069, 610] width 15 height 15
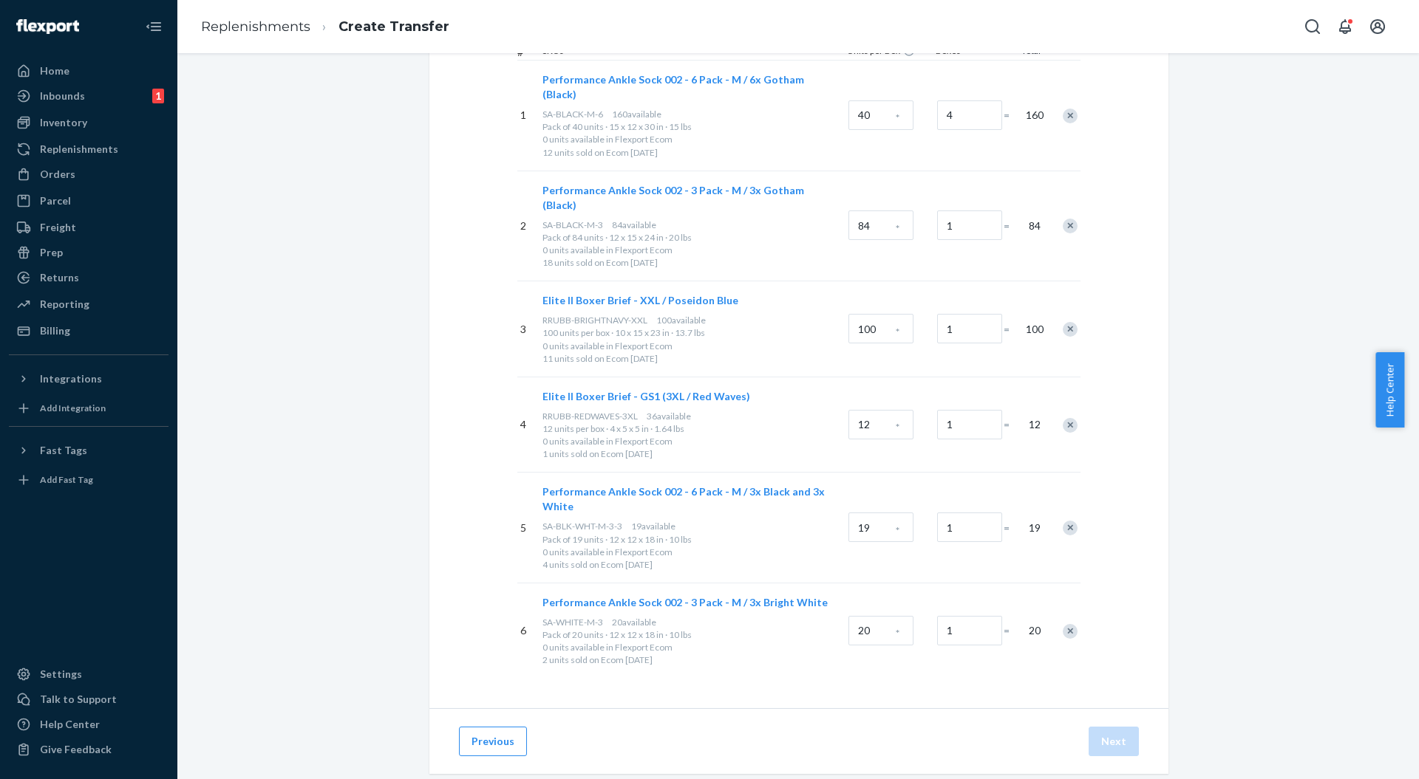
scroll to position [213, 0]
click at [1097, 710] on div "Previous Next" at bounding box center [798, 743] width 739 height 66
click at [941, 655] on div "Select products Select products with available inventory in Flexport Storage. S…" at bounding box center [798, 286] width 739 height 847
click at [1111, 728] on button "Next" at bounding box center [1113, 743] width 50 height 30
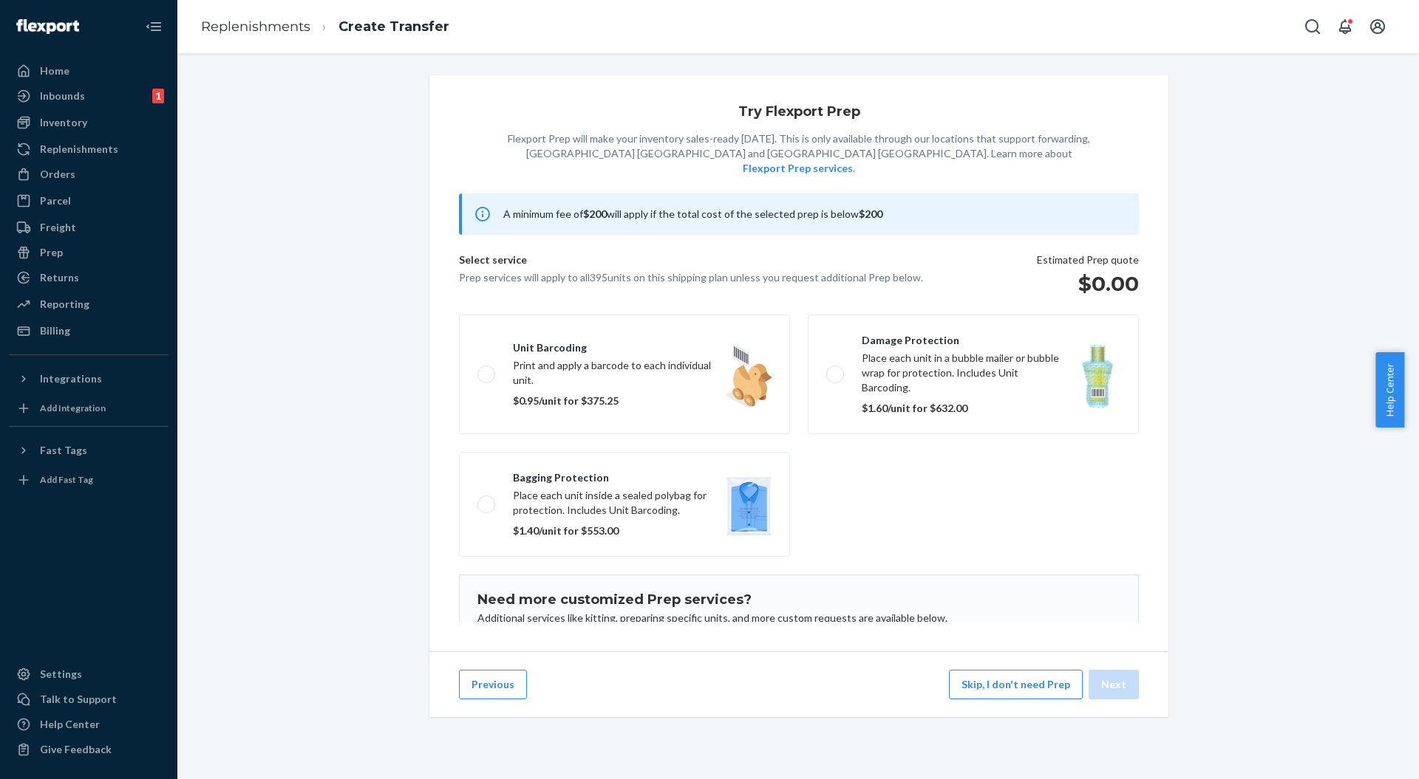
scroll to position [0, 0]
click at [63, 726] on div "Help Center" at bounding box center [70, 724] width 60 height 15
click at [980, 698] on button "Skip, I don't need Prep" at bounding box center [1016, 685] width 134 height 30
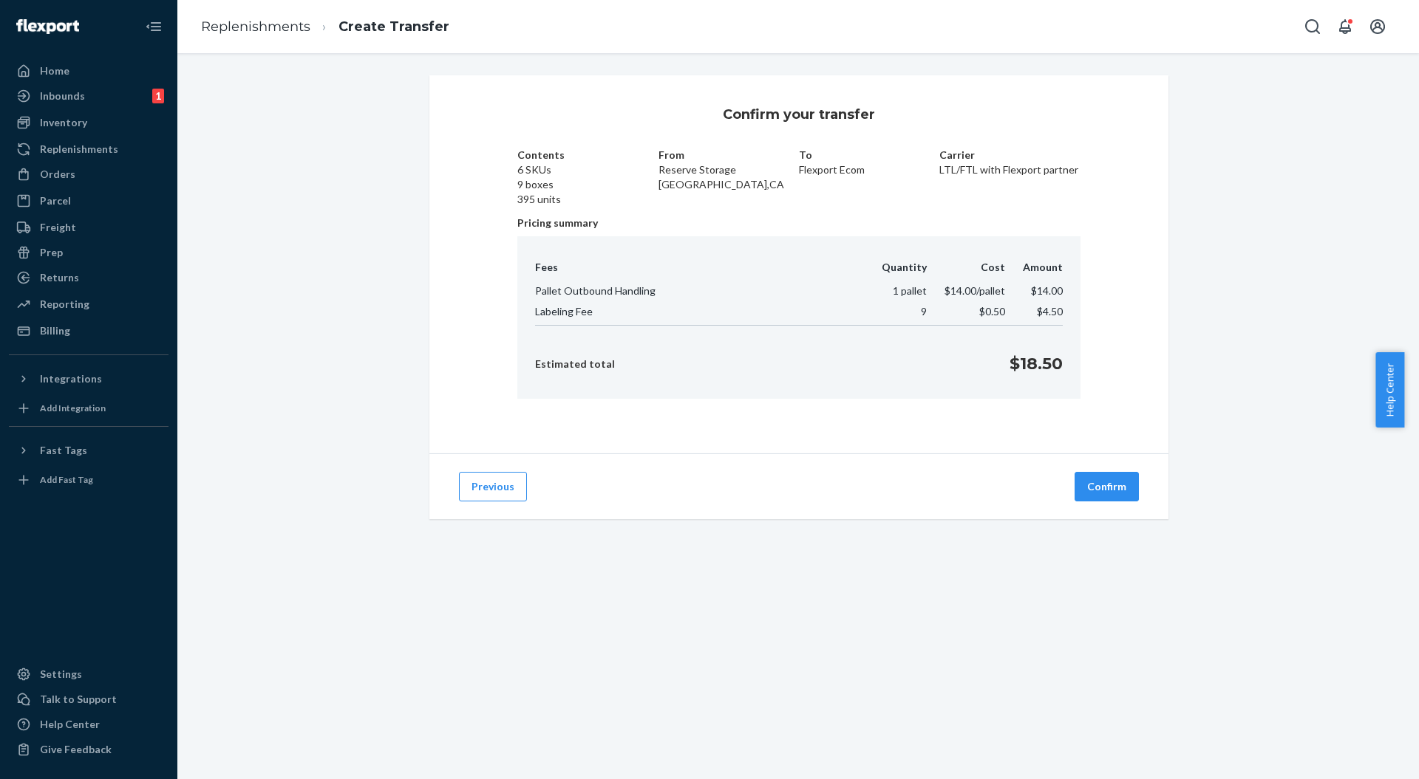
click at [491, 494] on button "Previous" at bounding box center [493, 487] width 68 height 30
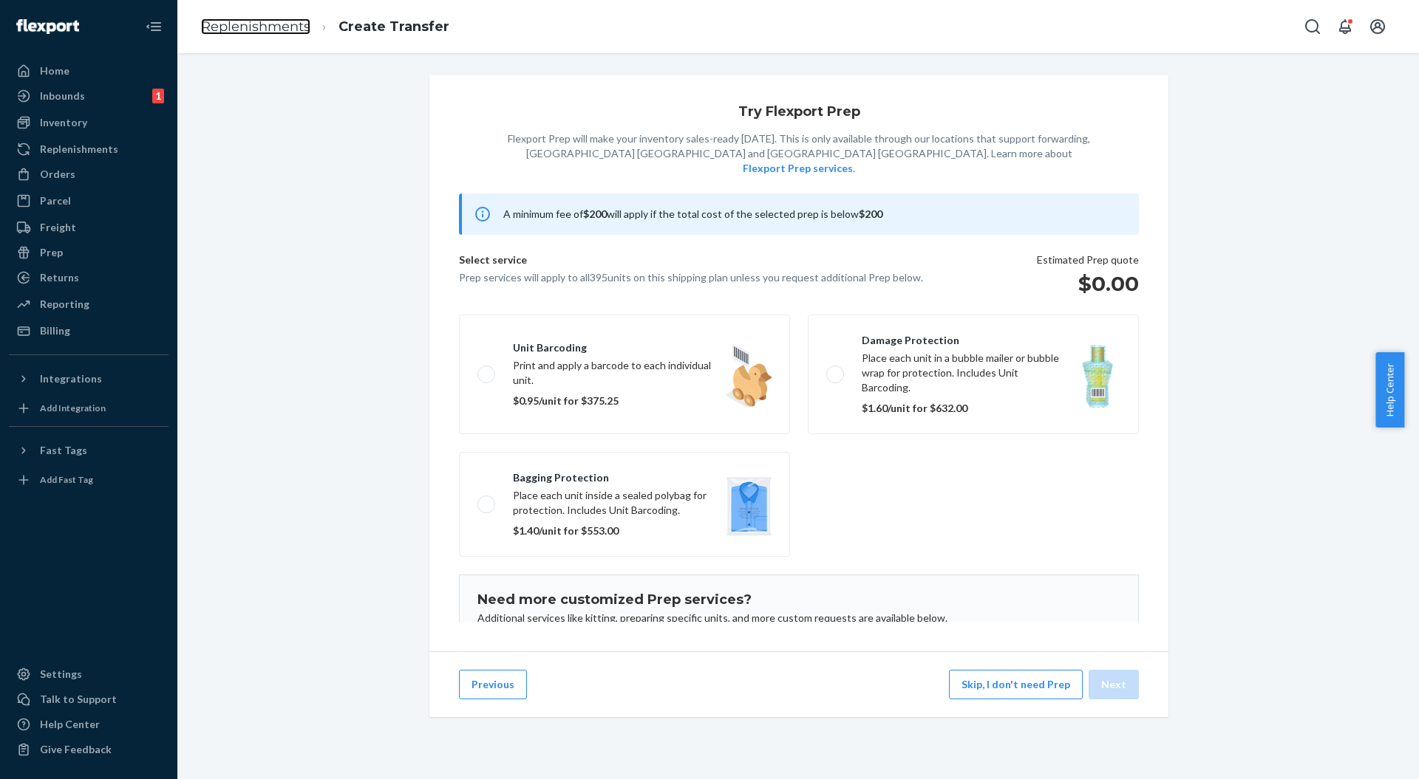
click at [244, 27] on link "Replenishments" at bounding box center [255, 26] width 109 height 16
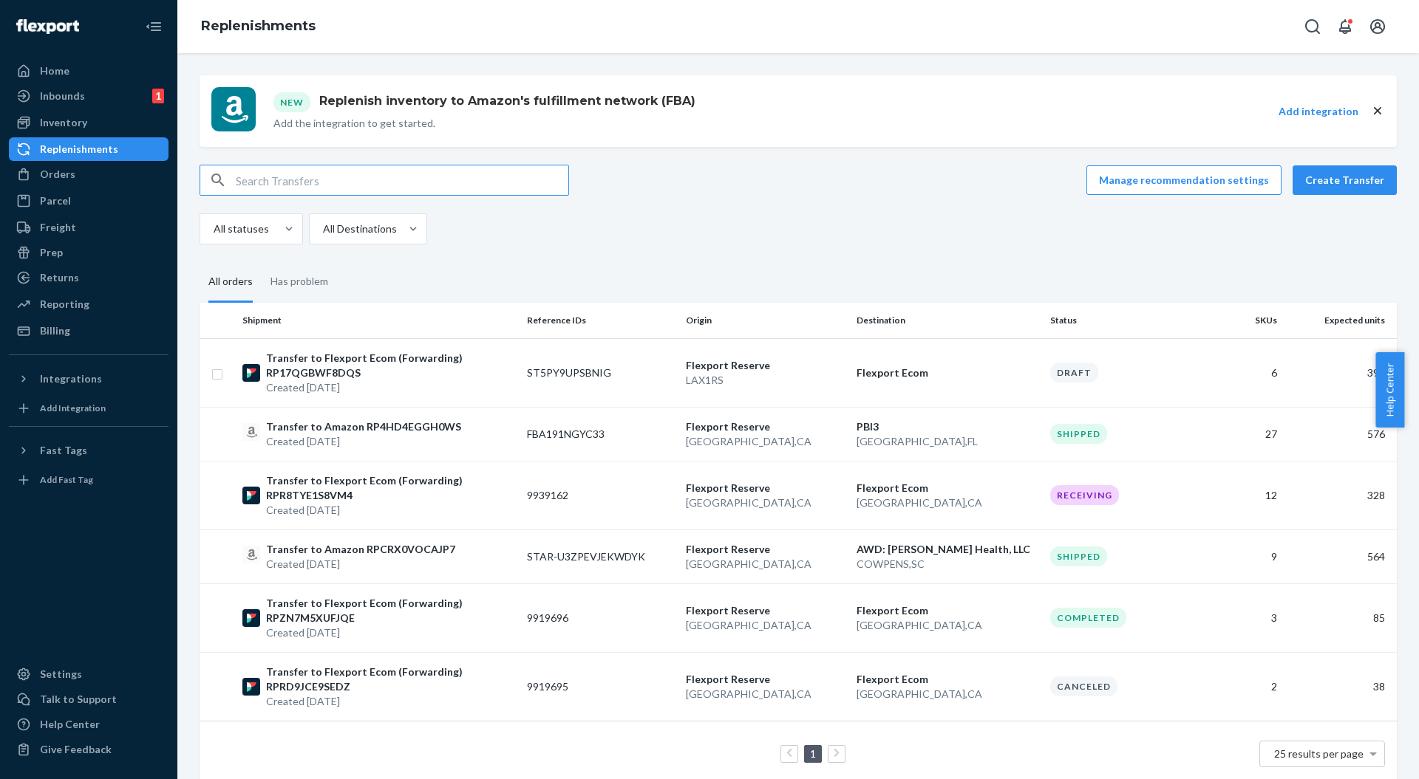
click at [805, 211] on div "Manage recommendation settings Create Transfer All statuses All Destinations" at bounding box center [797, 205] width 1197 height 80
click at [1347, 183] on button "Create Transfer" at bounding box center [1344, 180] width 104 height 30
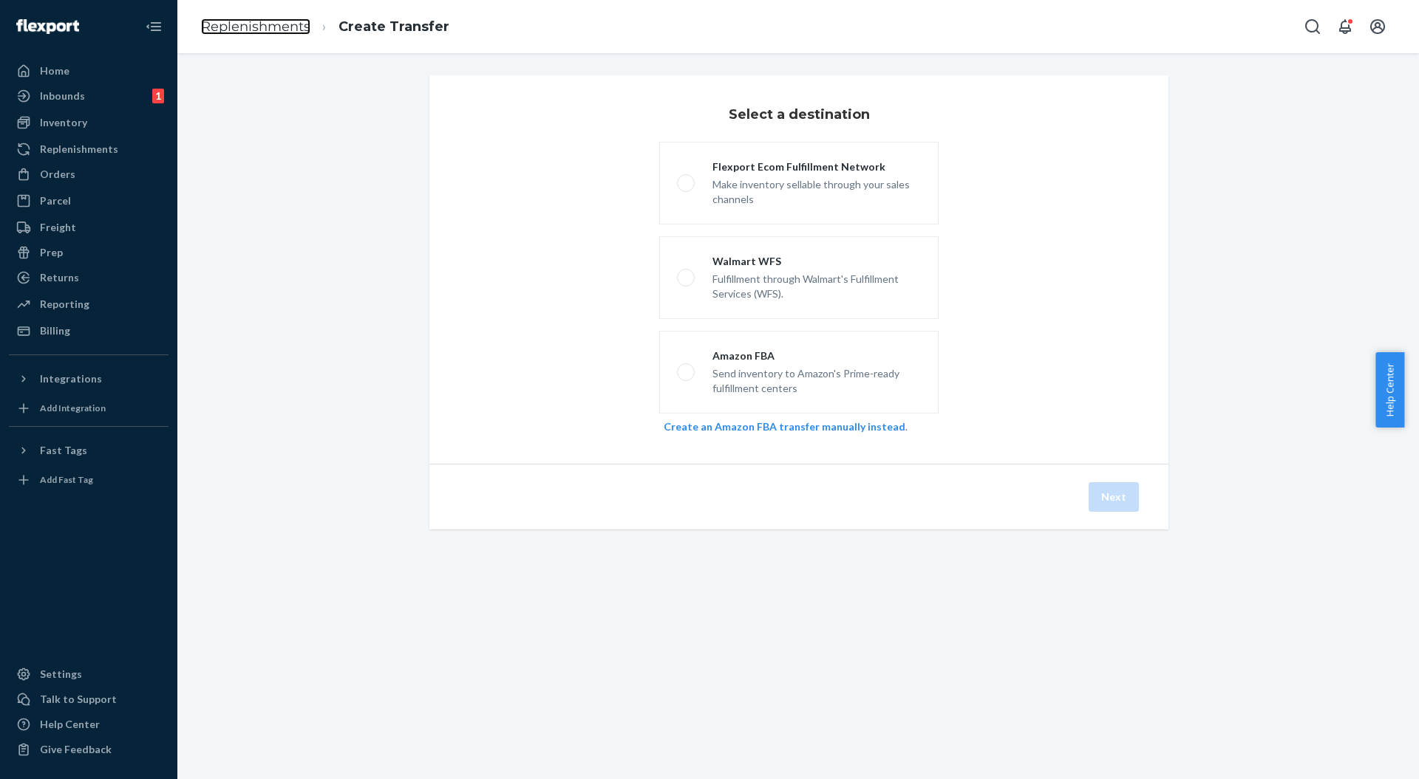
click at [229, 30] on link "Replenishments" at bounding box center [255, 26] width 109 height 16
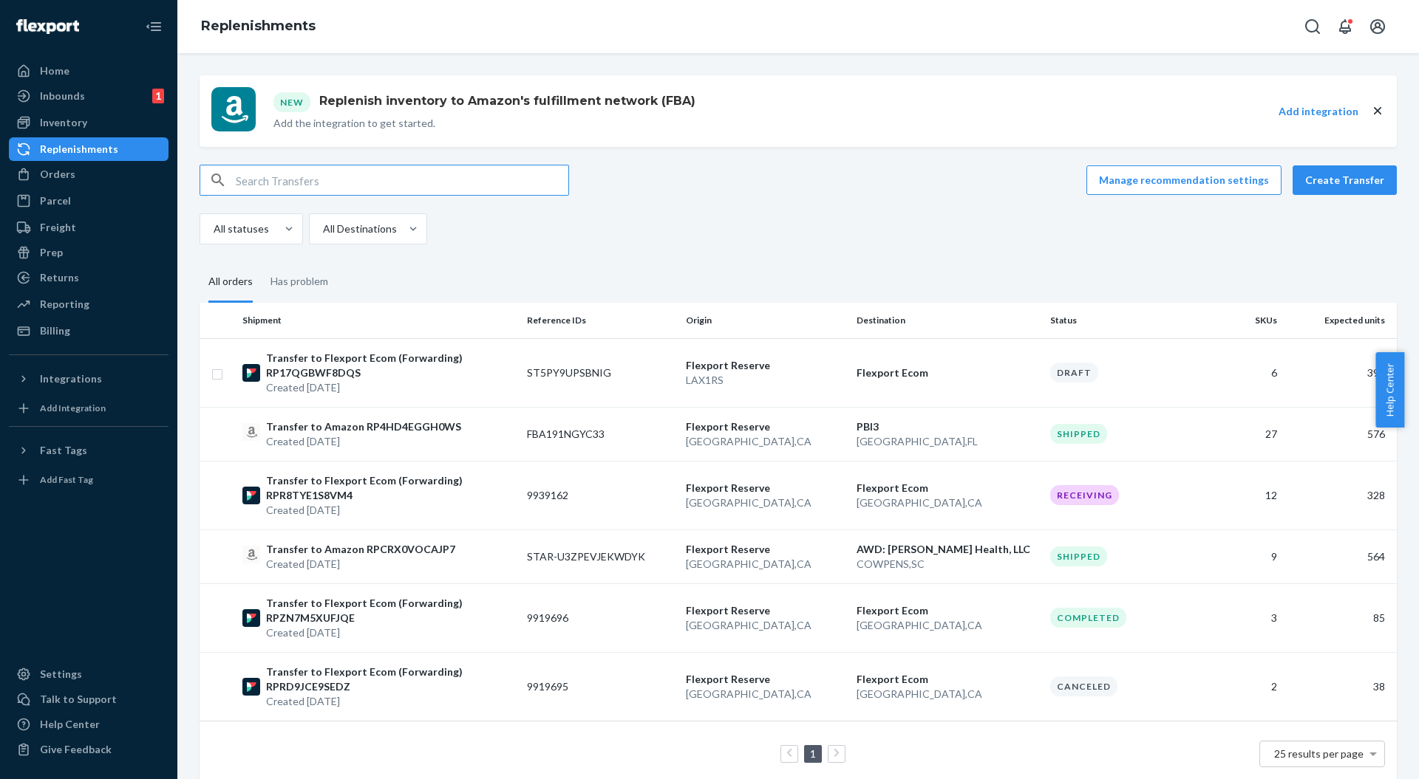
click at [423, 434] on p "Created [DATE]" at bounding box center [363, 441] width 195 height 15
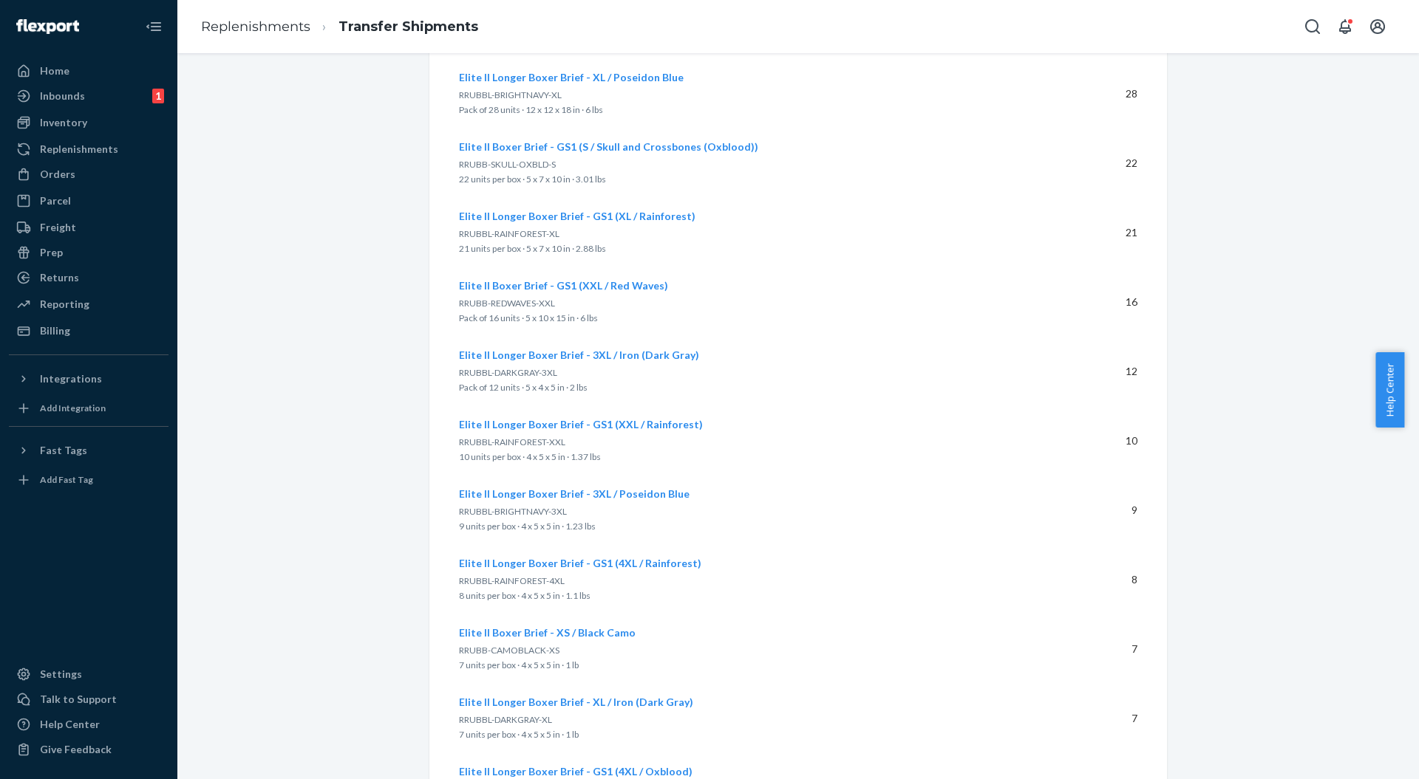
scroll to position [1083, 0]
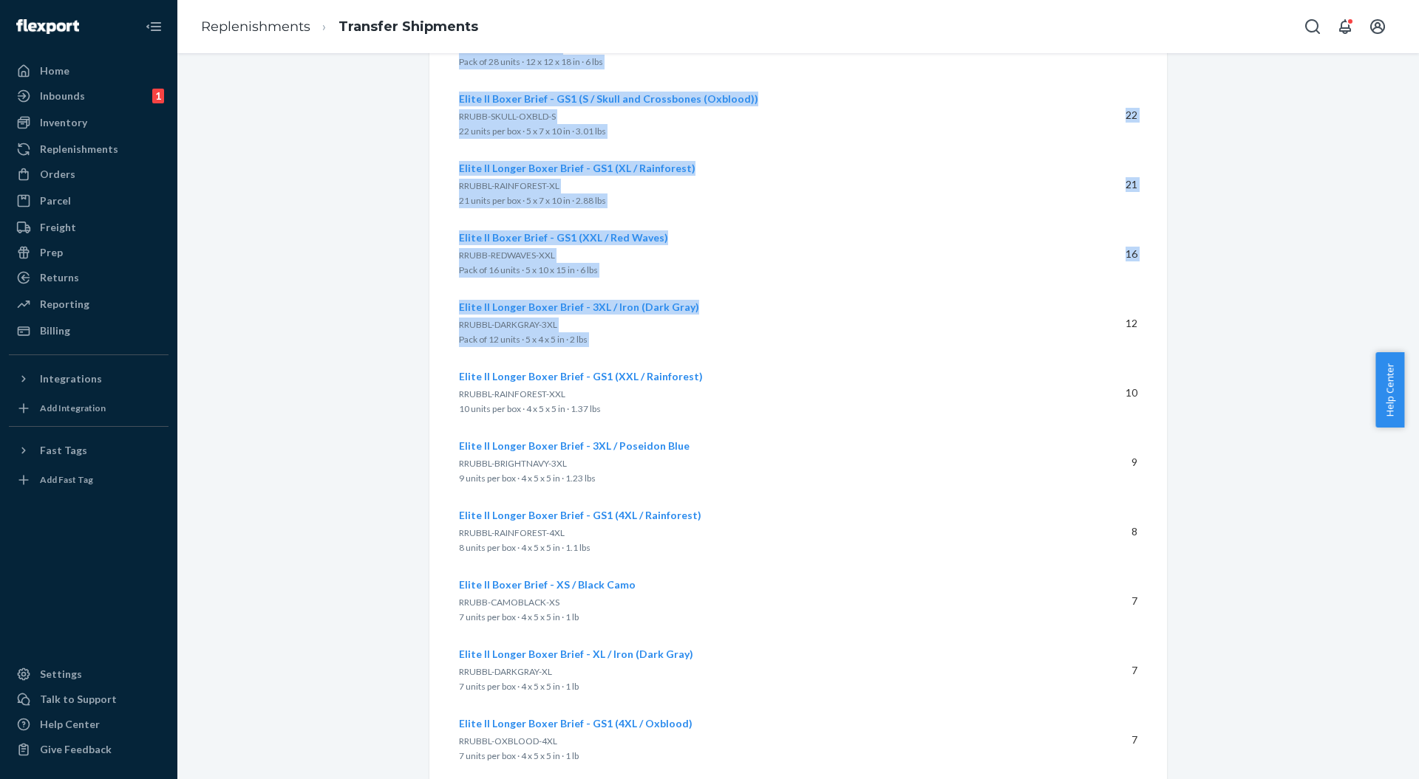
drag, startPoint x: 1076, startPoint y: 356, endPoint x: 1167, endPoint y: 354, distance: 91.6
click at [1167, 354] on div "Transfer to Amazon Shipped Actions 27 SKUs · 576 units Transfer ID: RP4HD4EGGH0…" at bounding box center [797, 170] width 759 height 2356
click at [1055, 411] on td "Elite II Longer Boxer Brief - GS1 (XXL / Rainforest) RRUBBL-RAINFOREST-XXL 10 u…" at bounding box center [761, 392] width 604 height 69
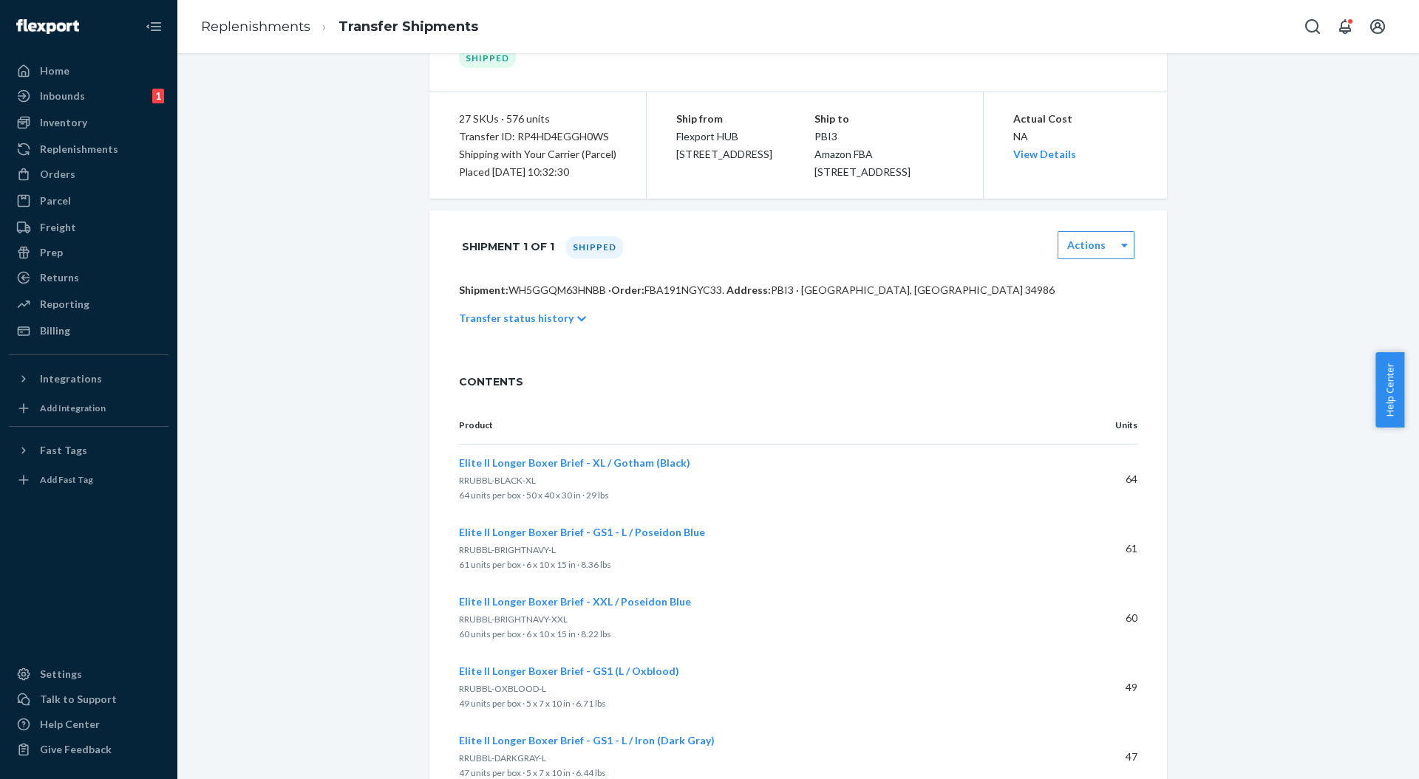
scroll to position [0, 0]
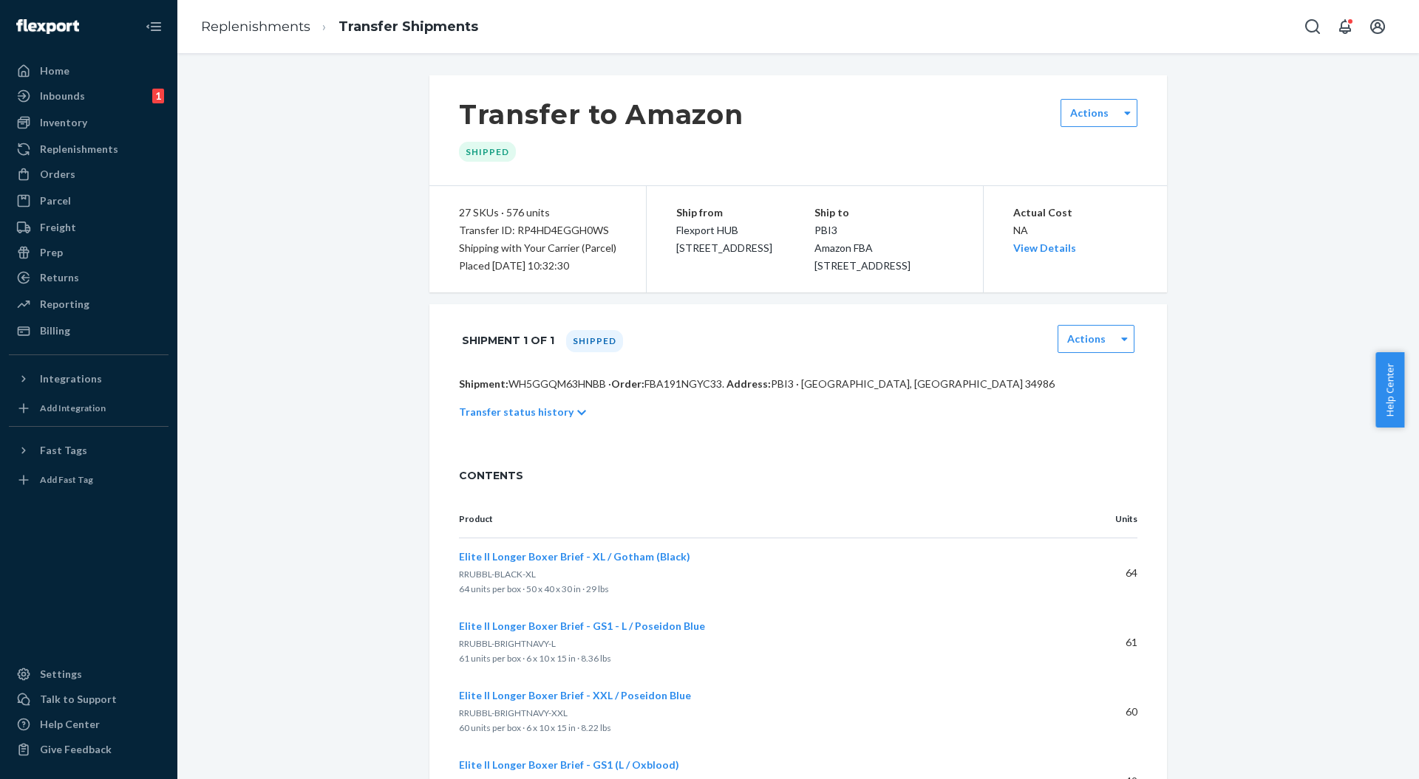
click at [78, 72] on div "Home" at bounding box center [88, 71] width 157 height 21
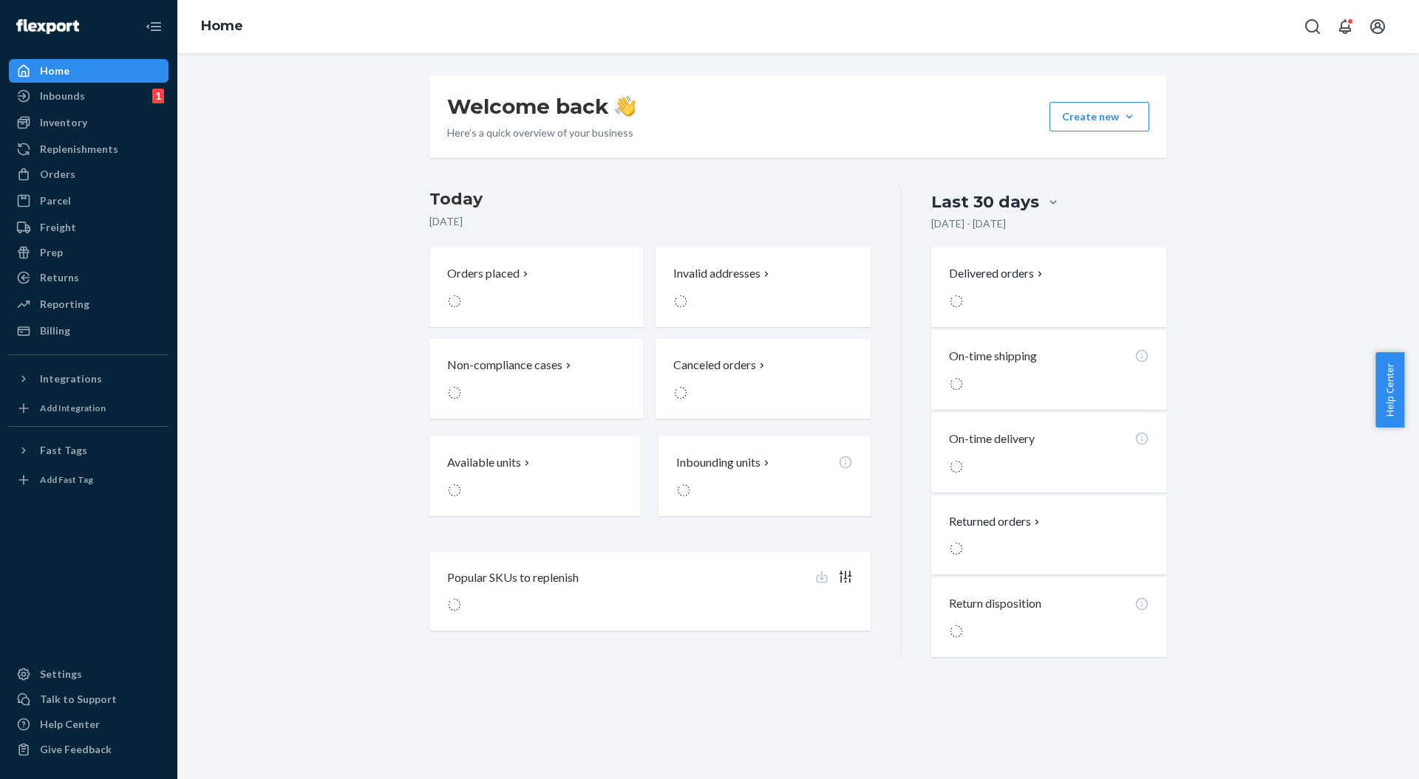
click at [324, 167] on div "Welcome back Here’s a quick overview of your business Create new Create new inb…" at bounding box center [797, 366] width 1219 height 582
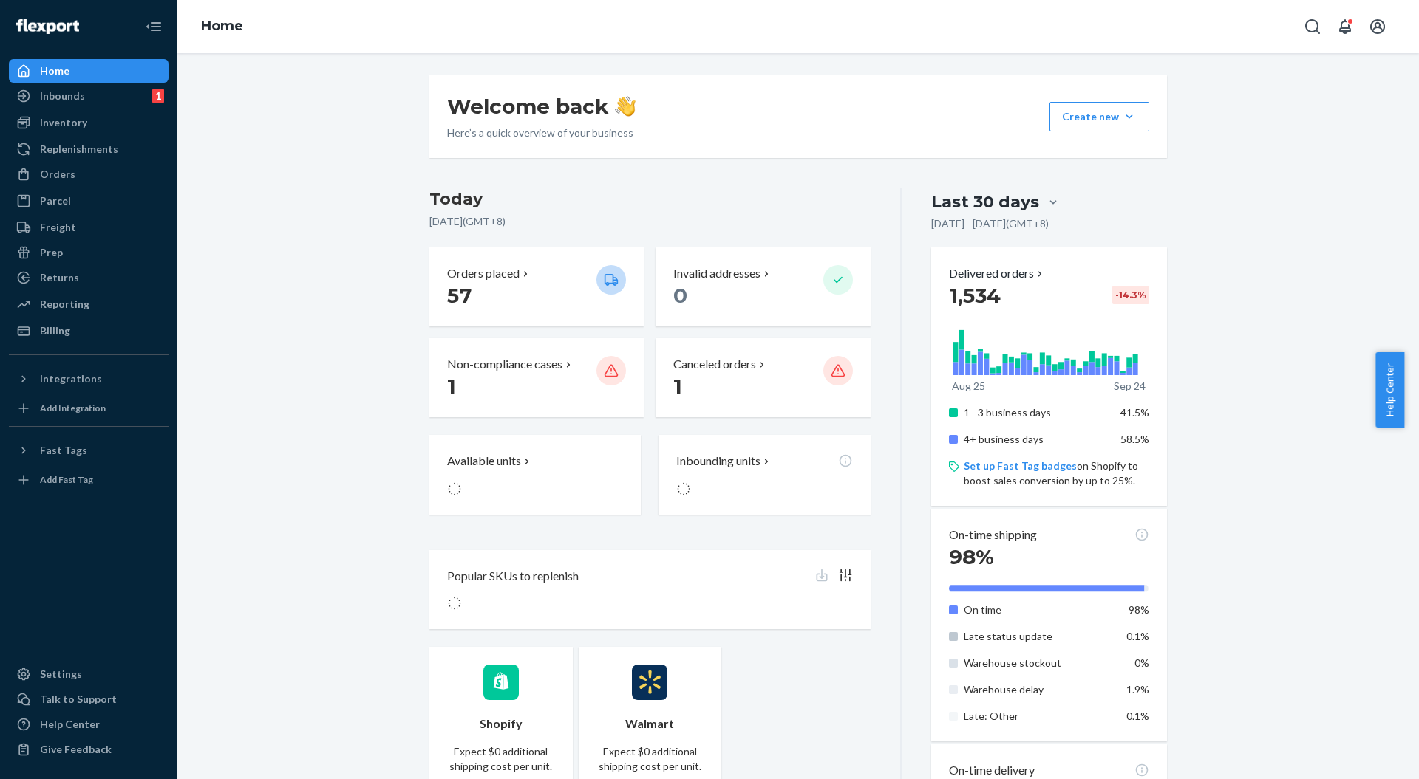
click at [549, 202] on h3 "Today" at bounding box center [649, 200] width 441 height 24
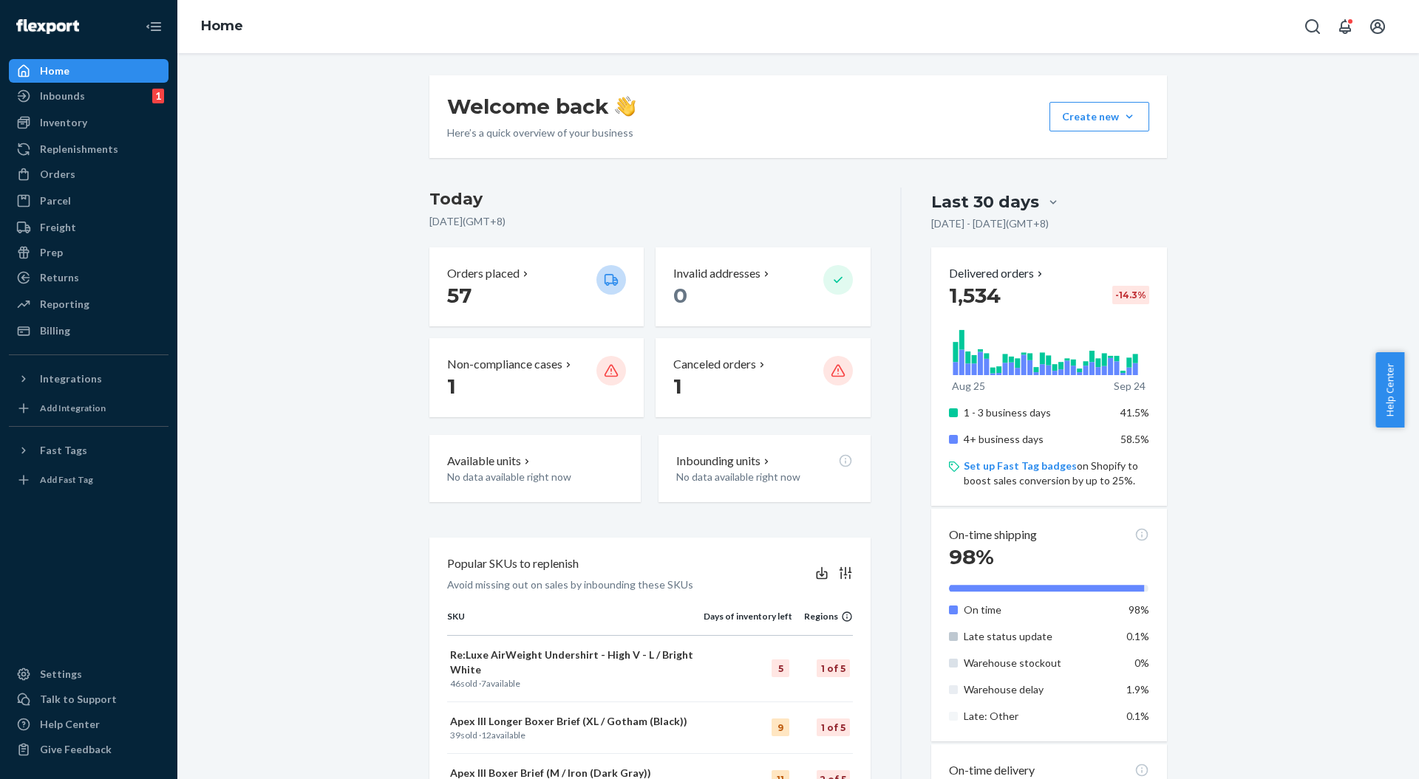
click at [650, 172] on div "Welcome back Here’s a quick overview of your business Create new Create new inb…" at bounding box center [797, 700] width 759 height 1251
click at [75, 304] on div "Reporting" at bounding box center [65, 304] width 50 height 15
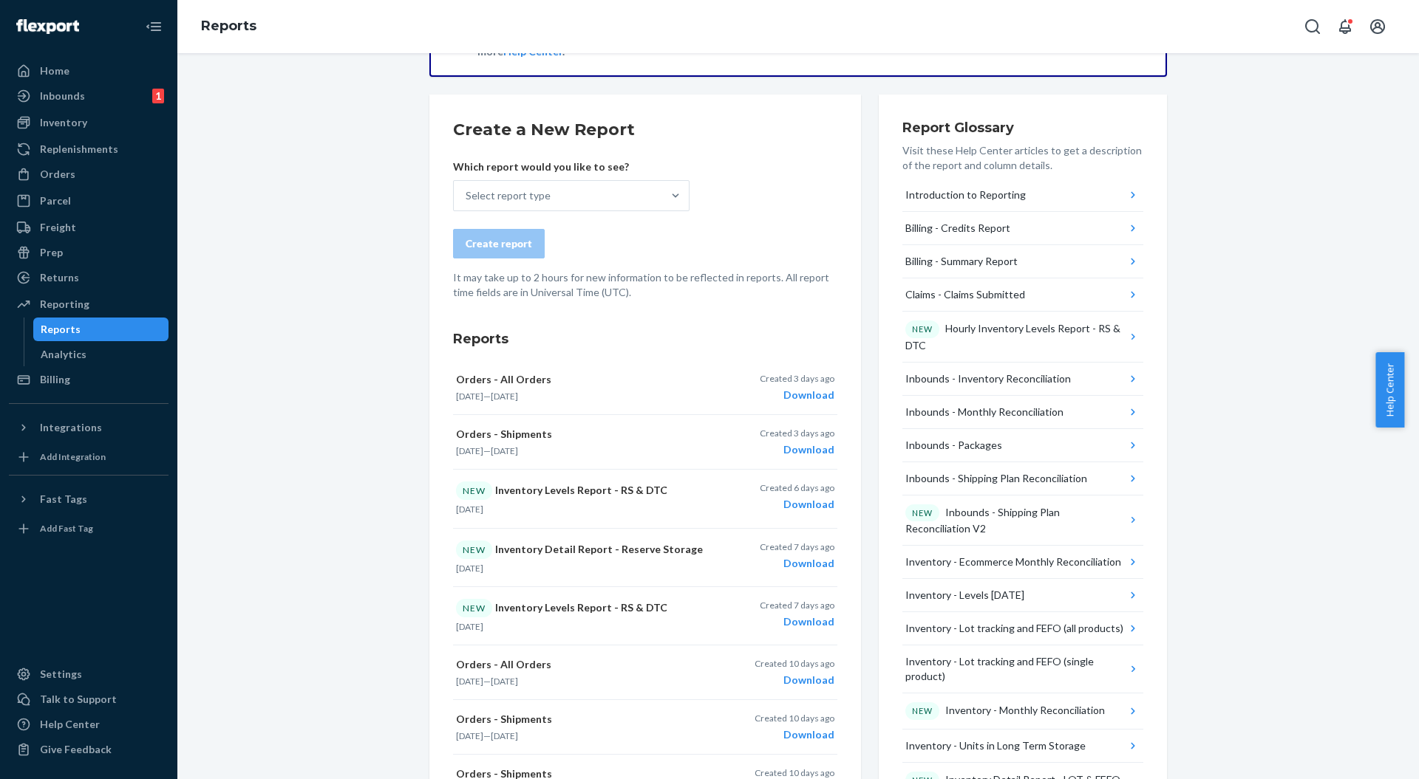
scroll to position [98, 0]
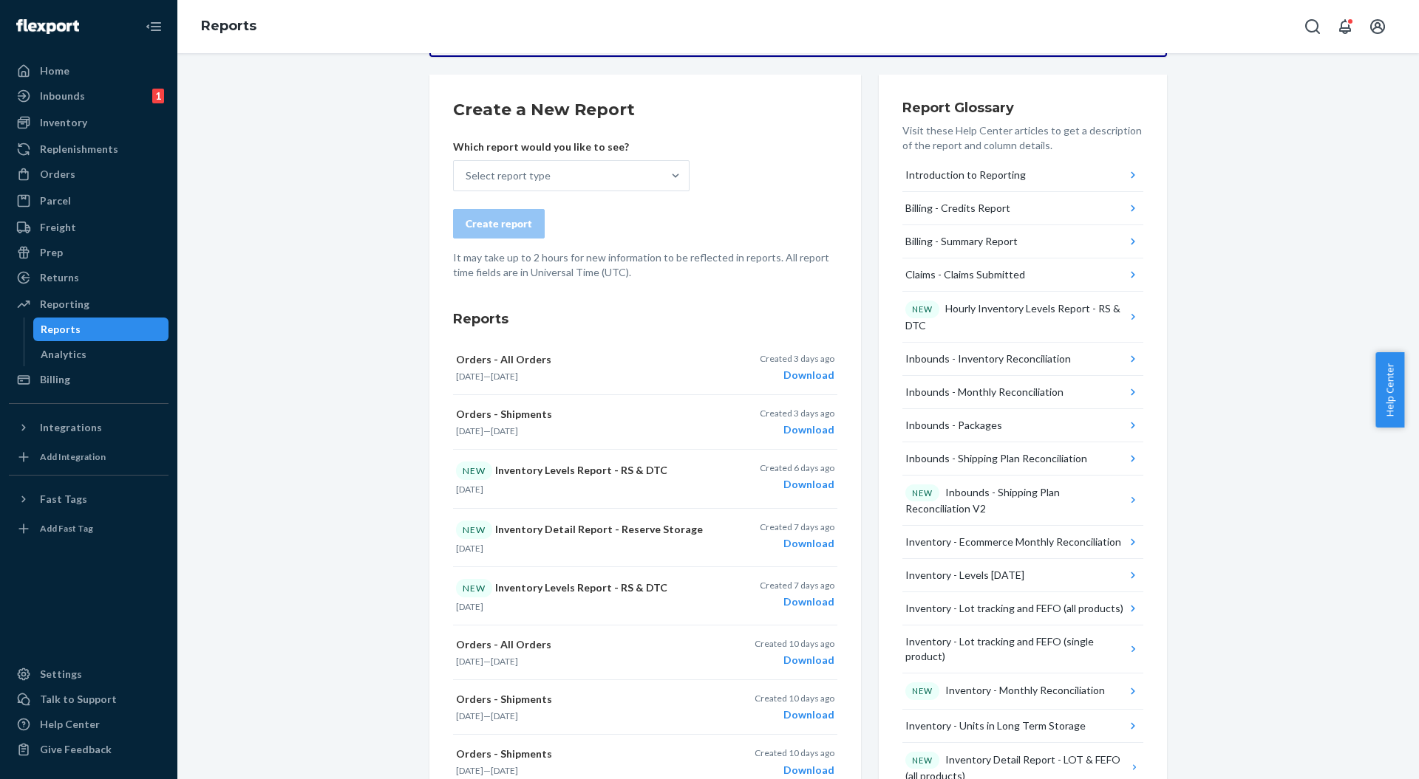
click at [501, 179] on div "Select report type" at bounding box center [507, 175] width 85 height 15
click at [467, 179] on input "Select report type" at bounding box center [465, 175] width 1 height 15
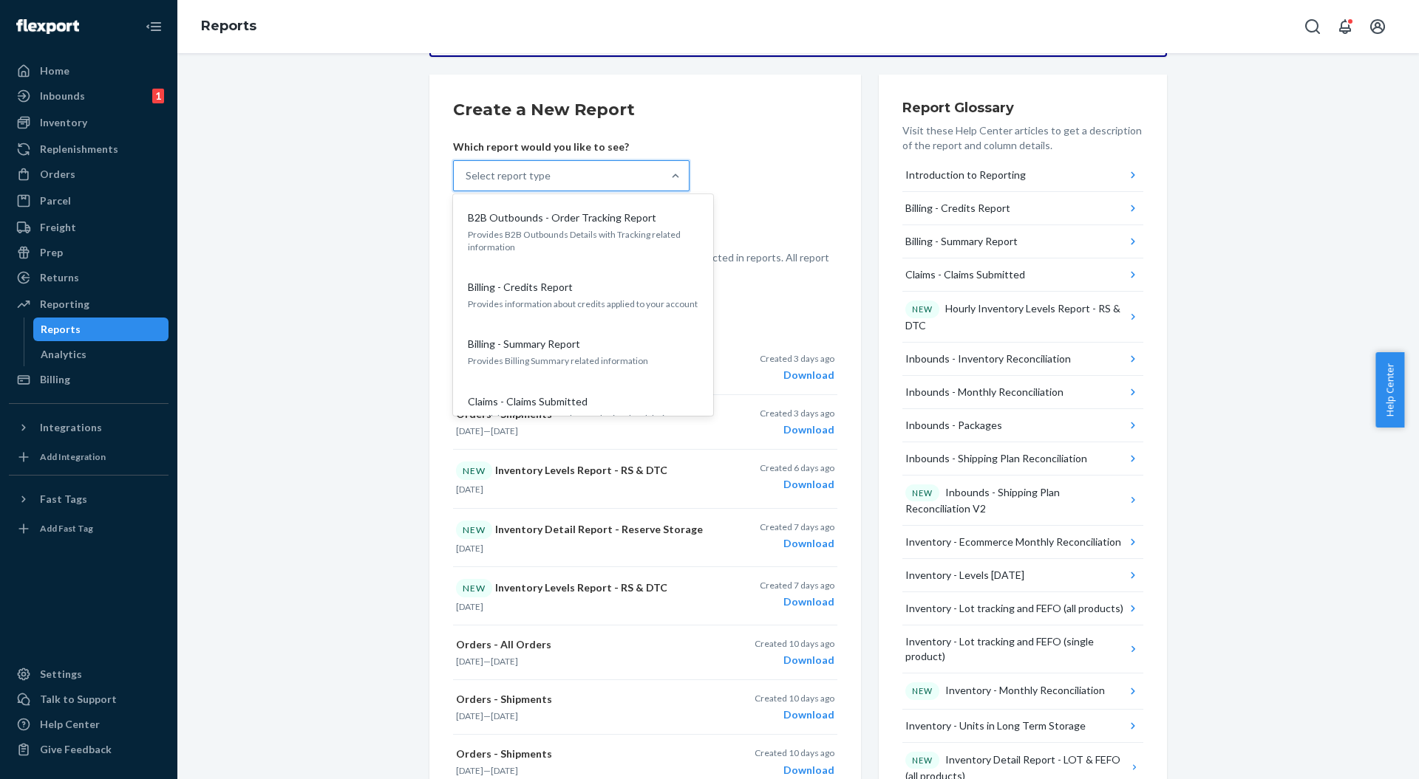
click at [377, 279] on div "We're excited to announce an enhanced inventory aging system that provides more…" at bounding box center [797, 744] width 1219 height 1535
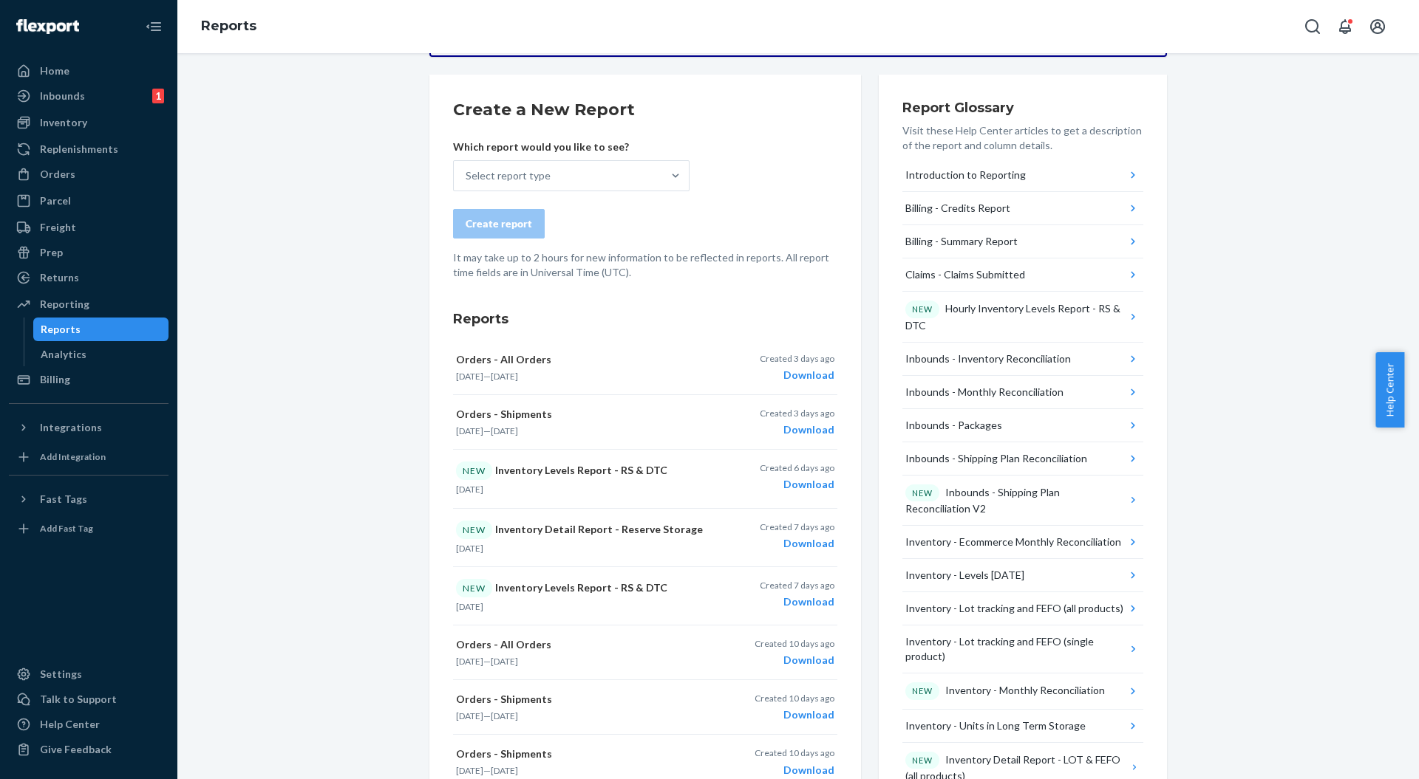
click at [516, 170] on div "Select report type" at bounding box center [507, 175] width 85 height 15
click at [467, 170] on input "Select report type" at bounding box center [465, 175] width 1 height 15
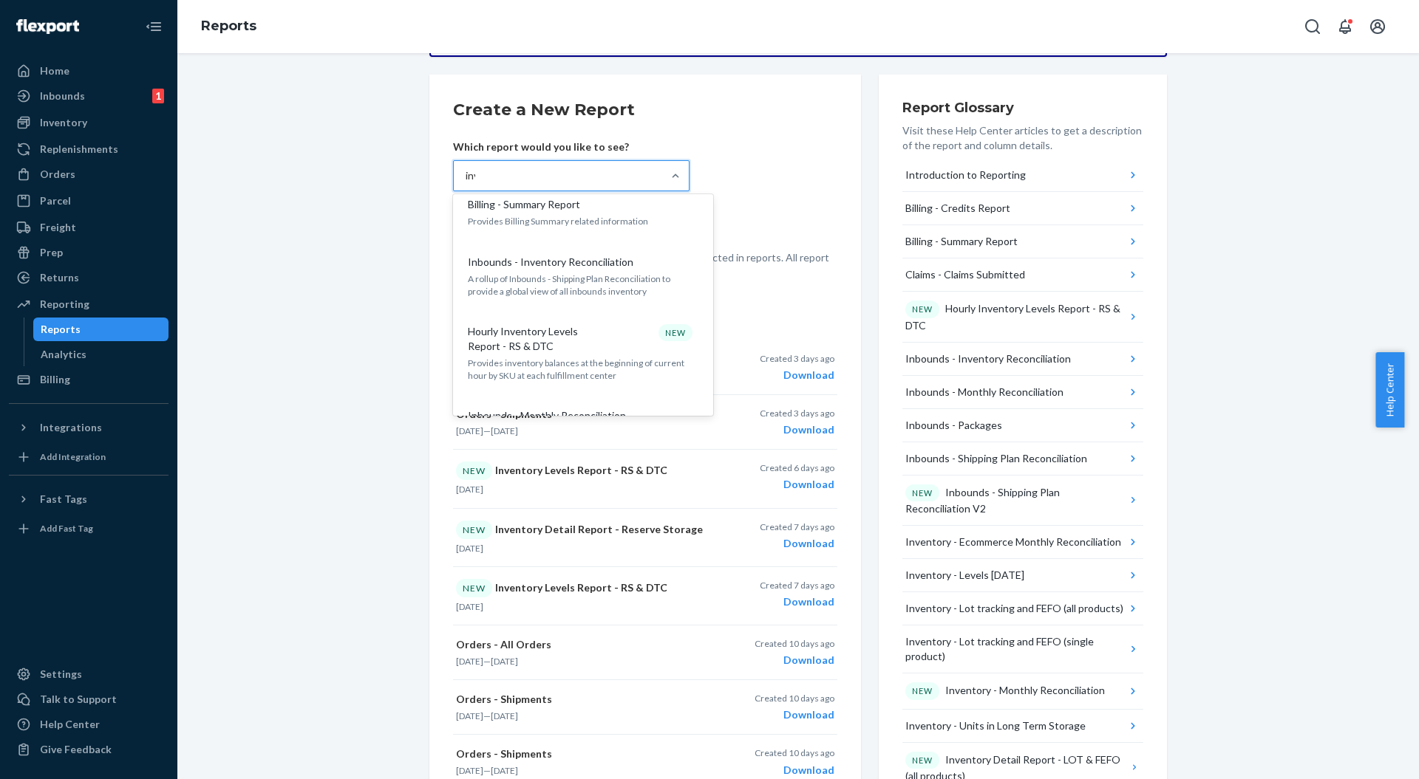
scroll to position [0, 0]
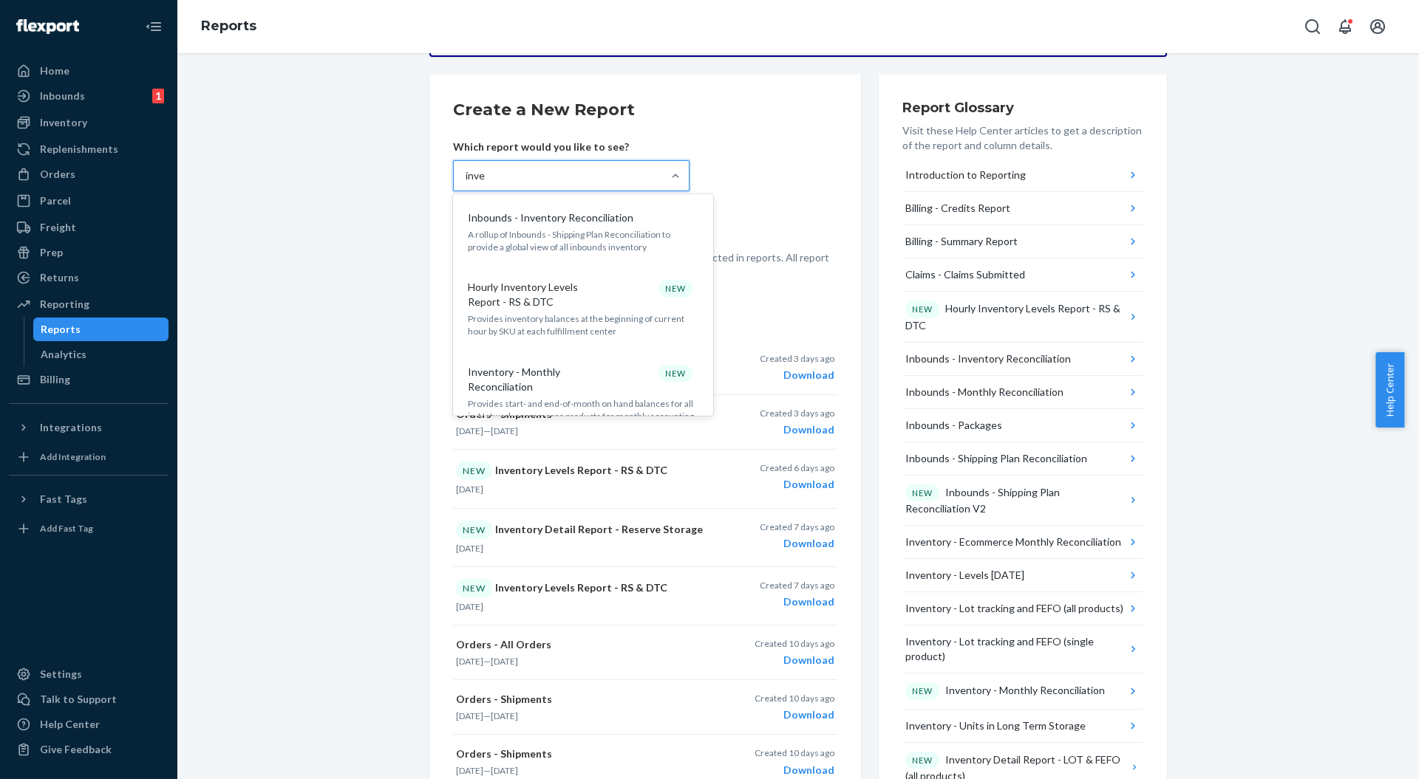
type input "inven"
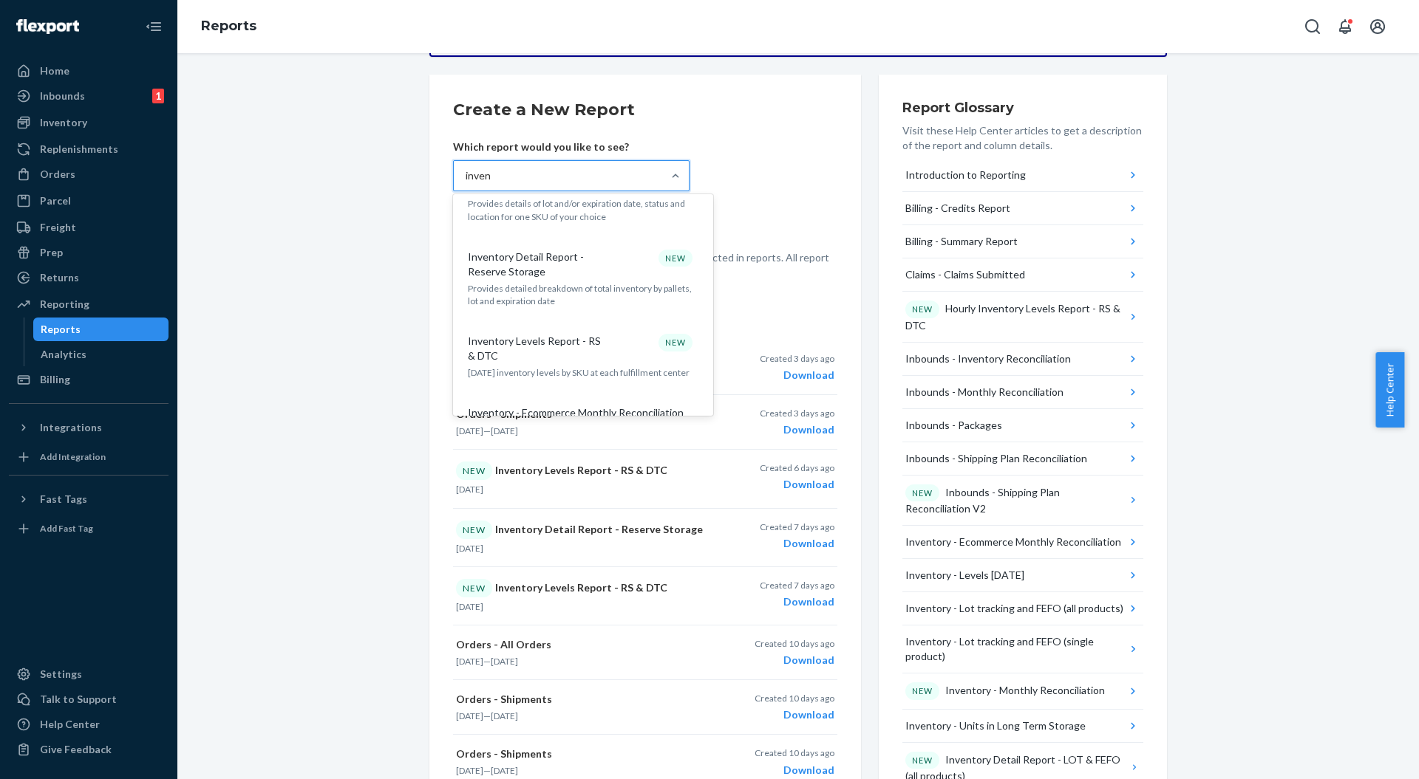
scroll to position [492, 0]
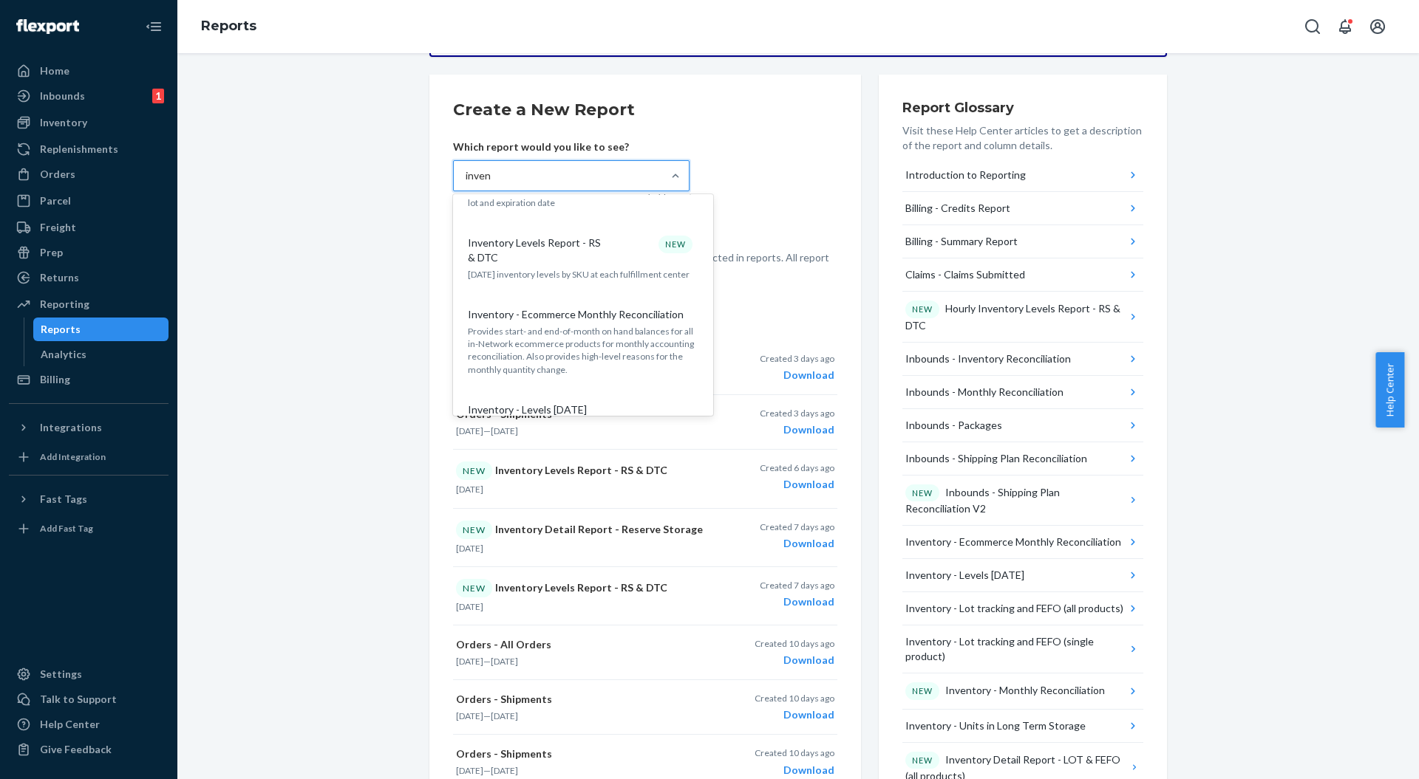
click at [570, 259] on p "Inventory Levels Report - RS & DTC" at bounding box center [539, 251] width 142 height 30
click at [491, 183] on input "inven" at bounding box center [478, 175] width 26 height 15
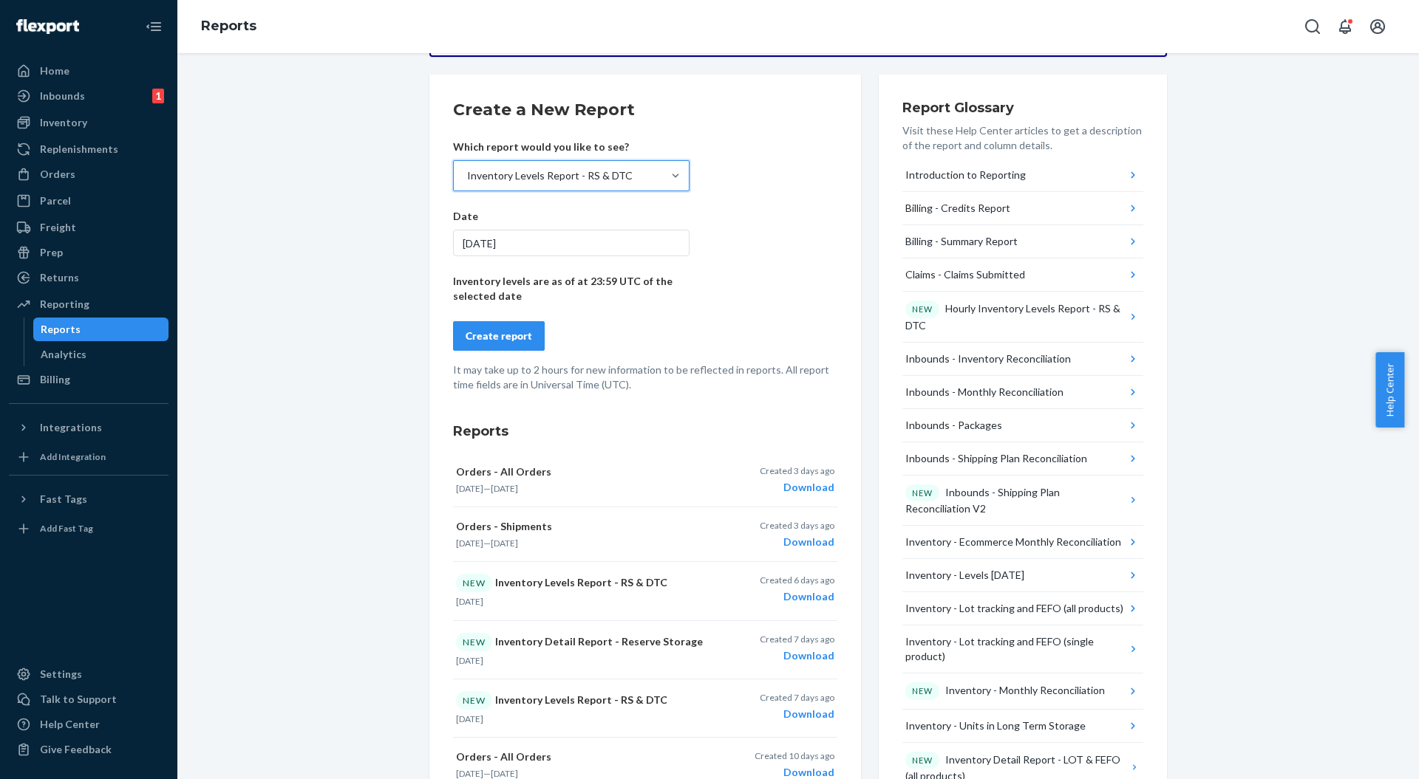
click at [494, 332] on div "Create report" at bounding box center [498, 336] width 66 height 15
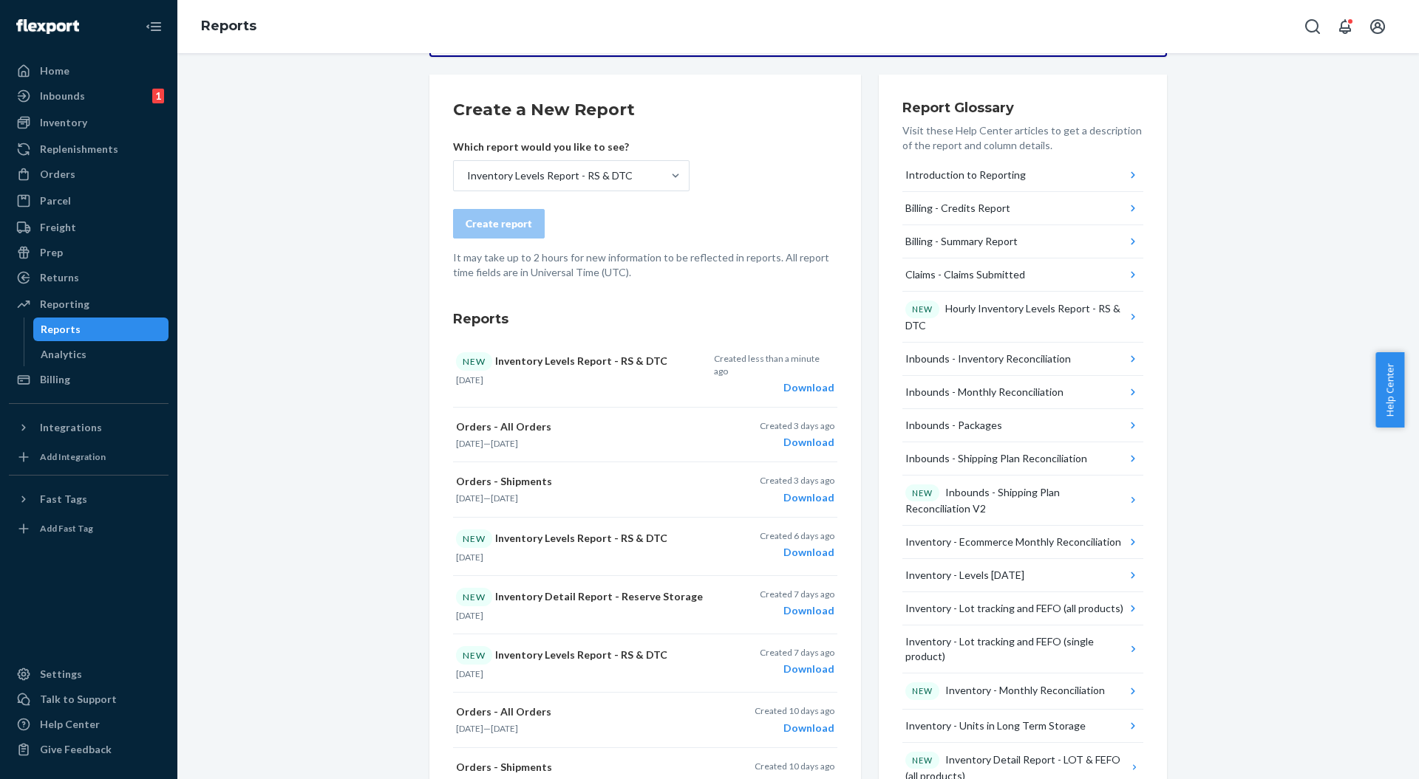
click at [813, 380] on div "Download" at bounding box center [774, 387] width 120 height 15
drag, startPoint x: 65, startPoint y: 149, endPoint x: 65, endPoint y: 129, distance: 19.9
click at [65, 149] on div "Replenishments" at bounding box center [79, 149] width 78 height 15
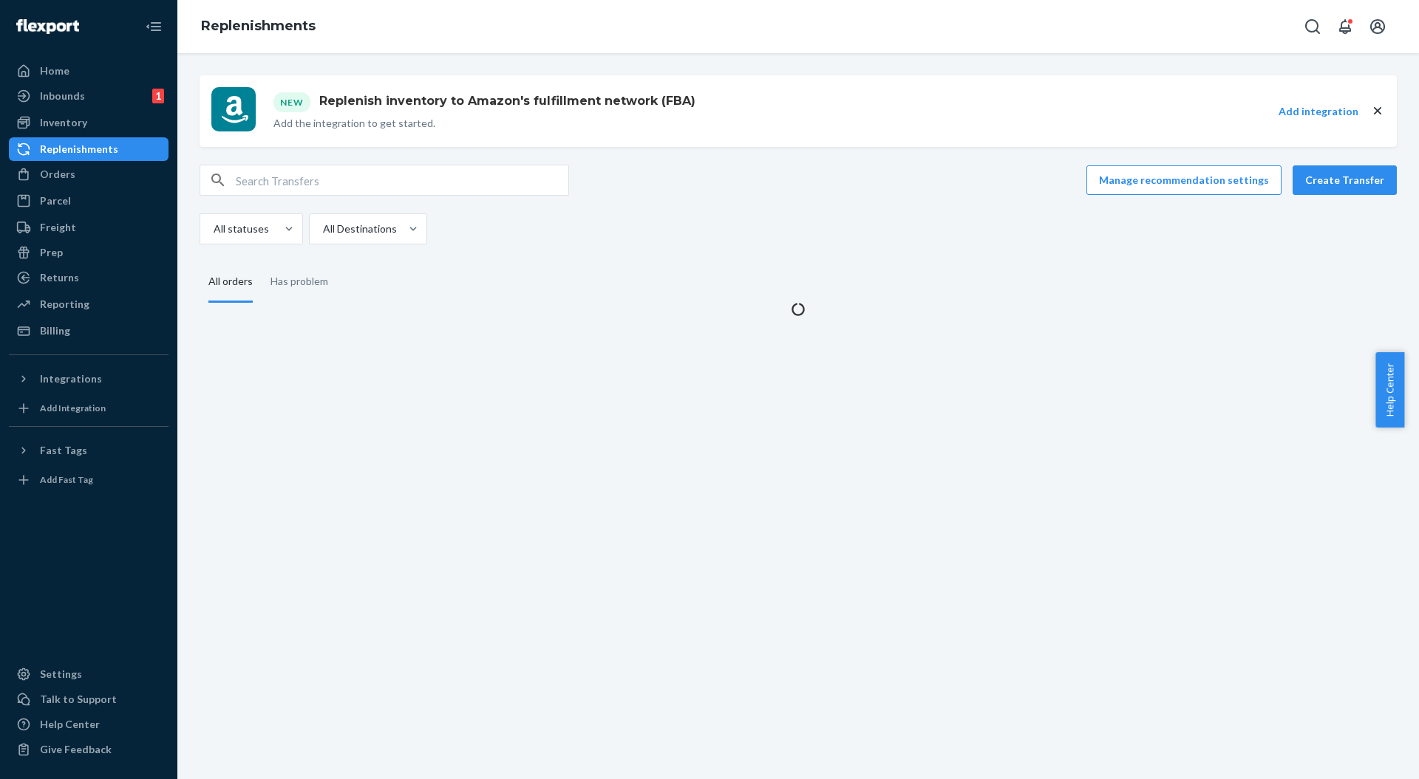
click at [65, 129] on div "Inventory" at bounding box center [63, 122] width 47 height 15
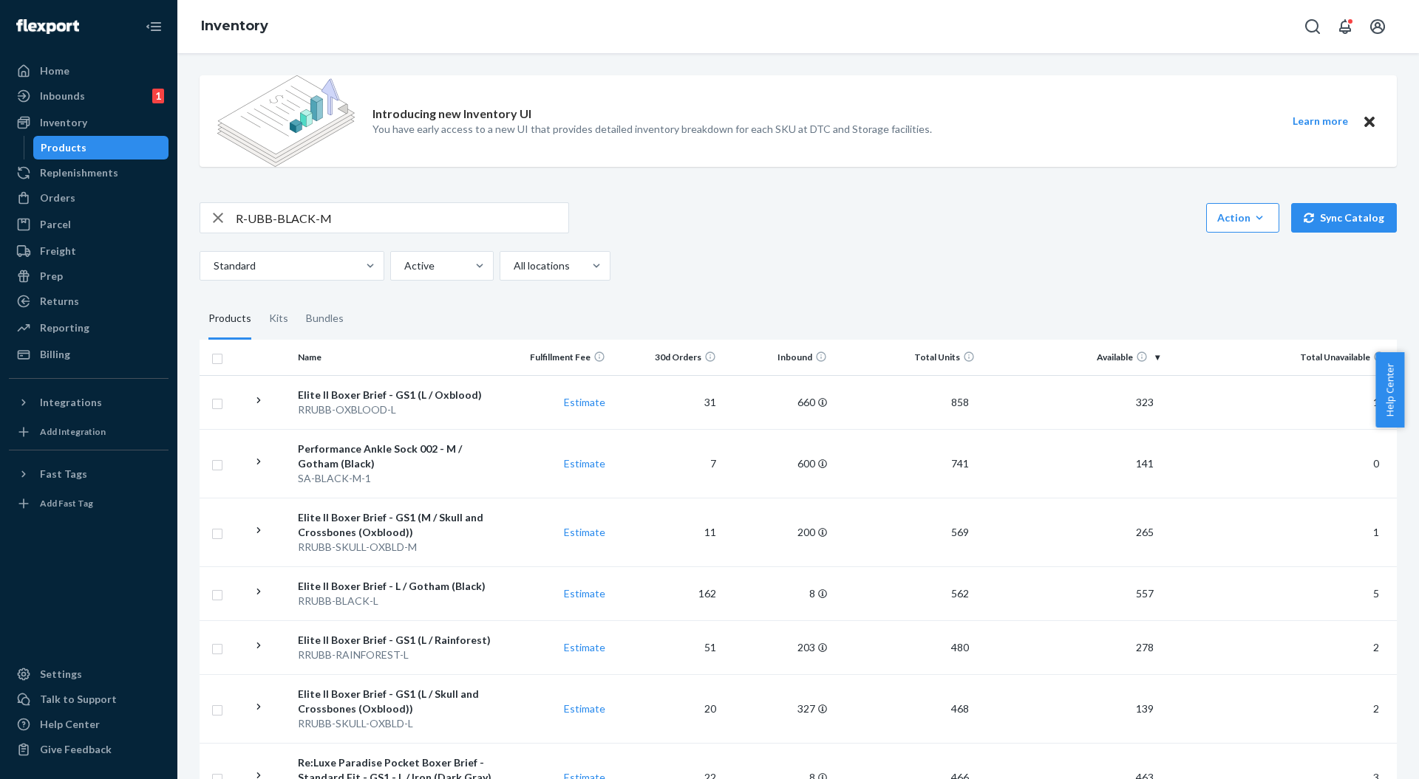
click at [378, 205] on input "R-UBB-BLACK-M" at bounding box center [402, 218] width 332 height 30
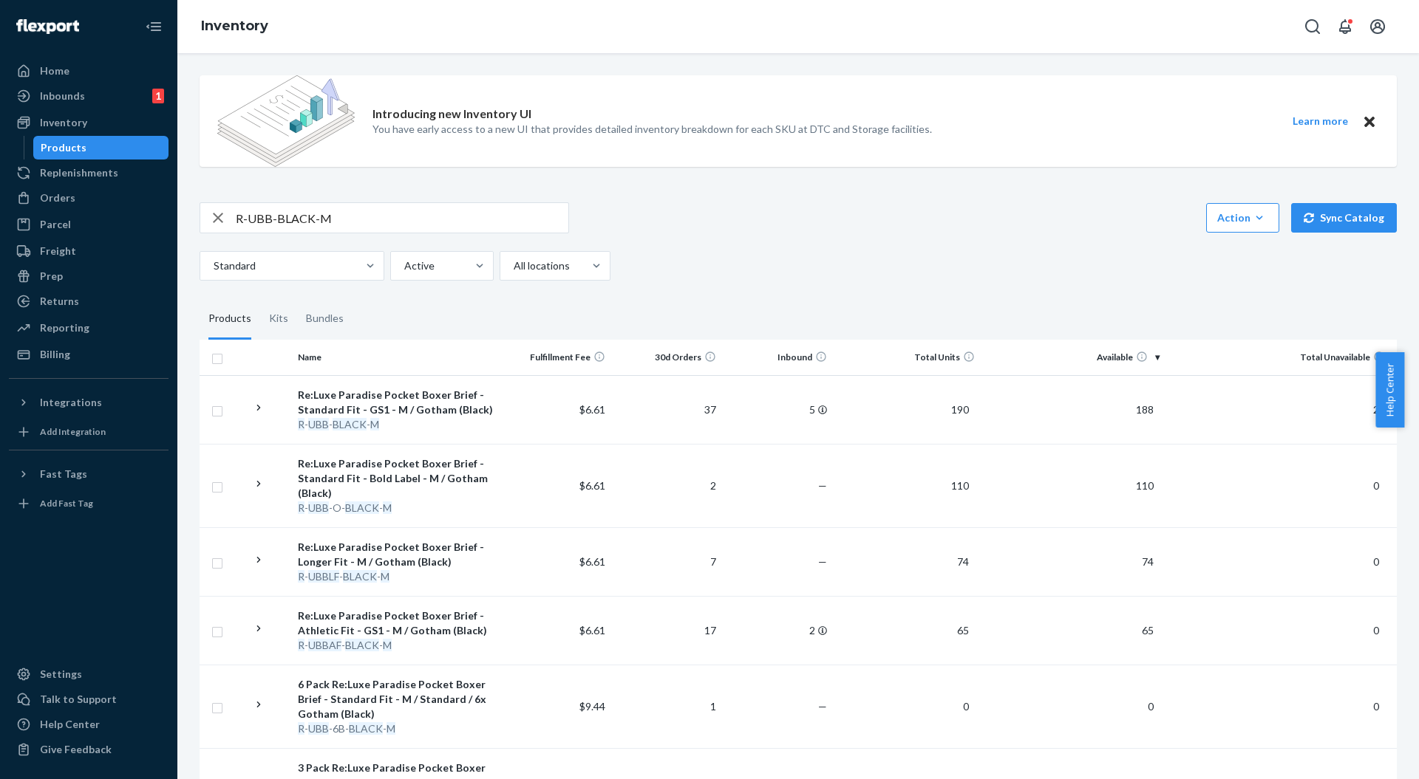
click at [658, 215] on div "R-UBB-BLACK-M Action Create product Create kit or bundle Bulk create products B…" at bounding box center [797, 217] width 1197 height 31
drag, startPoint x: 381, startPoint y: 230, endPoint x: 132, endPoint y: 247, distance: 250.3
click at [21, 228] on div "Home Inbounds 1 Shipping Plans Problems 1 Inventory Products Replenishments Ord…" at bounding box center [709, 389] width 1419 height 779
paste input "SA-BLACK-M-1"
type input "SA-BLACK-M-1"
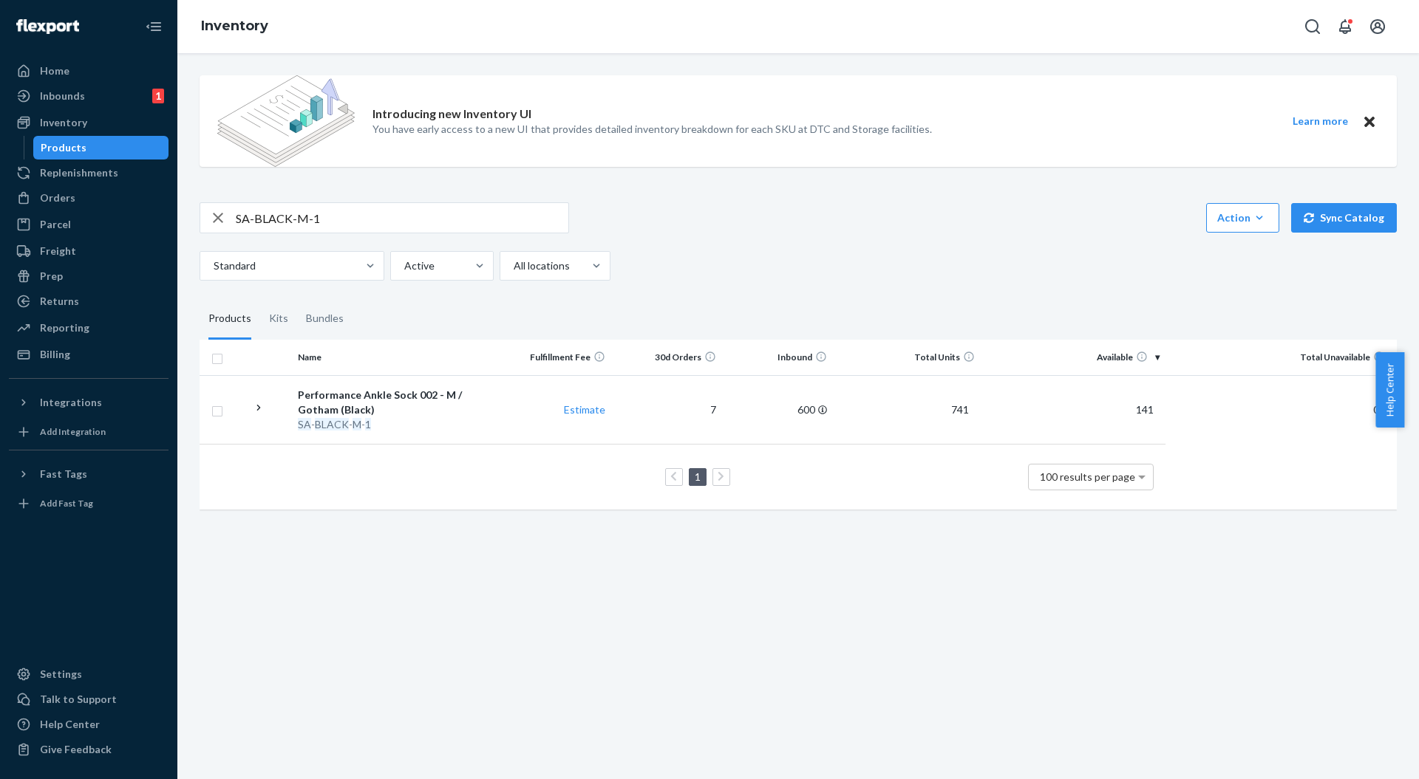
click at [211, 217] on icon "button" at bounding box center [218, 218] width 18 height 30
click at [908, 610] on div "Introducing new Inventory UI You have early access to a new UI that provides de…" at bounding box center [797, 416] width 1241 height 726
click at [891, 155] on div "Introducing new Inventory UI You have early access to a new UI that provides de…" at bounding box center [651, 121] width 559 height 92
